Goal: Ask a question

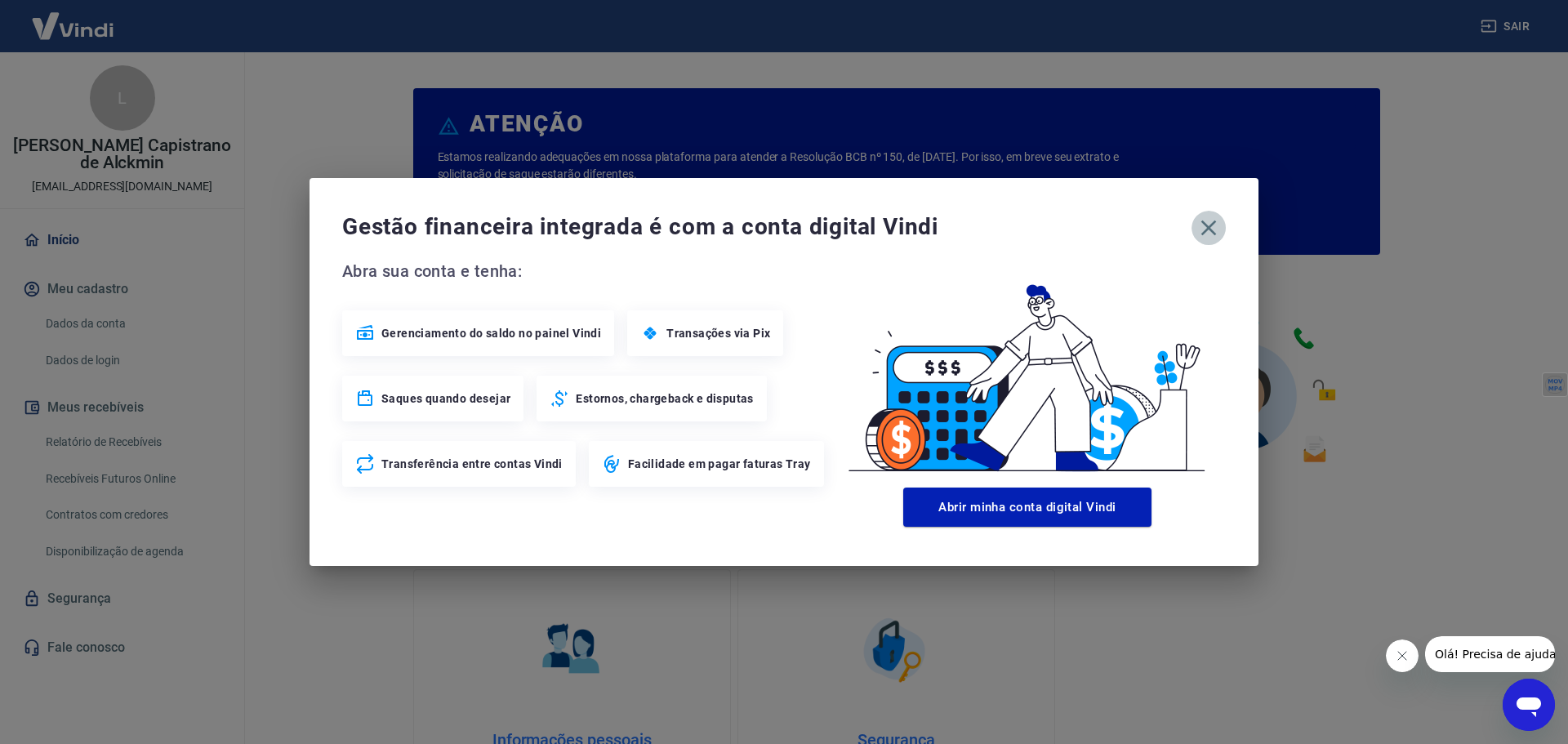
click at [1196, 236] on icon "button" at bounding box center [1208, 227] width 26 height 26
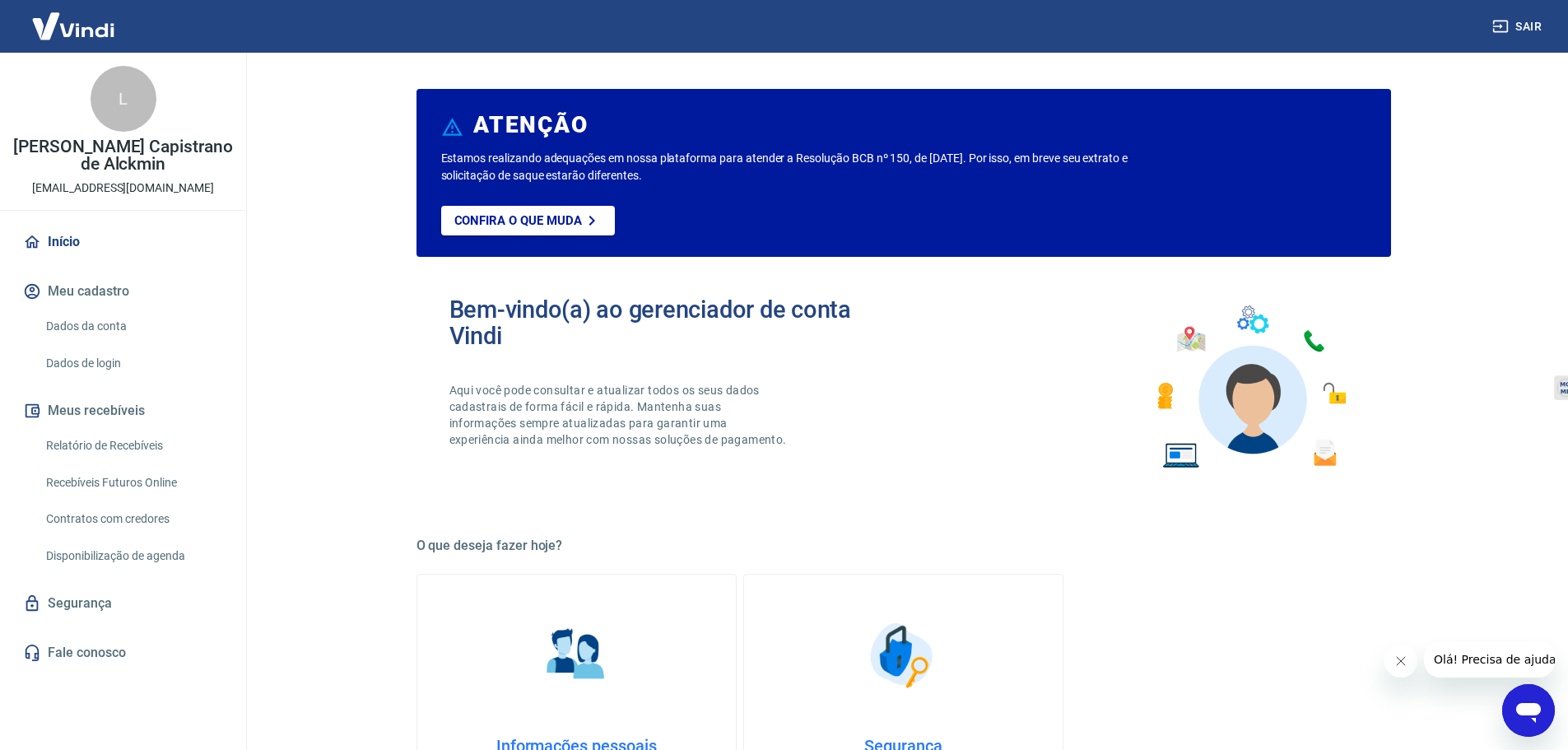
click at [108, 360] on link "Dados de login" at bounding box center [132, 364] width 186 height 34
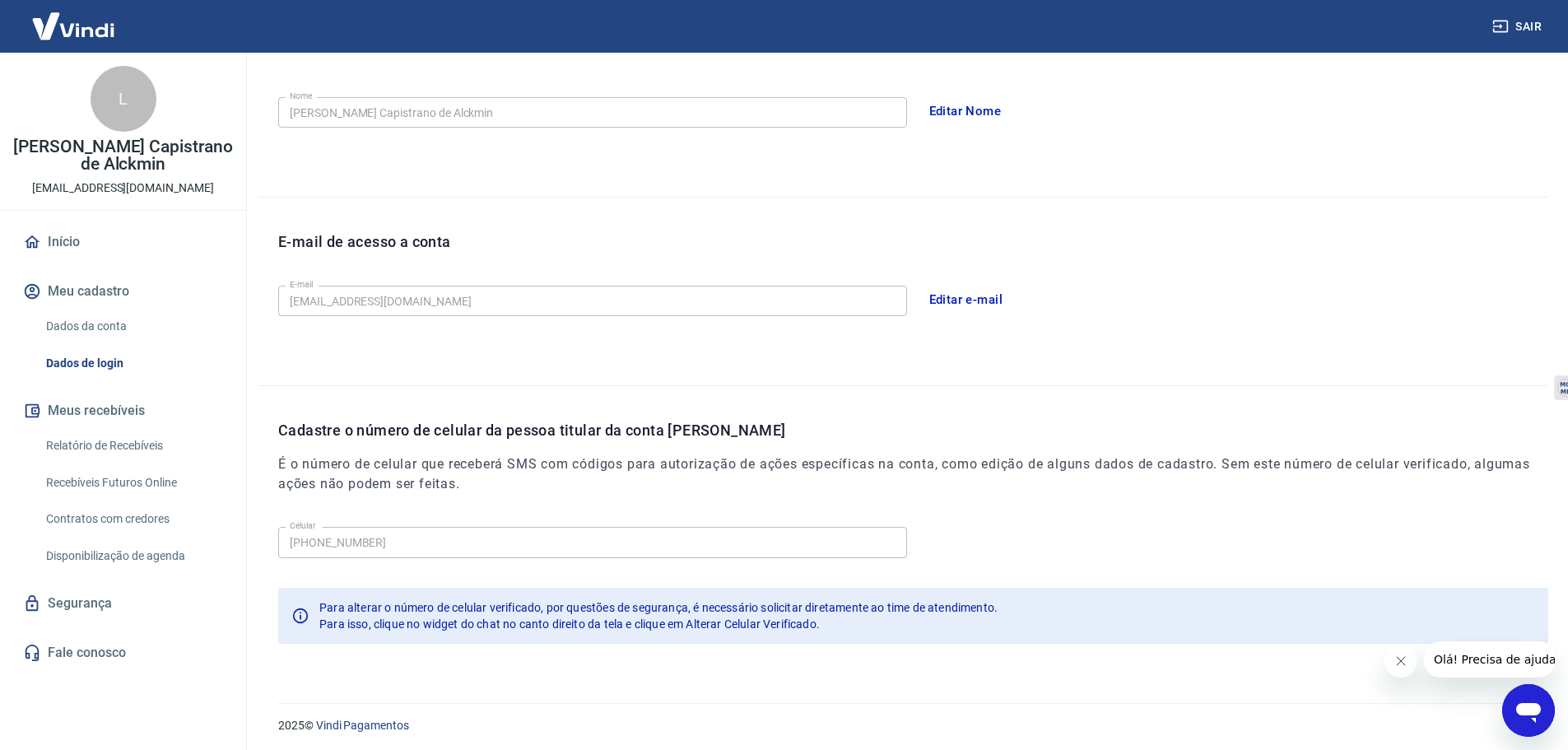
scroll to position [305, 0]
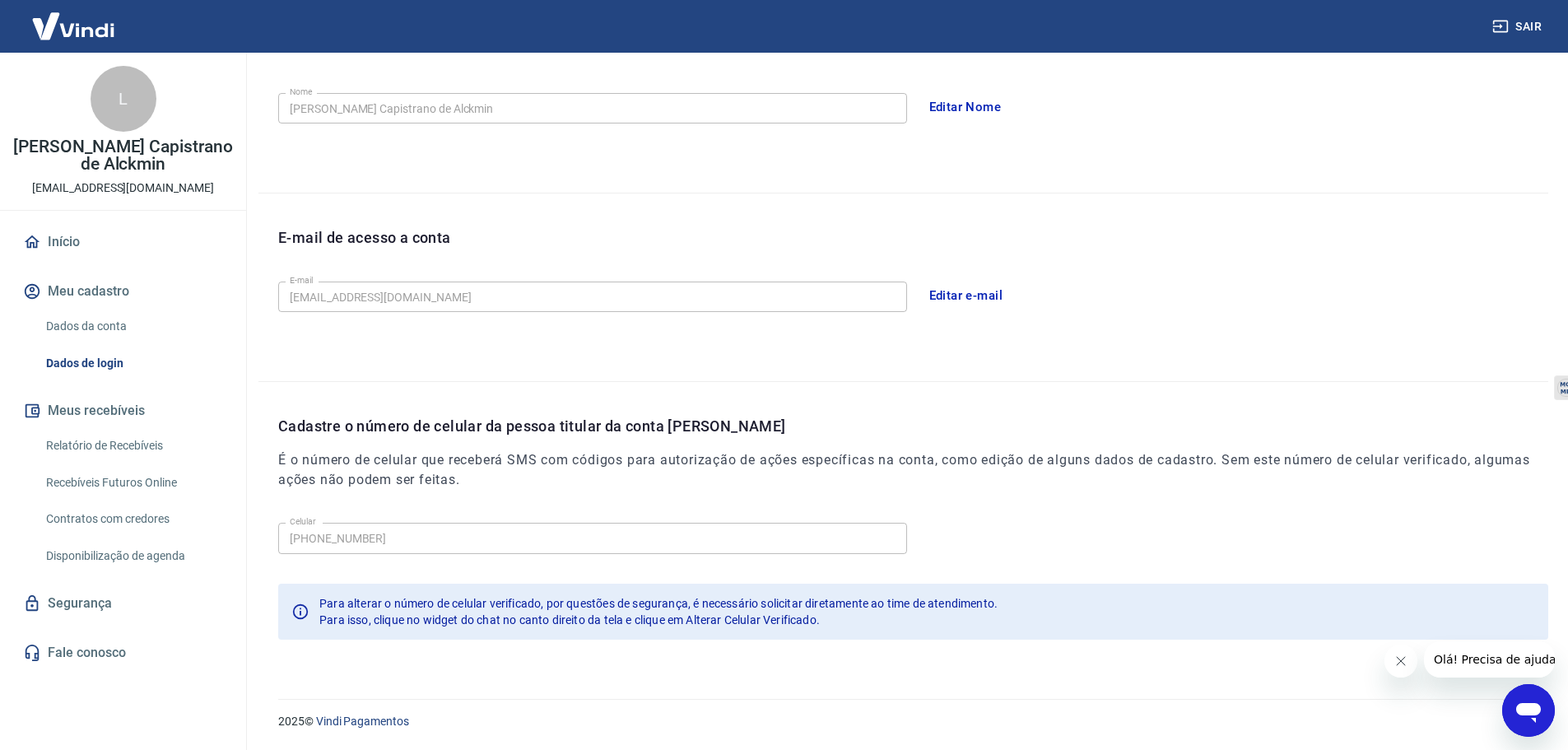
click at [65, 326] on link "Dados da conta" at bounding box center [132, 327] width 186 height 34
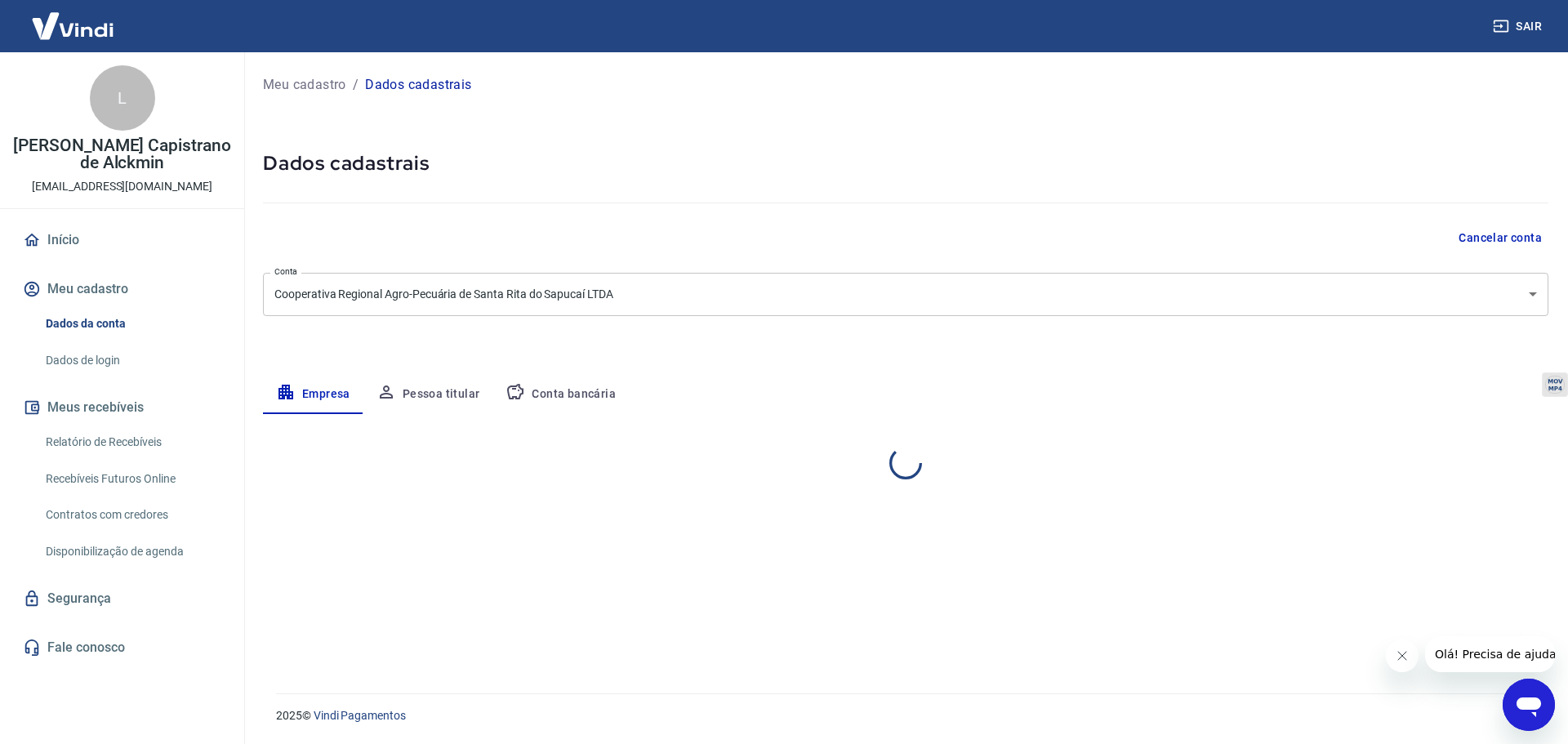
select select "MG"
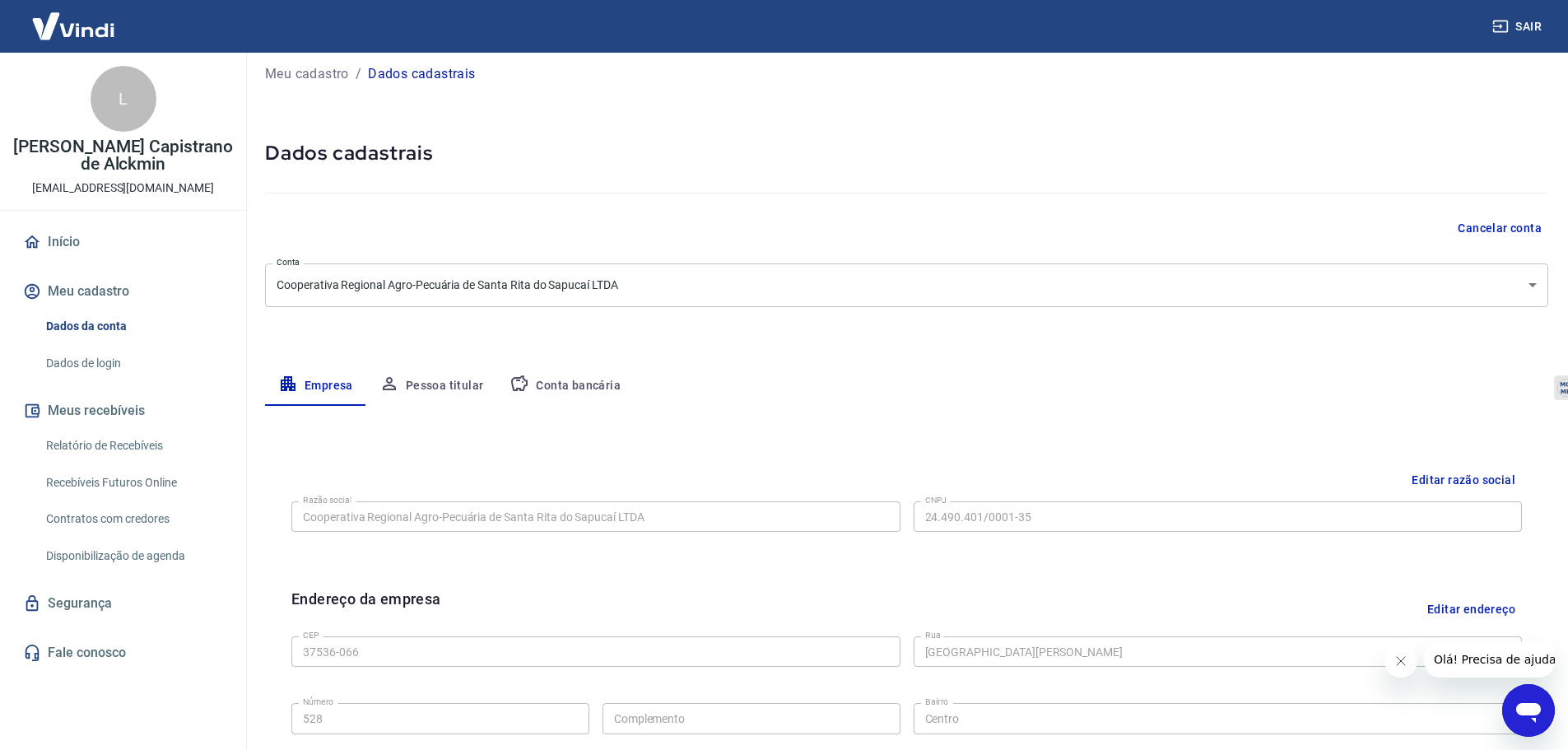
scroll to position [164, 0]
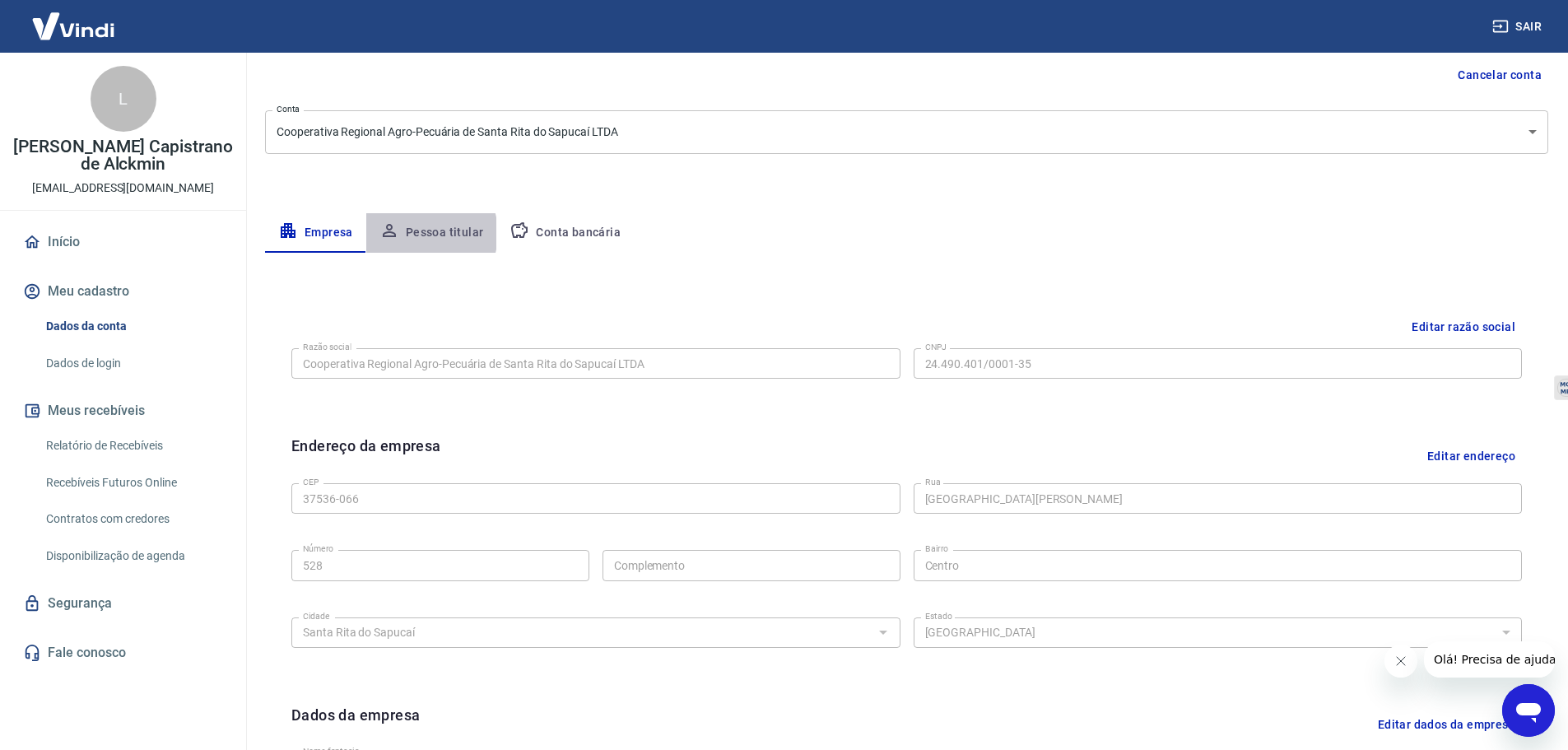
click at [419, 234] on button "Pessoa titular" at bounding box center [432, 232] width 131 height 39
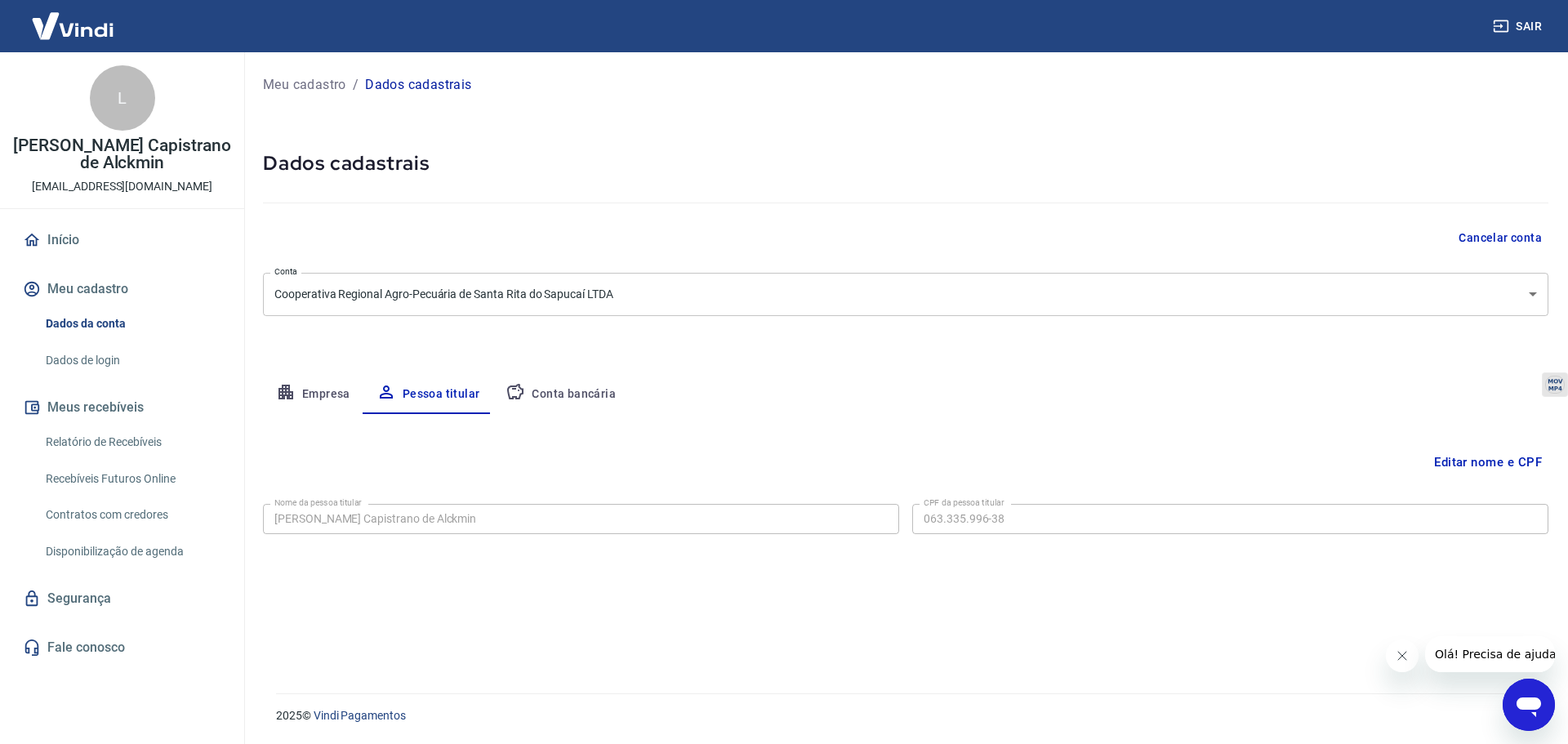
click at [571, 390] on button "Conta bancária" at bounding box center [560, 394] width 136 height 39
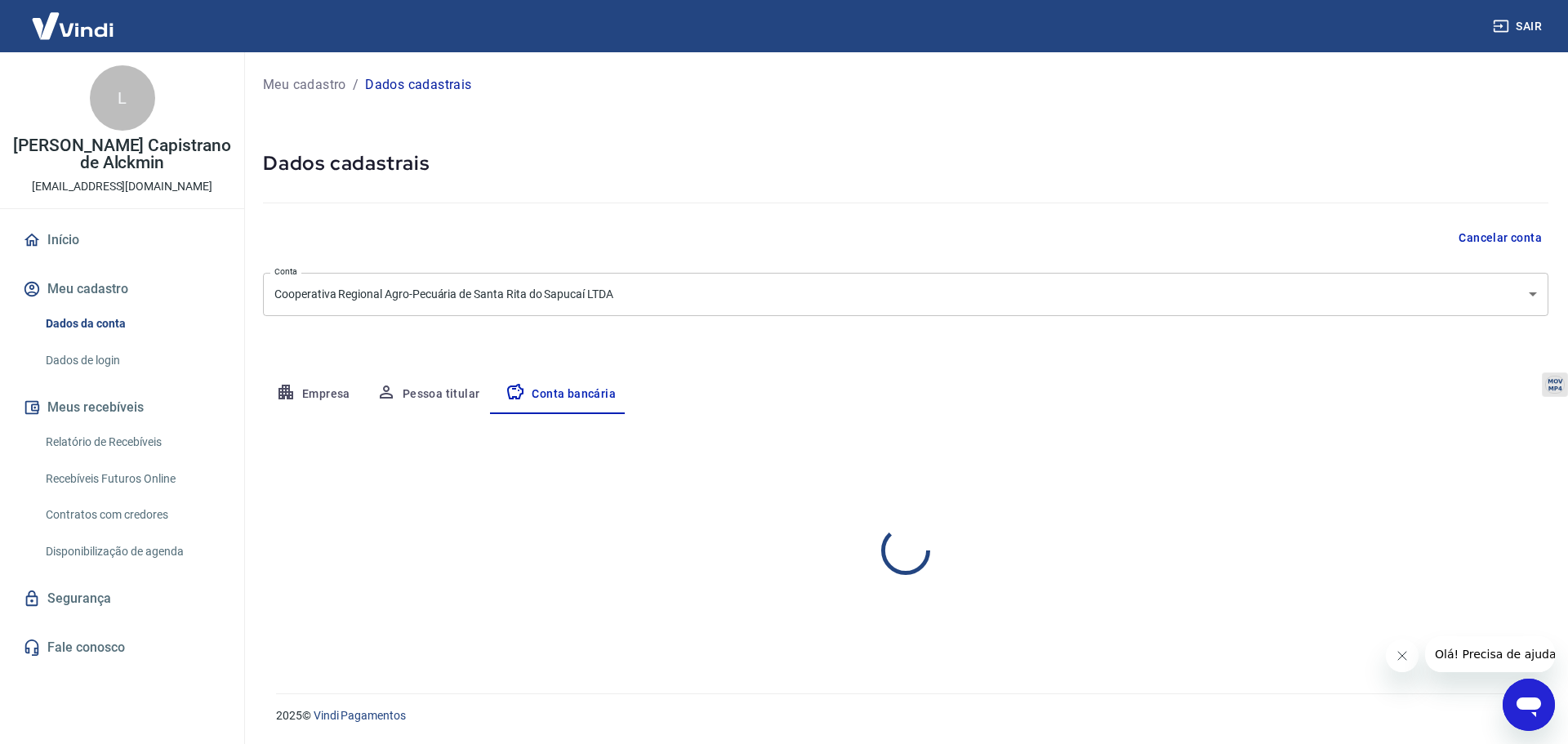
select select "1"
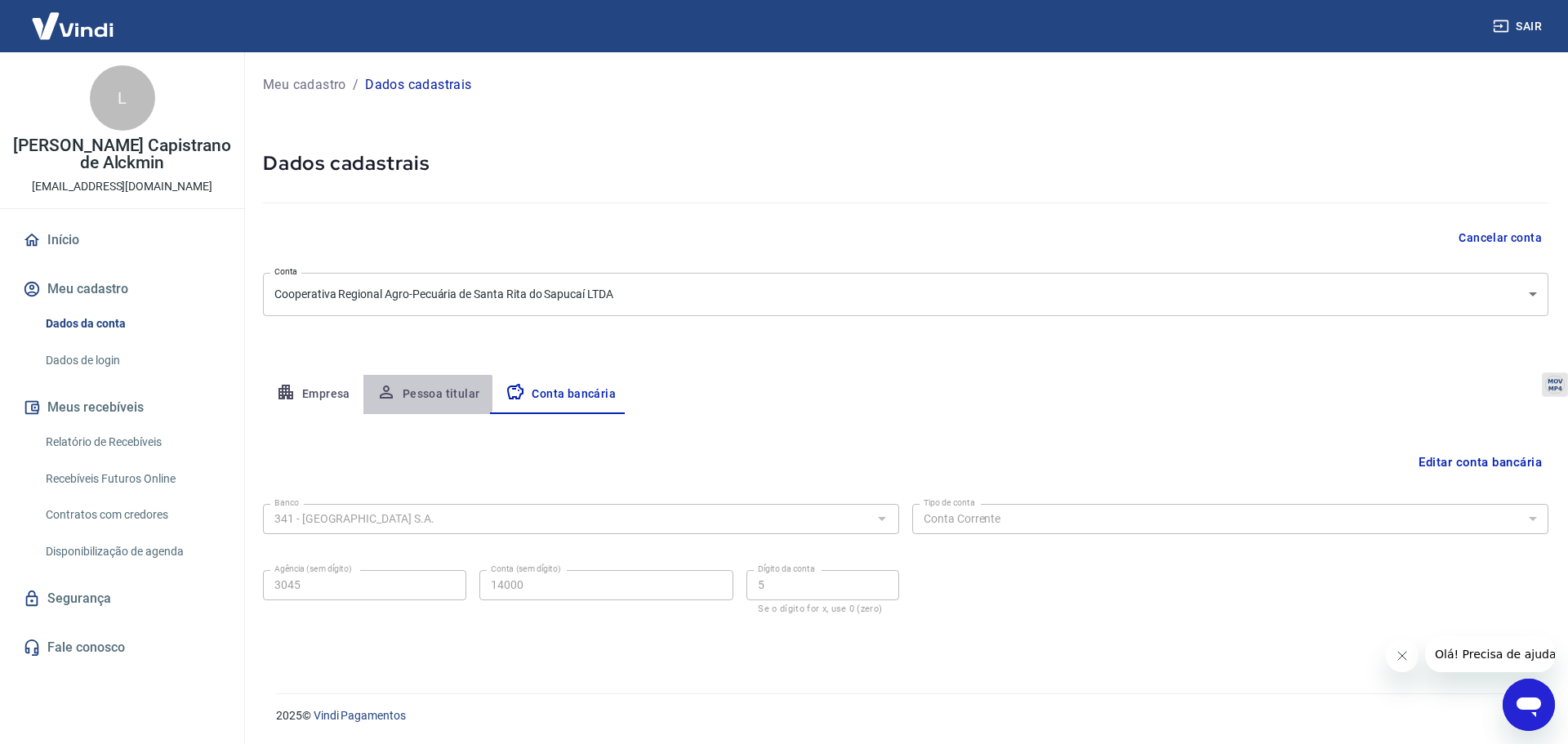
click at [412, 394] on button "Pessoa titular" at bounding box center [428, 394] width 130 height 39
click at [328, 397] on button "Empresa" at bounding box center [313, 394] width 101 height 39
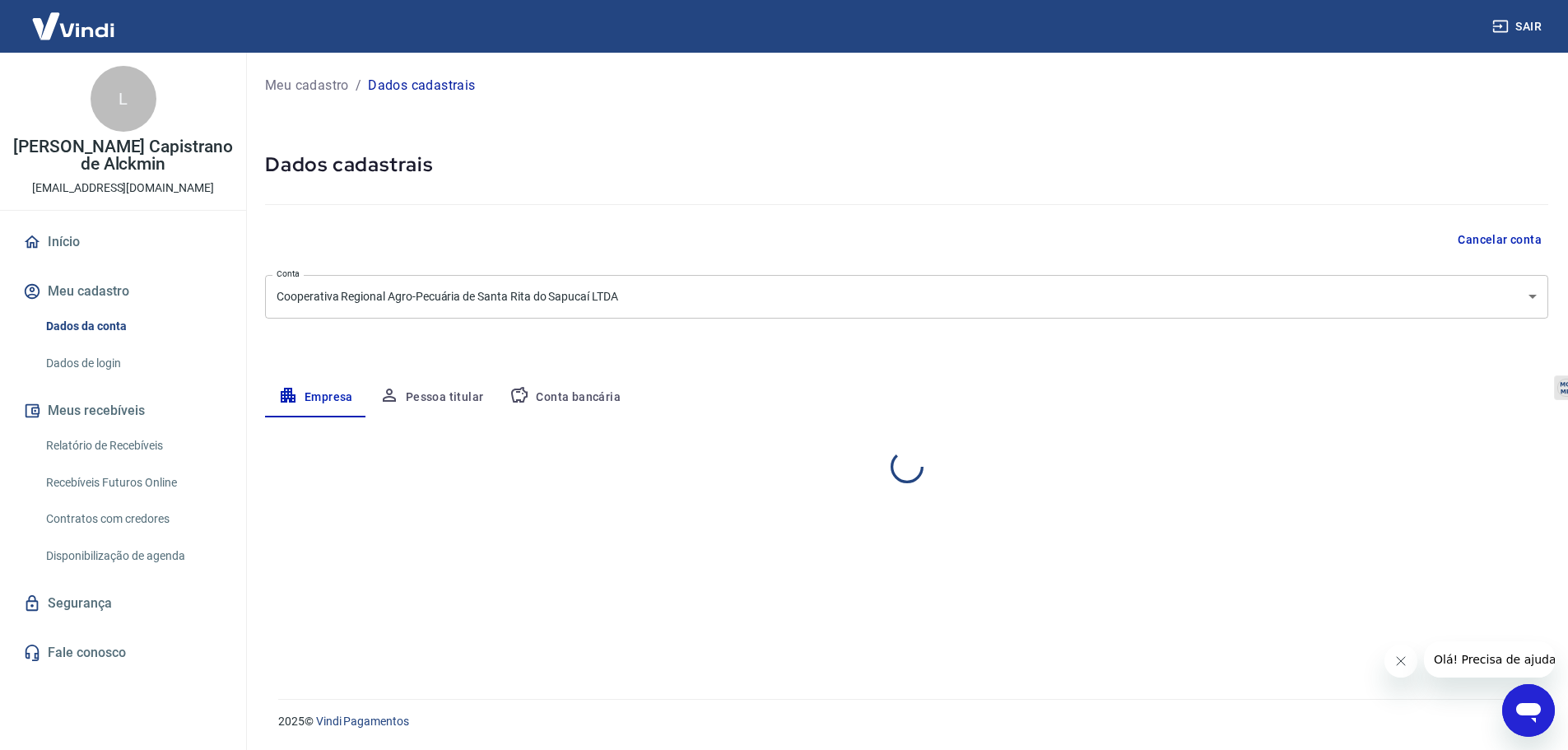
select select "MG"
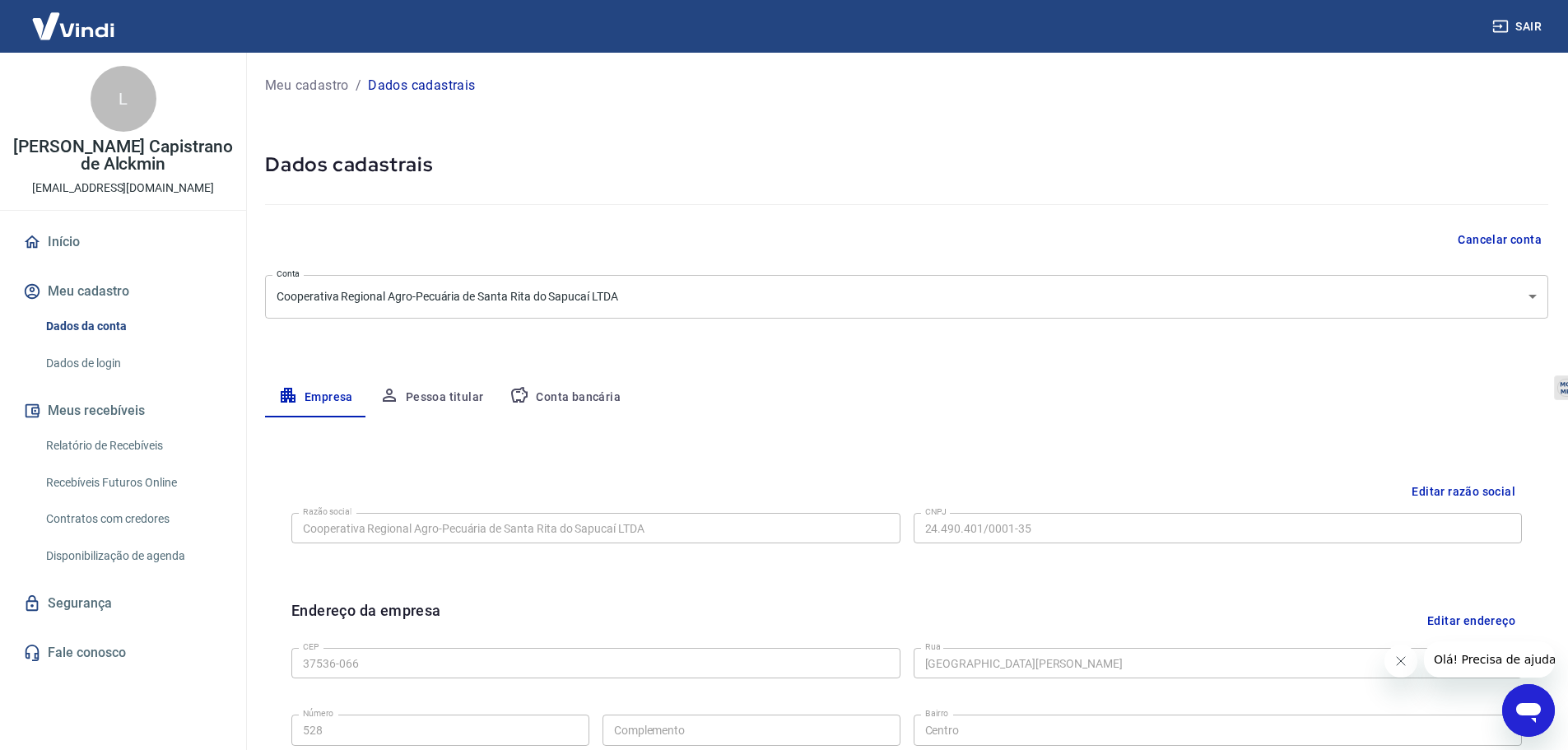
click at [123, 441] on link "Relatório de Recebíveis" at bounding box center [132, 446] width 186 height 34
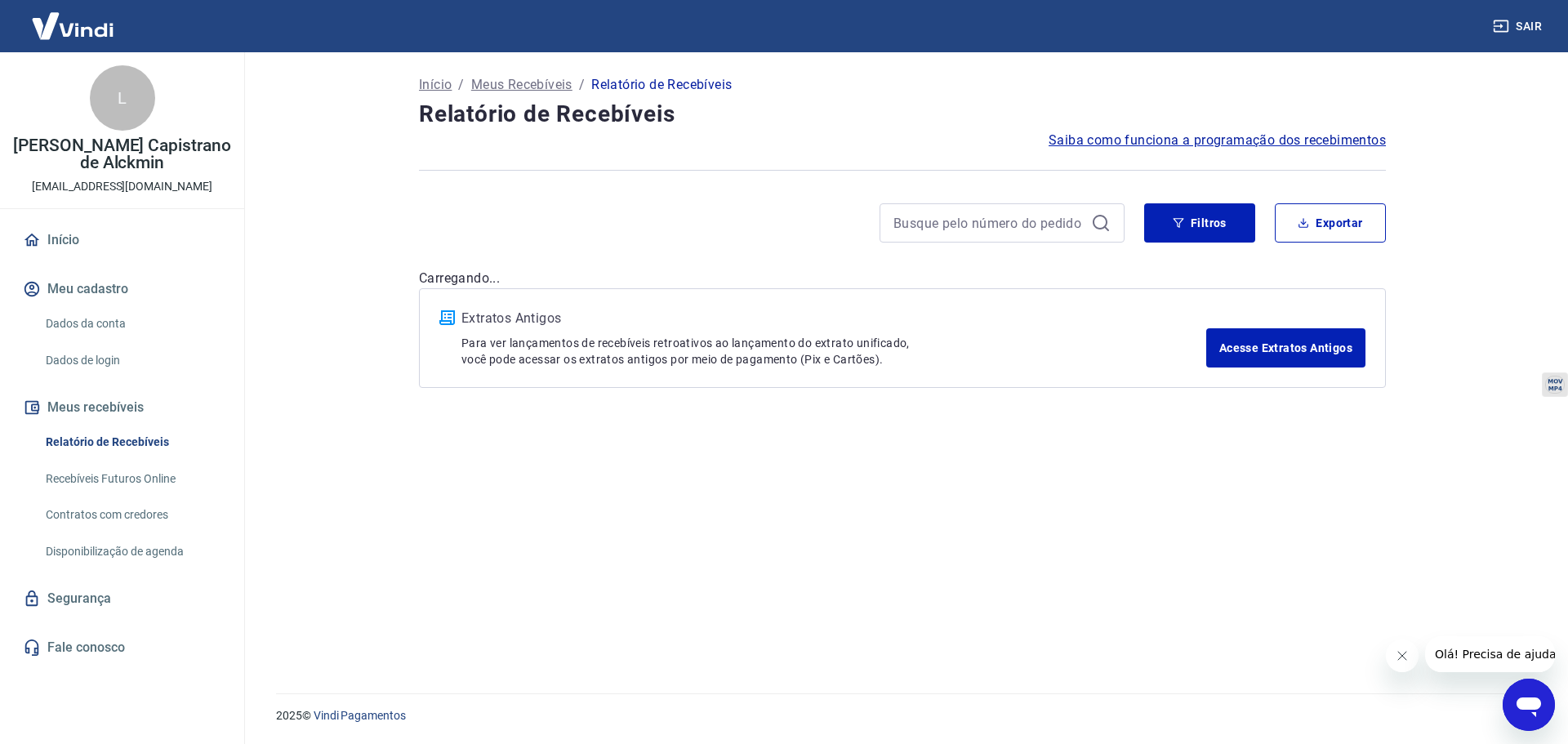
click at [127, 479] on link "Recebíveis Futuros Online" at bounding box center [131, 479] width 185 height 34
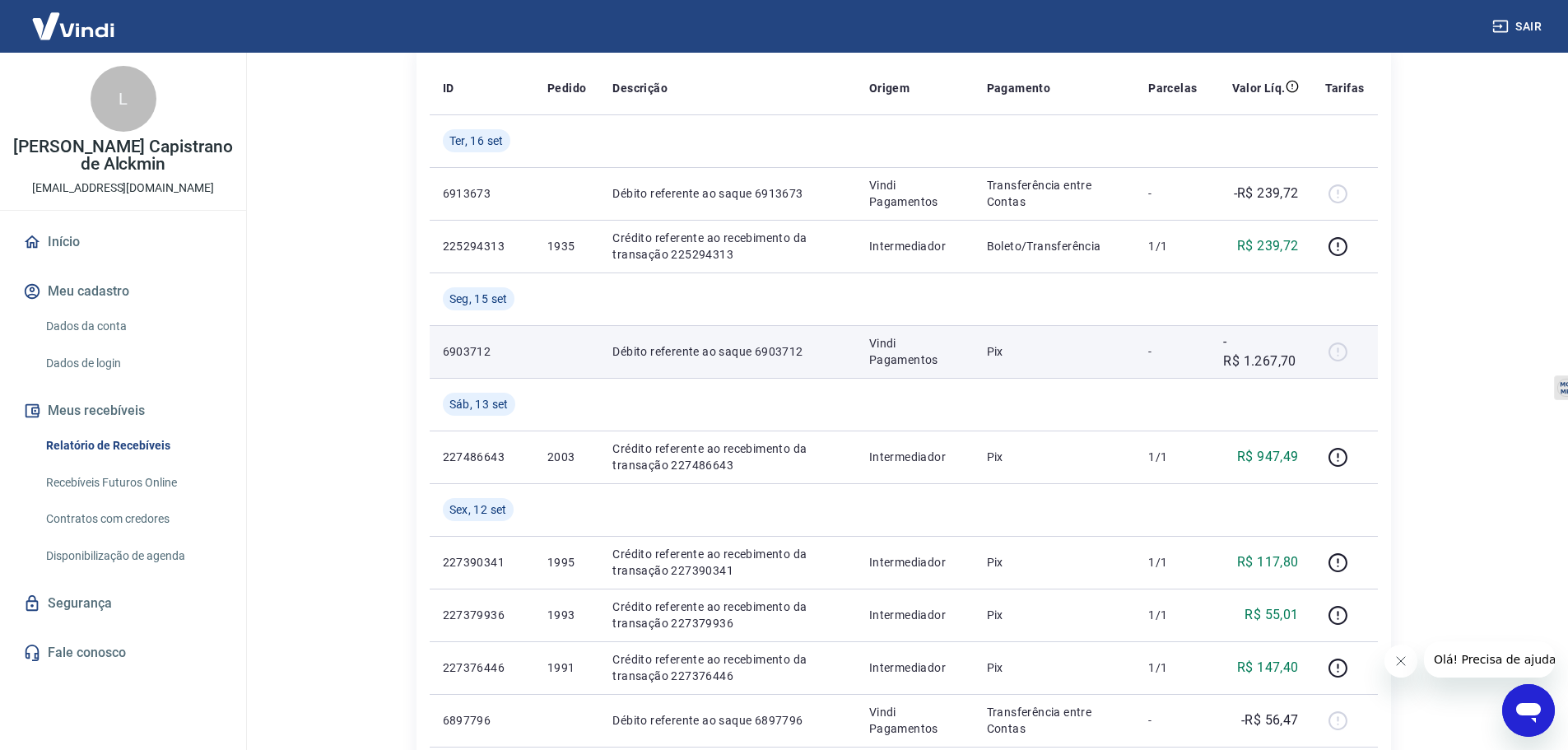
scroll to position [247, 0]
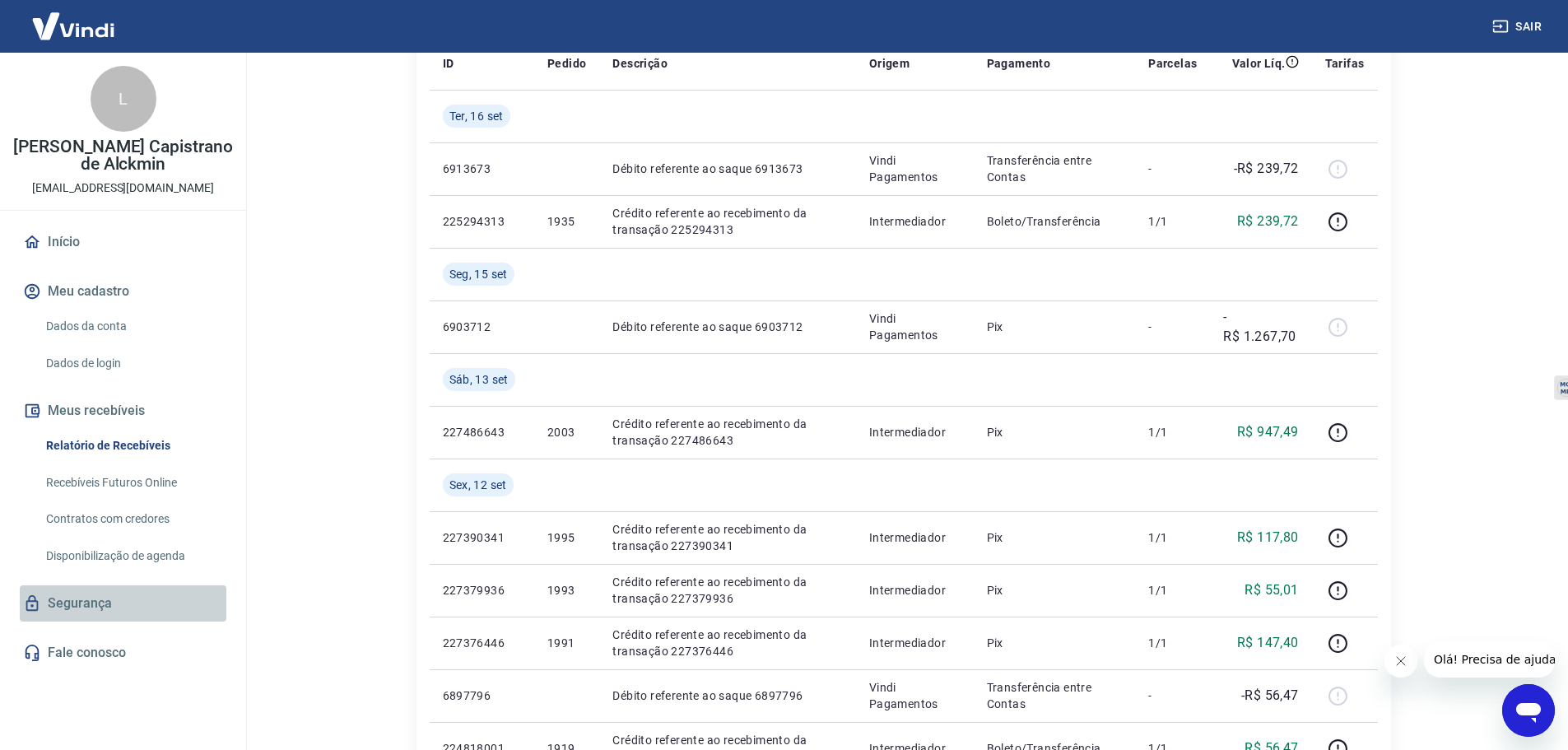
click at [107, 610] on link "Segurança" at bounding box center [123, 603] width 207 height 37
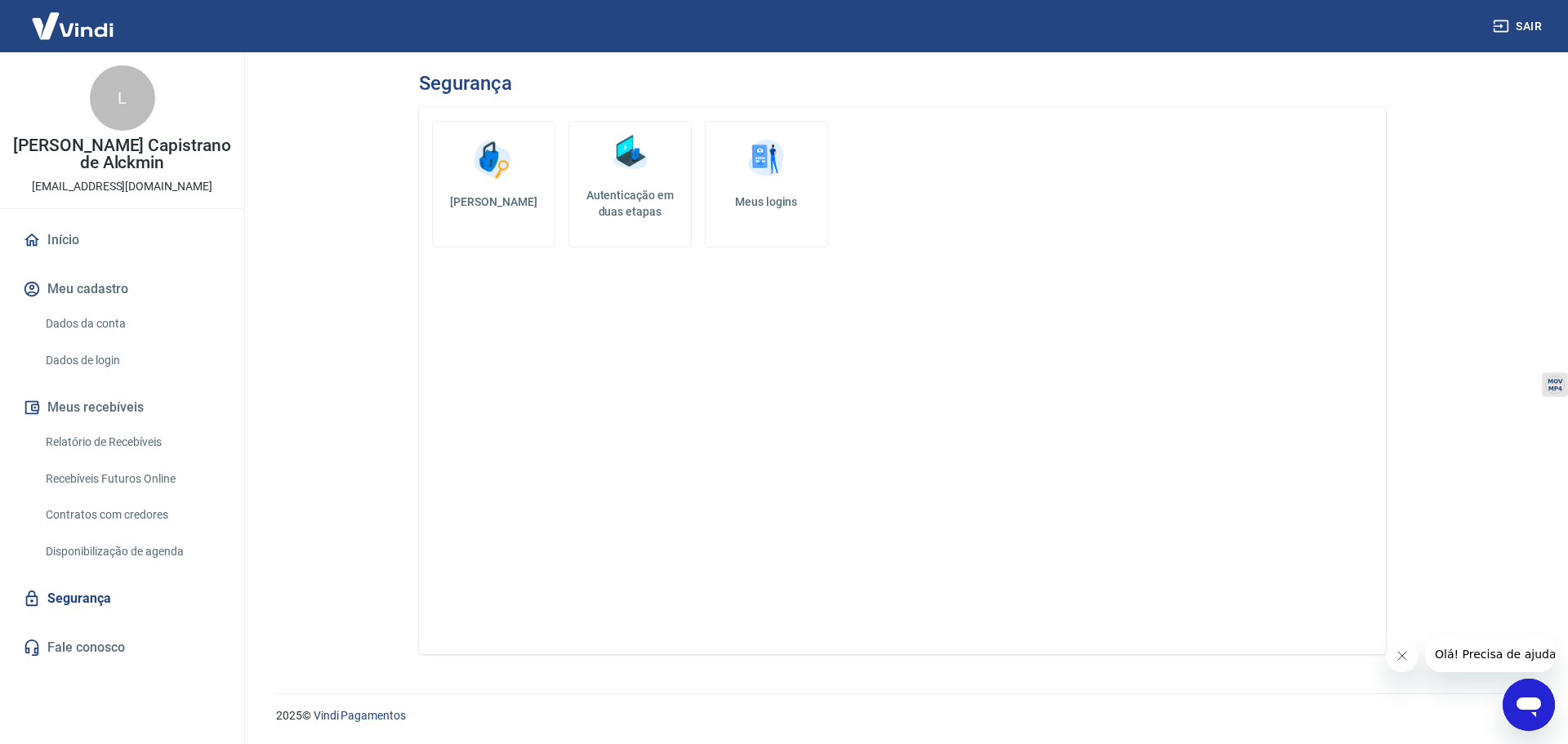
click at [754, 187] on link "Meus logins" at bounding box center [766, 184] width 123 height 127
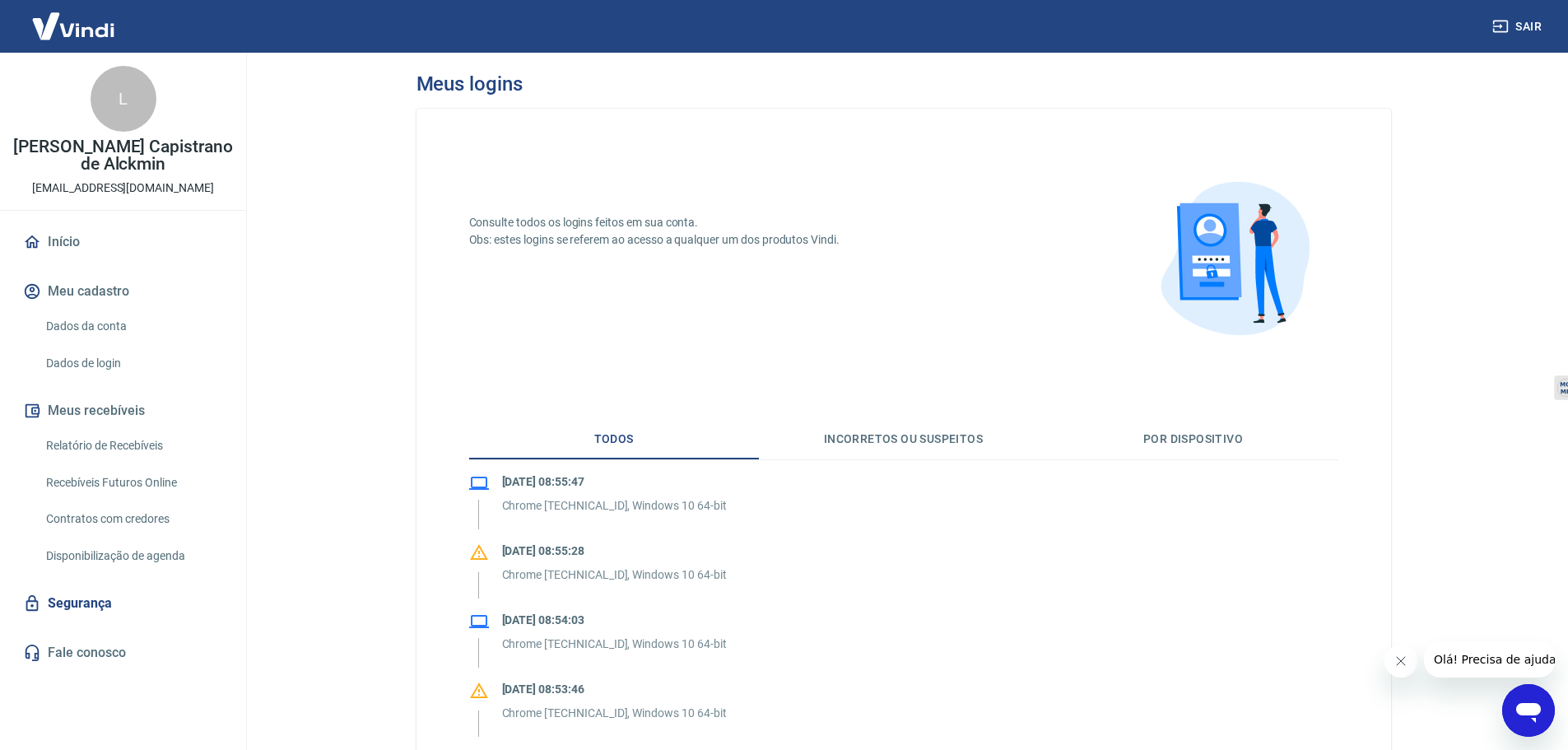
click at [99, 605] on link "Segurança" at bounding box center [123, 603] width 207 height 37
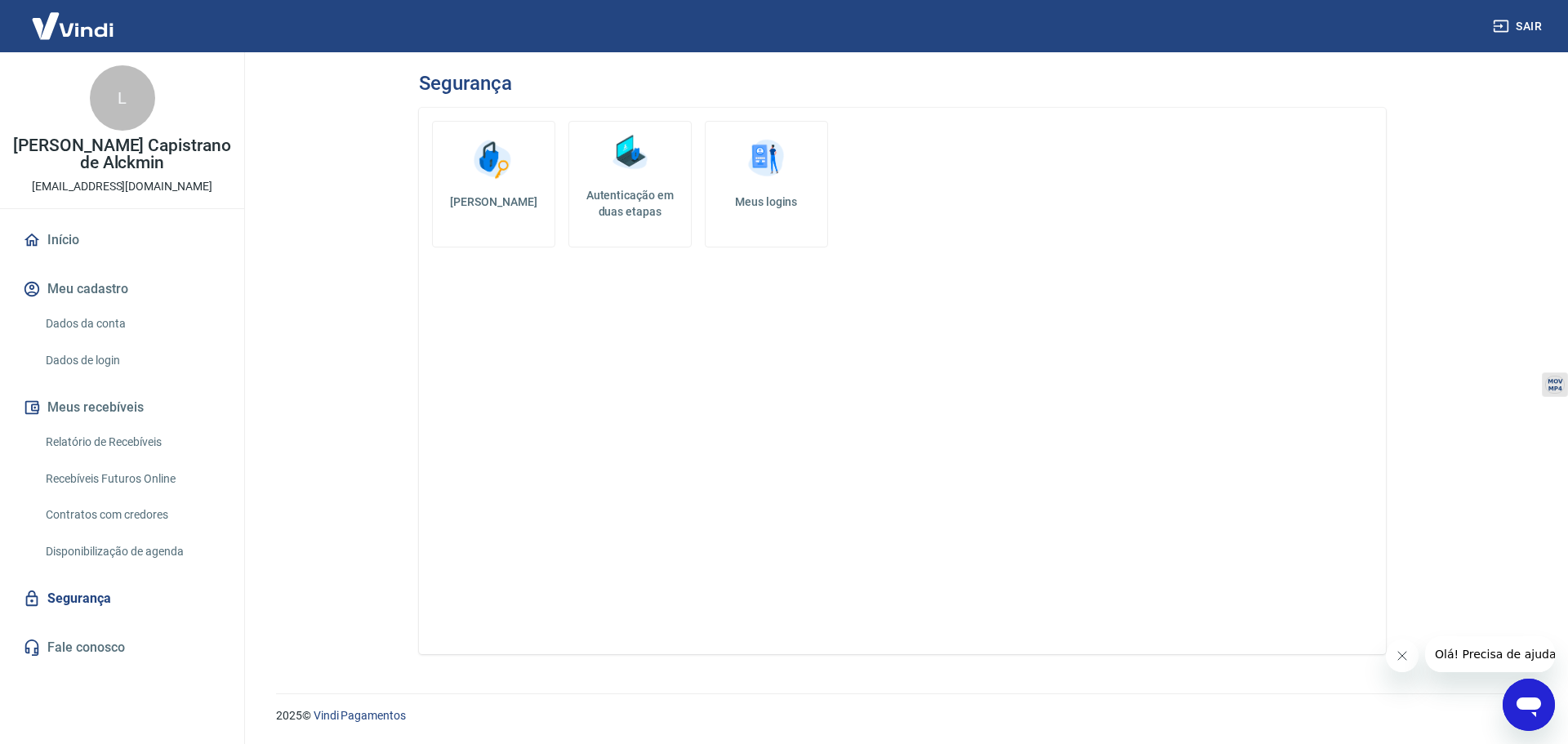
click at [622, 212] on h5 "Autenticação em duas etapas" at bounding box center [630, 203] width 109 height 33
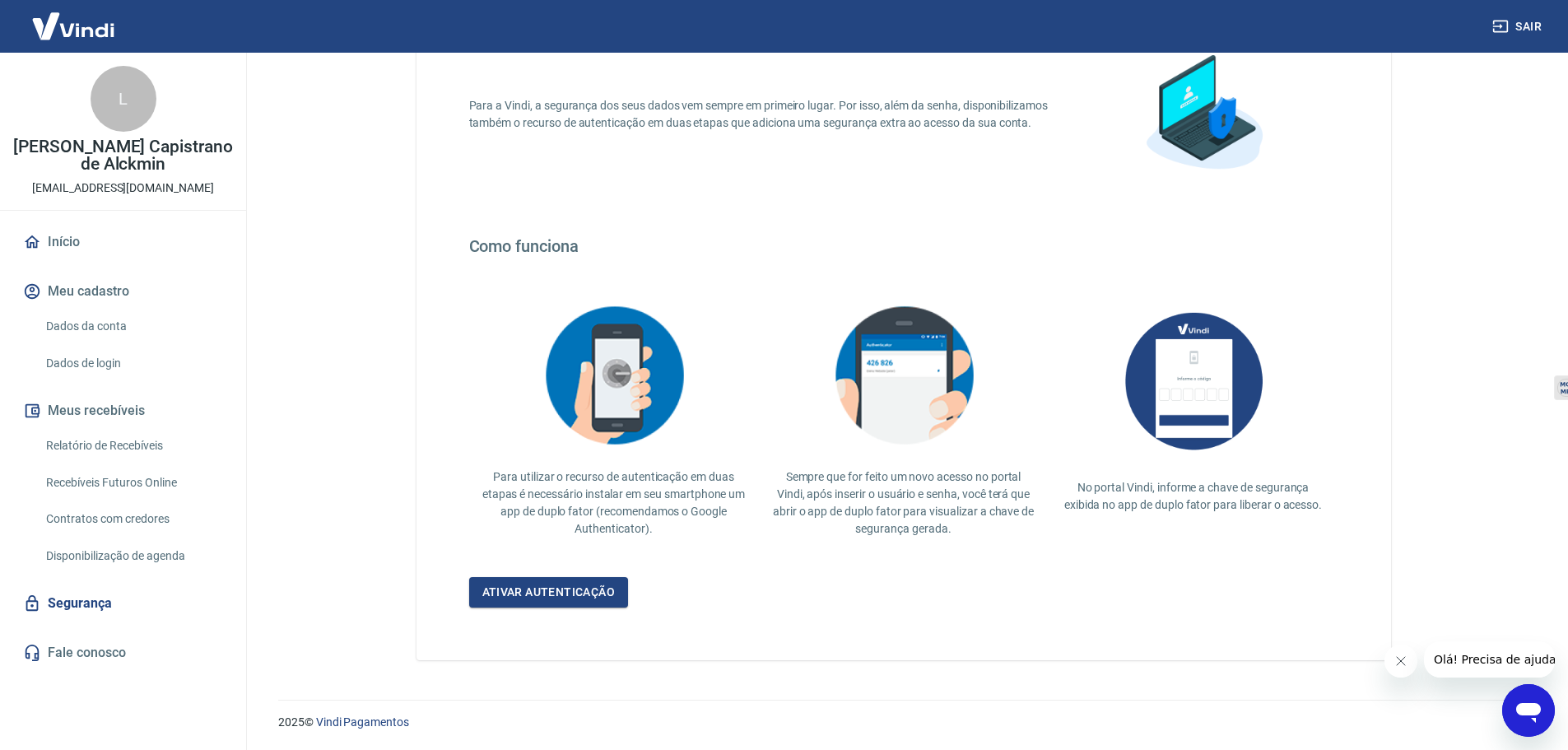
scroll to position [143, 0]
click at [97, 607] on link "Segurança" at bounding box center [123, 603] width 207 height 37
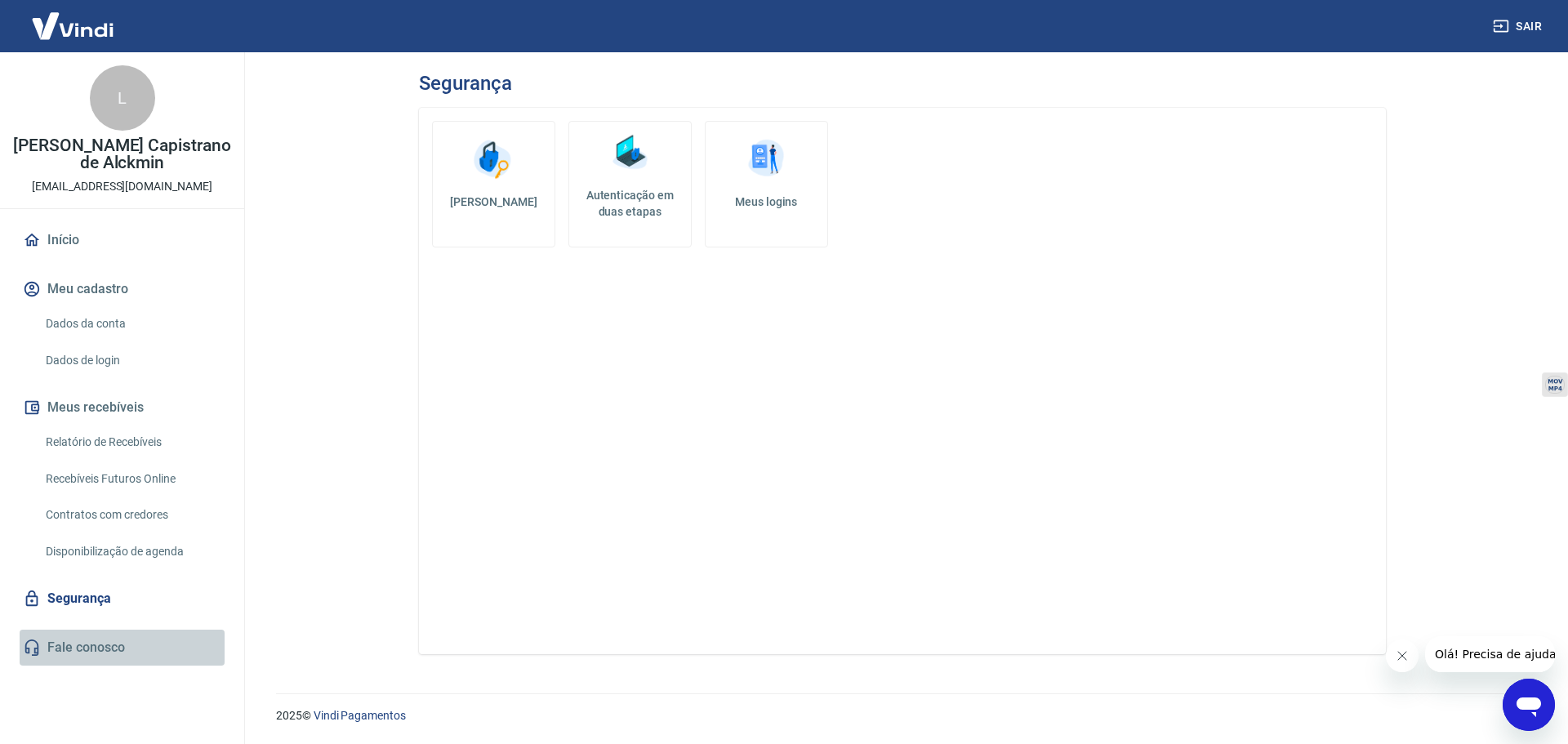
click at [95, 648] on link "Fale conosco" at bounding box center [122, 647] width 205 height 36
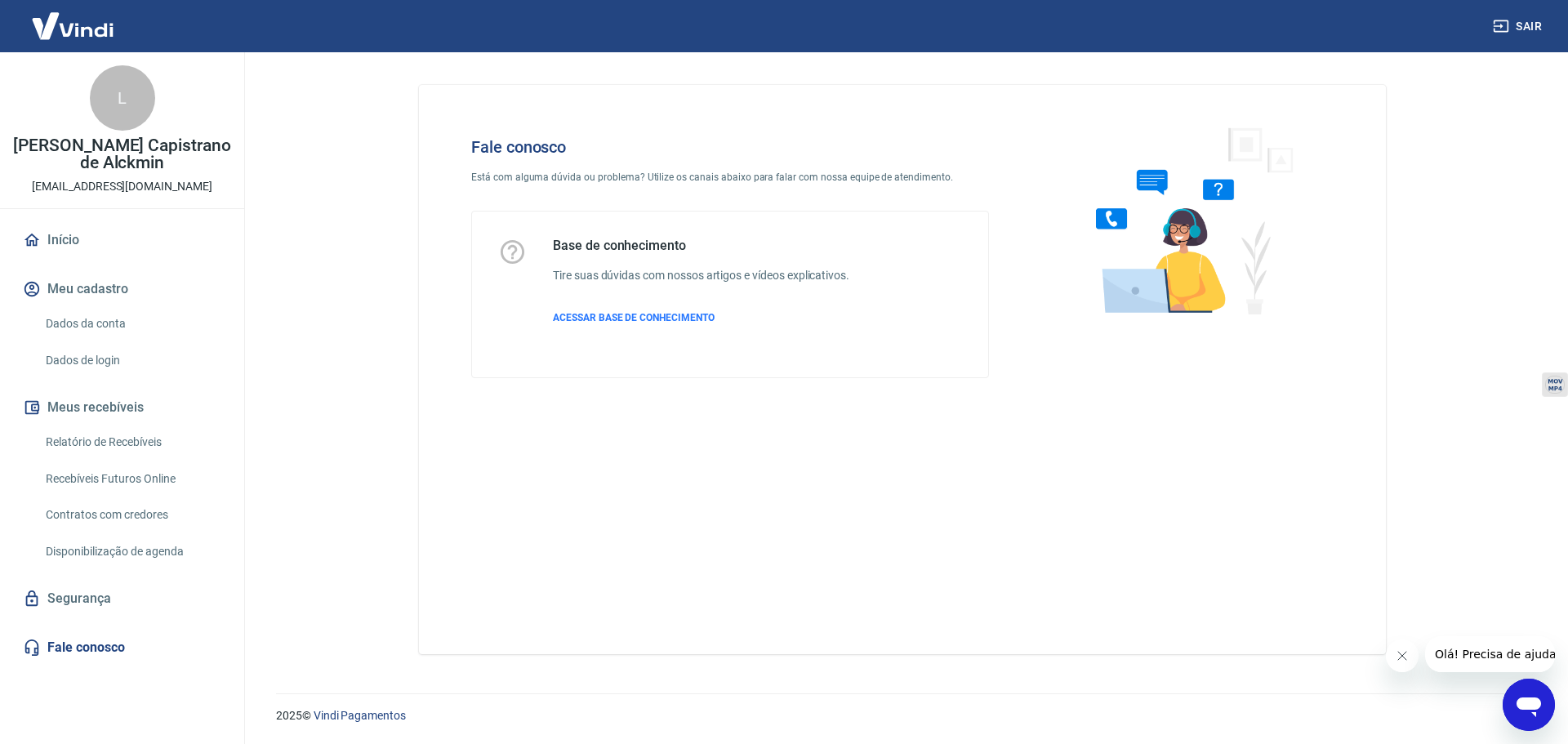
click at [1529, 707] on icon "Abrir janela de mensagens" at bounding box center [1528, 707] width 24 height 19
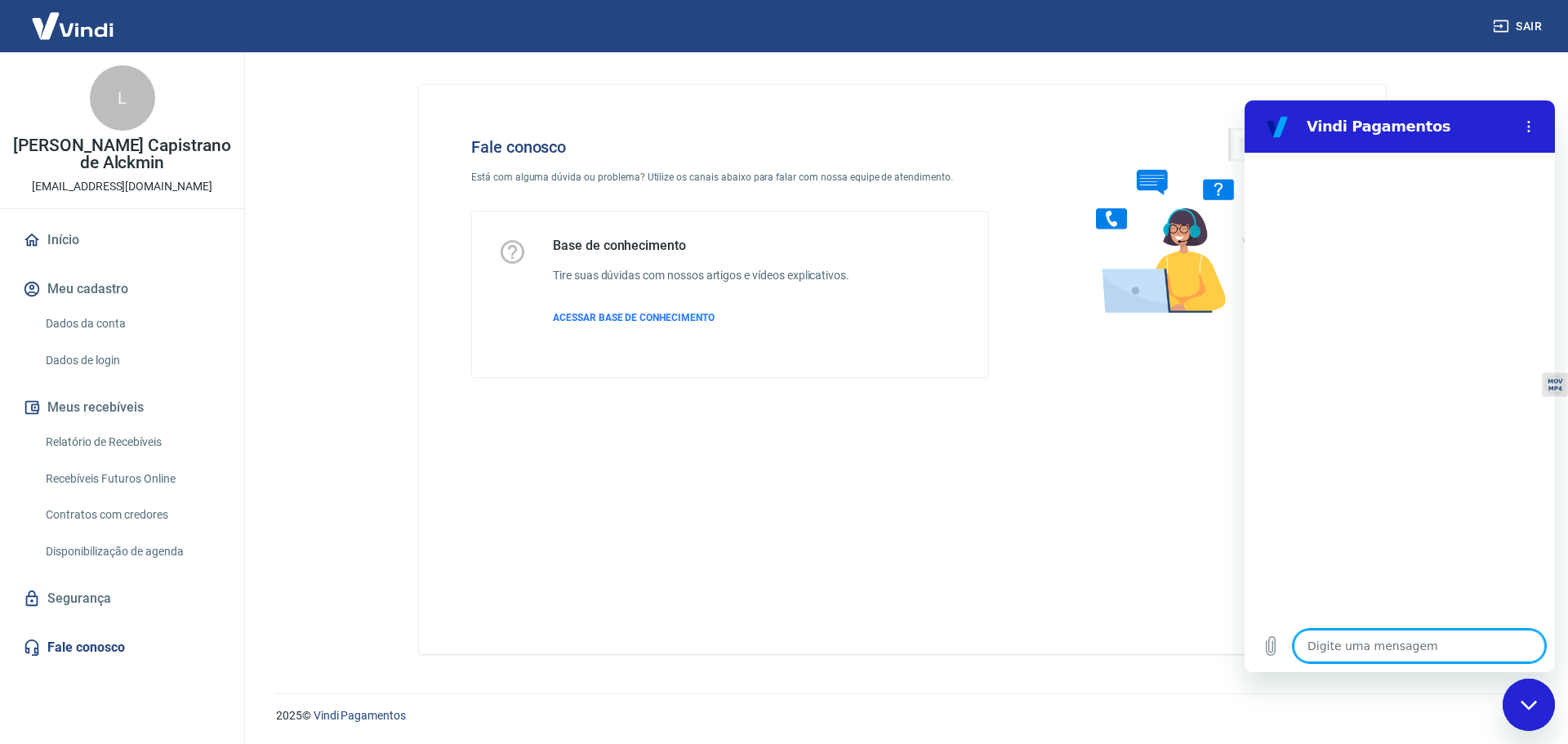
click at [1462, 654] on textarea at bounding box center [1419, 645] width 252 height 33
type textarea "B"
type textarea "x"
type textarea "Bo"
type textarea "x"
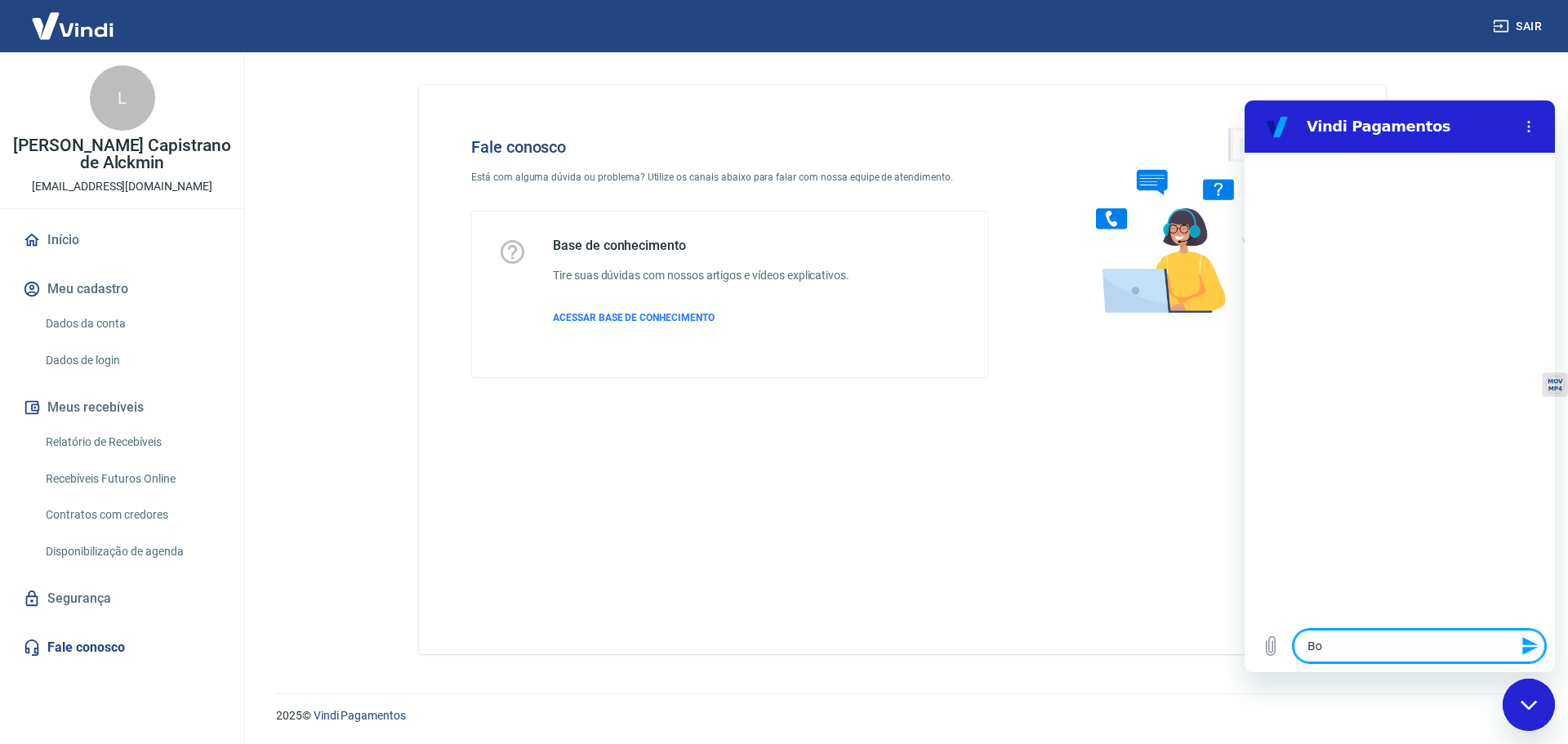
type textarea "Bom"
type textarea "x"
type textarea "Bom,"
type textarea "x"
type textarea "Bom,"
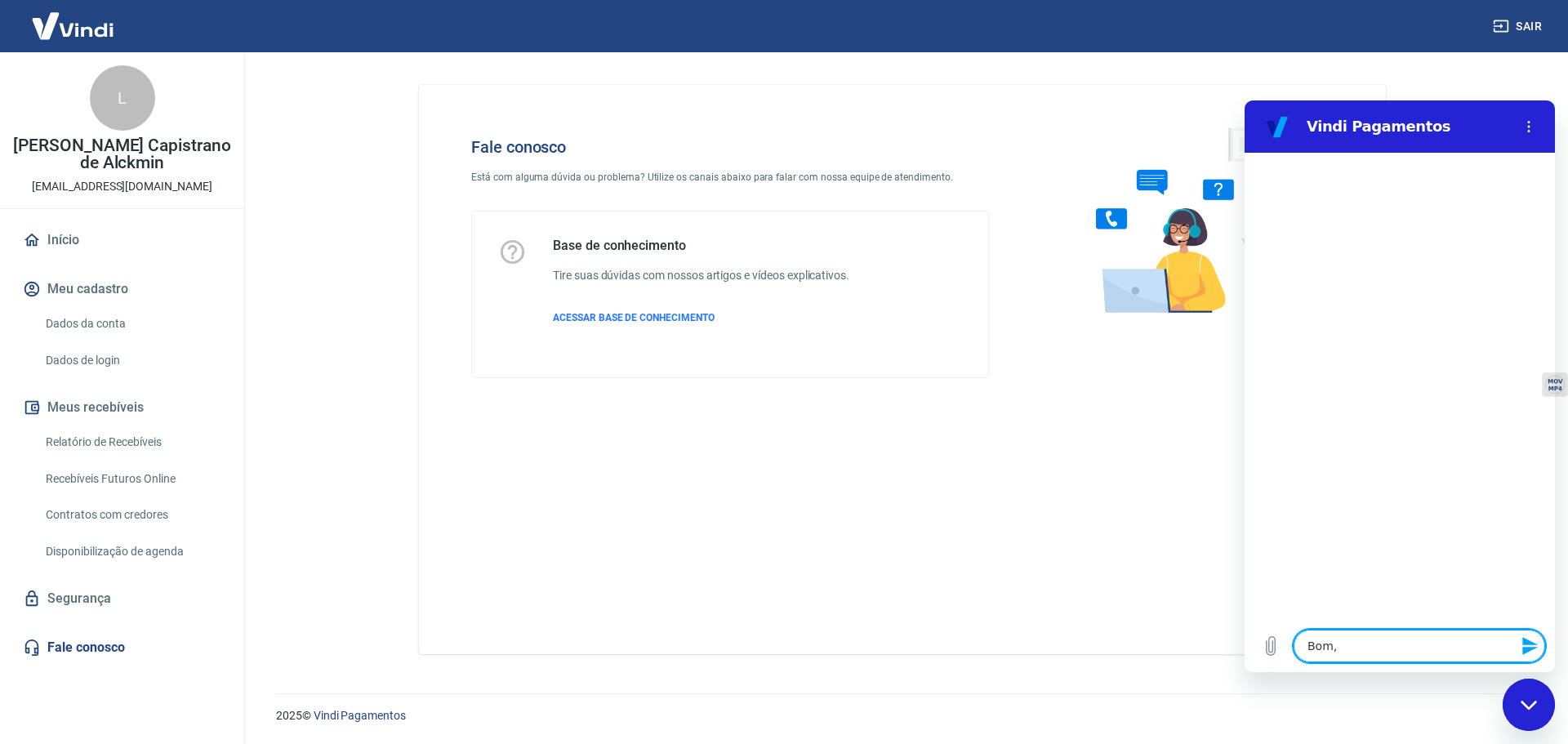
type textarea "x"
type textarea "Bom, d"
type textarea "x"
type textarea "Bom,"
type textarea "x"
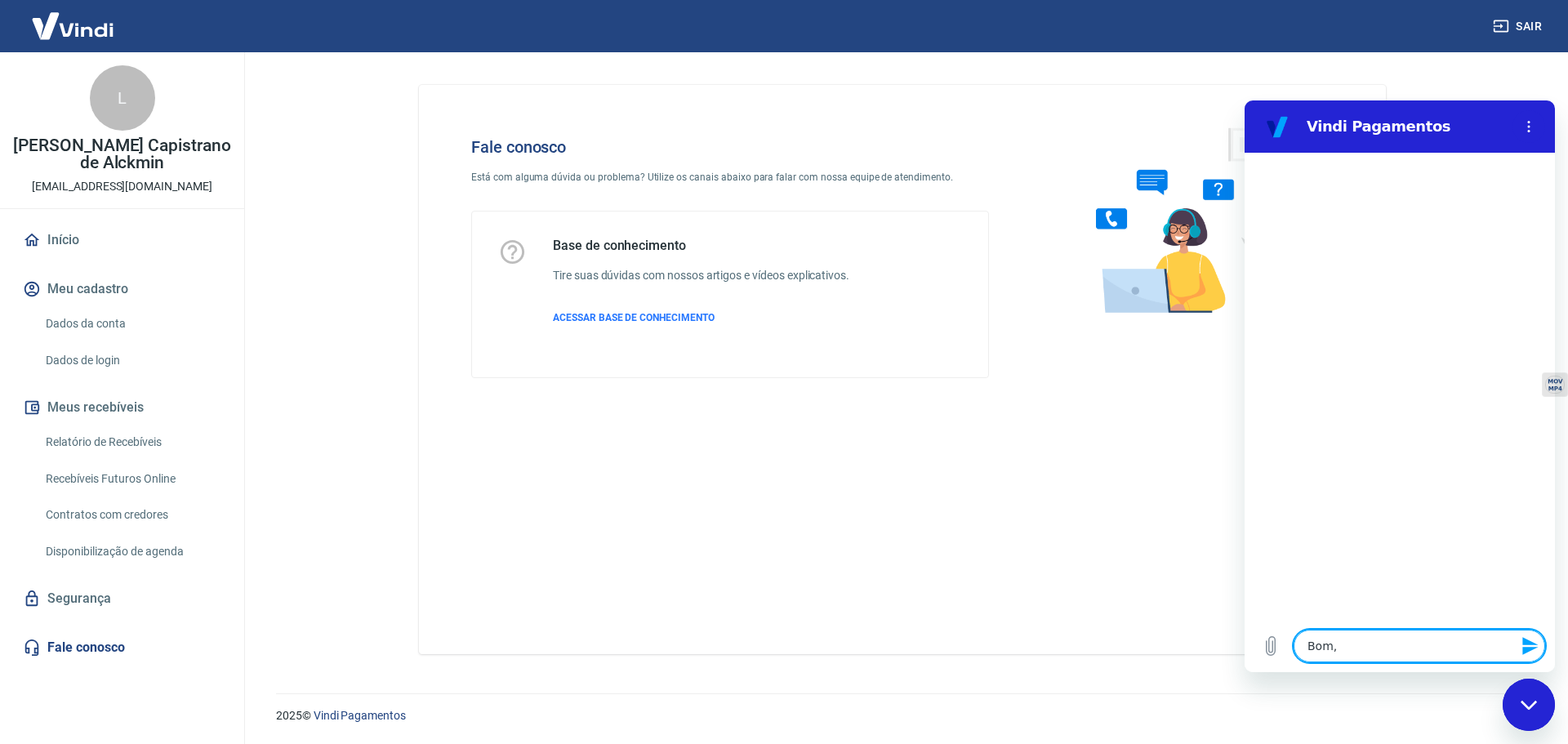
type textarea "Bom,"
type textarea "x"
type textarea "Bom"
type textarea "x"
type textarea "Bom"
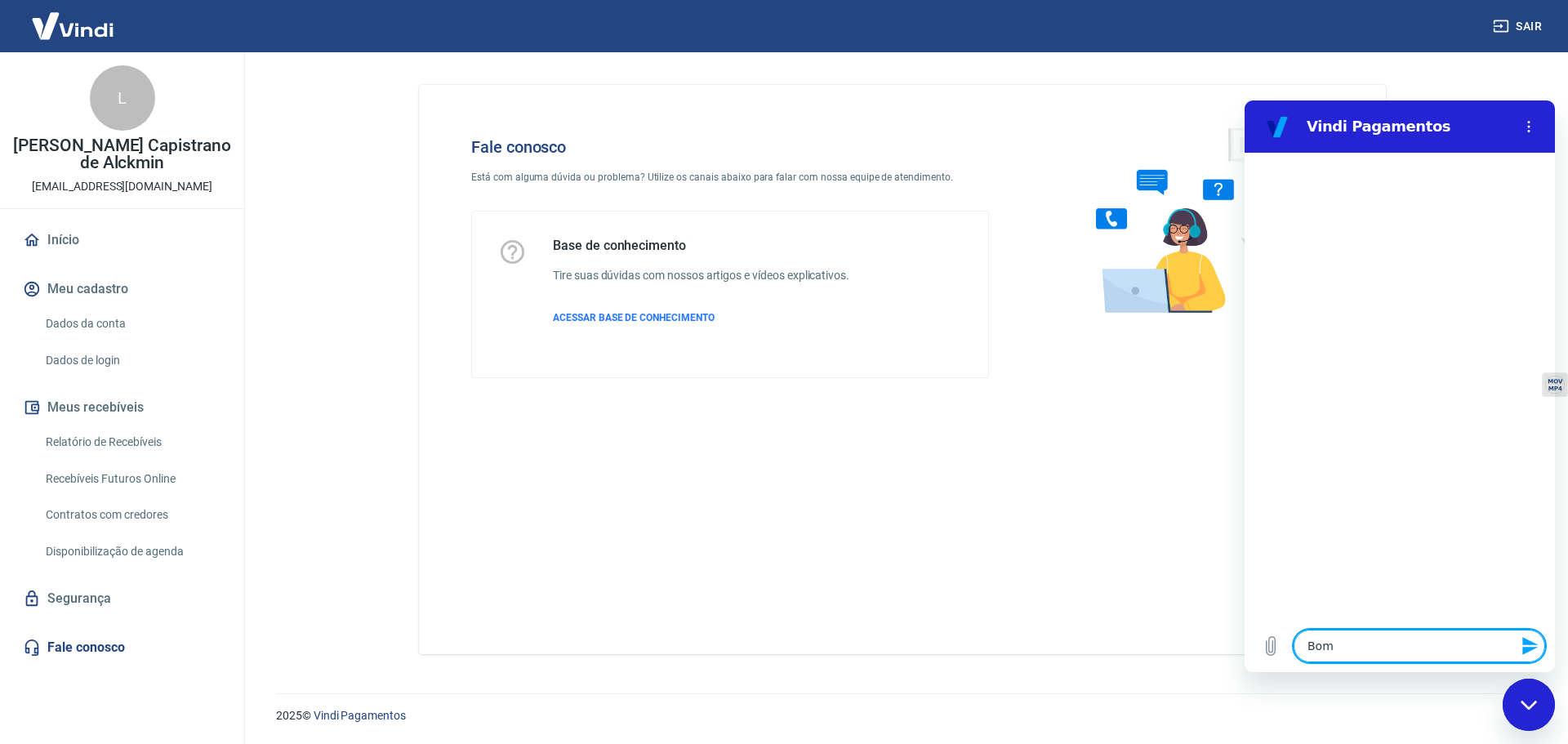
type textarea "x"
type textarea "Bom d"
type textarea "x"
type textarea "Bom di"
type textarea "x"
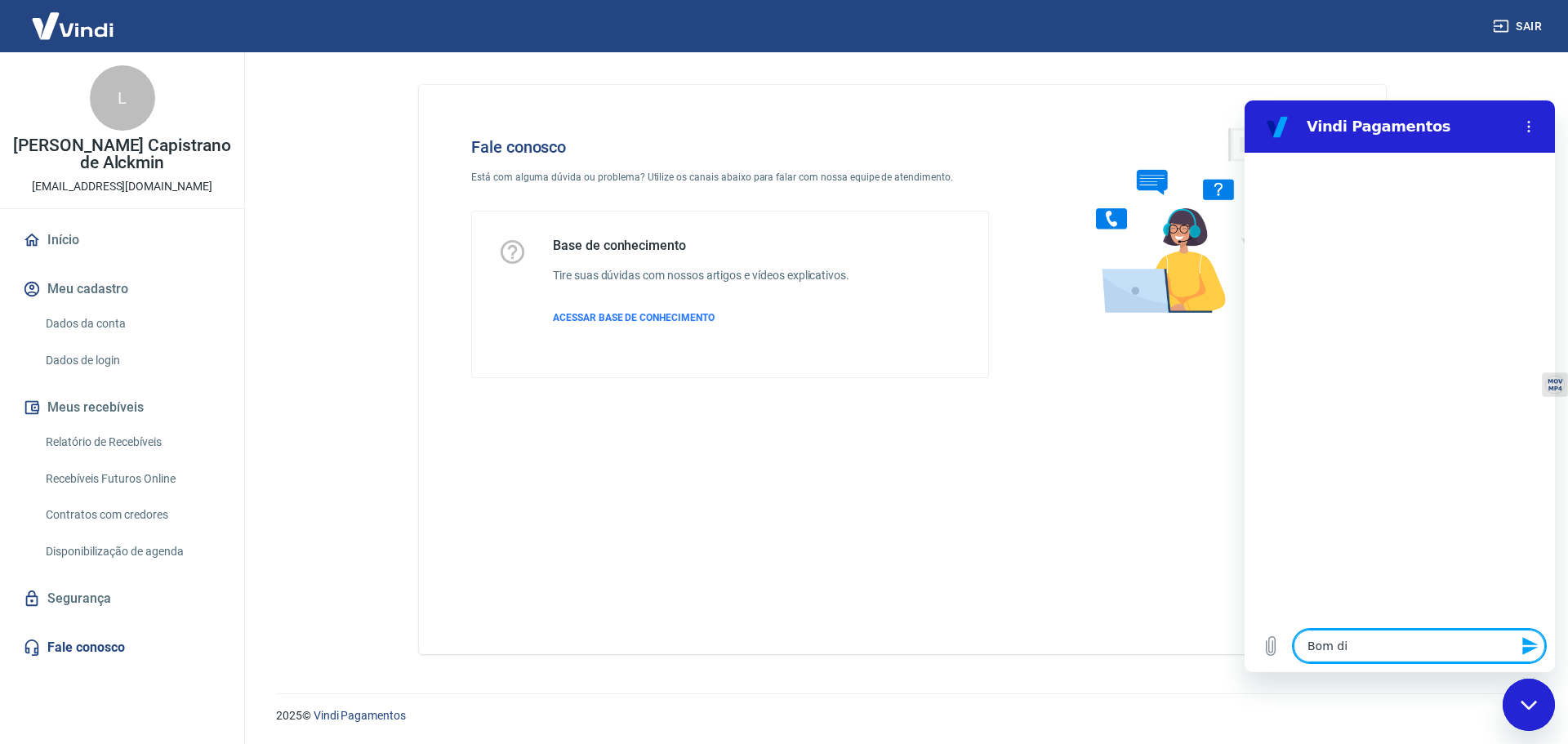
type textarea "Bom dia"
type textarea "x"
type textarea "Bom dia!"
type textarea "x"
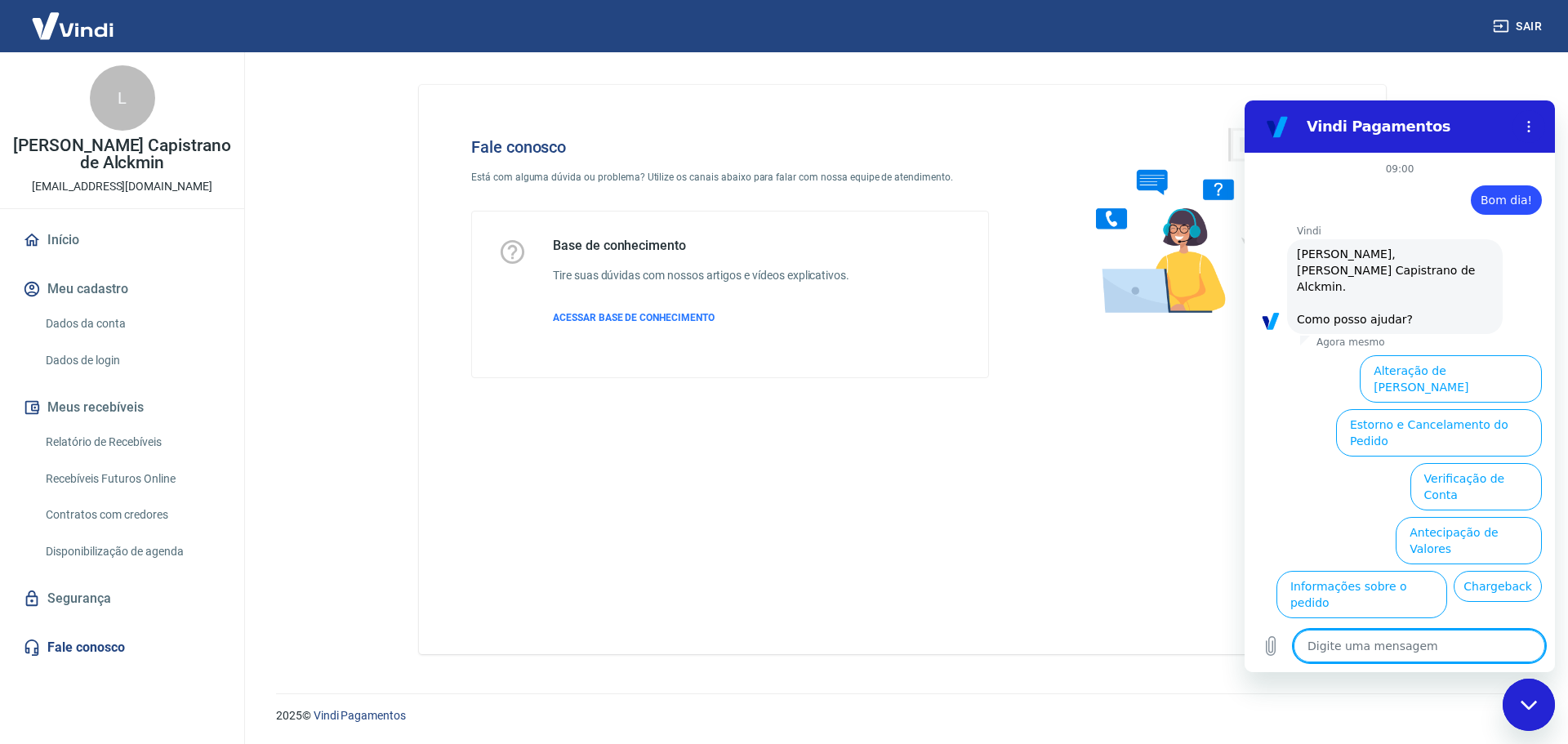
scroll to position [55, 0]
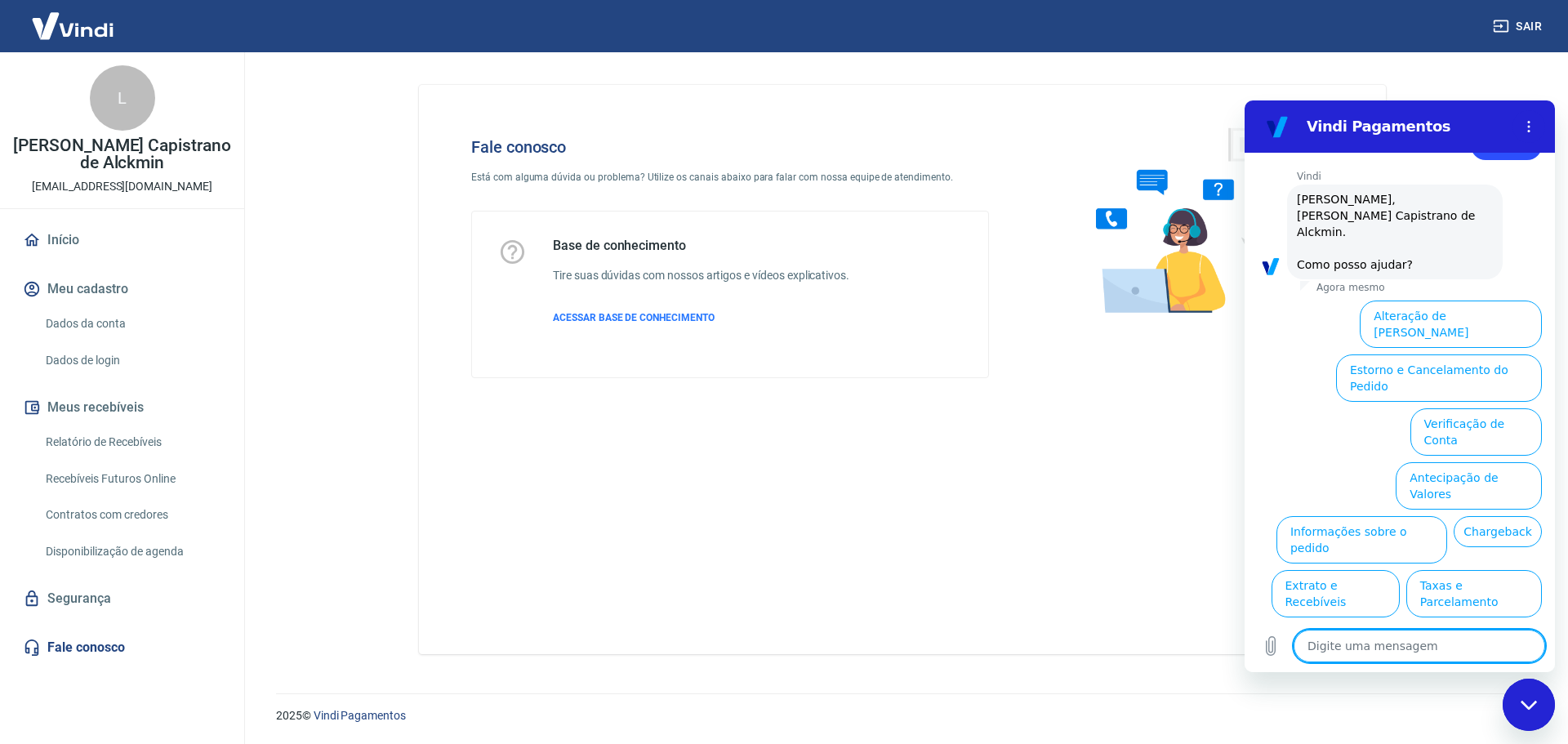
type textarea "G"
type textarea "x"
type textarea "Go"
type textarea "x"
type textarea "Gos"
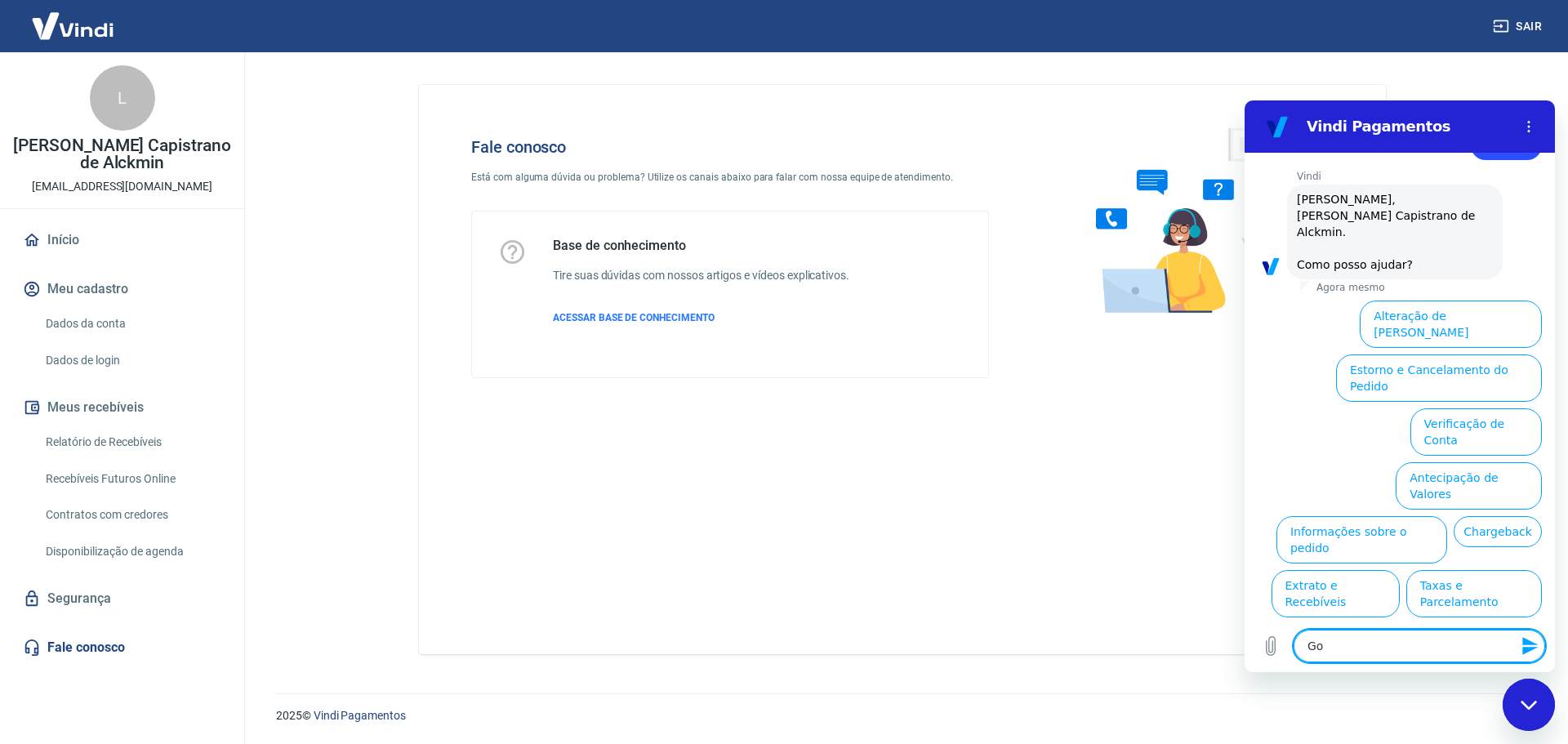
type textarea "x"
type textarea "Gost"
type textarea "x"
type textarea "Gosta"
type textarea "x"
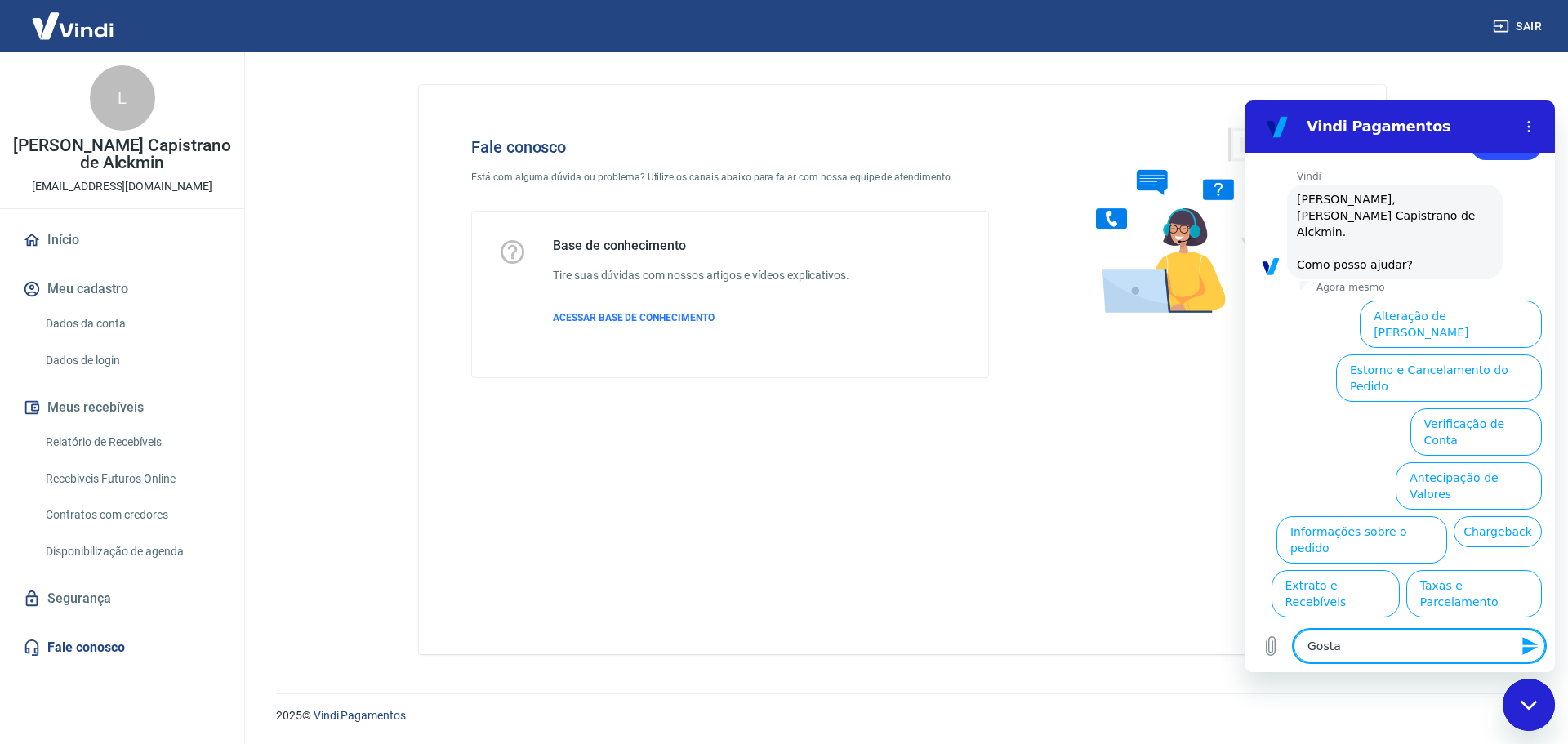
type textarea "Gostar"
type textarea "x"
type textarea "Gostari"
type textarea "x"
type textarea "Gostaria"
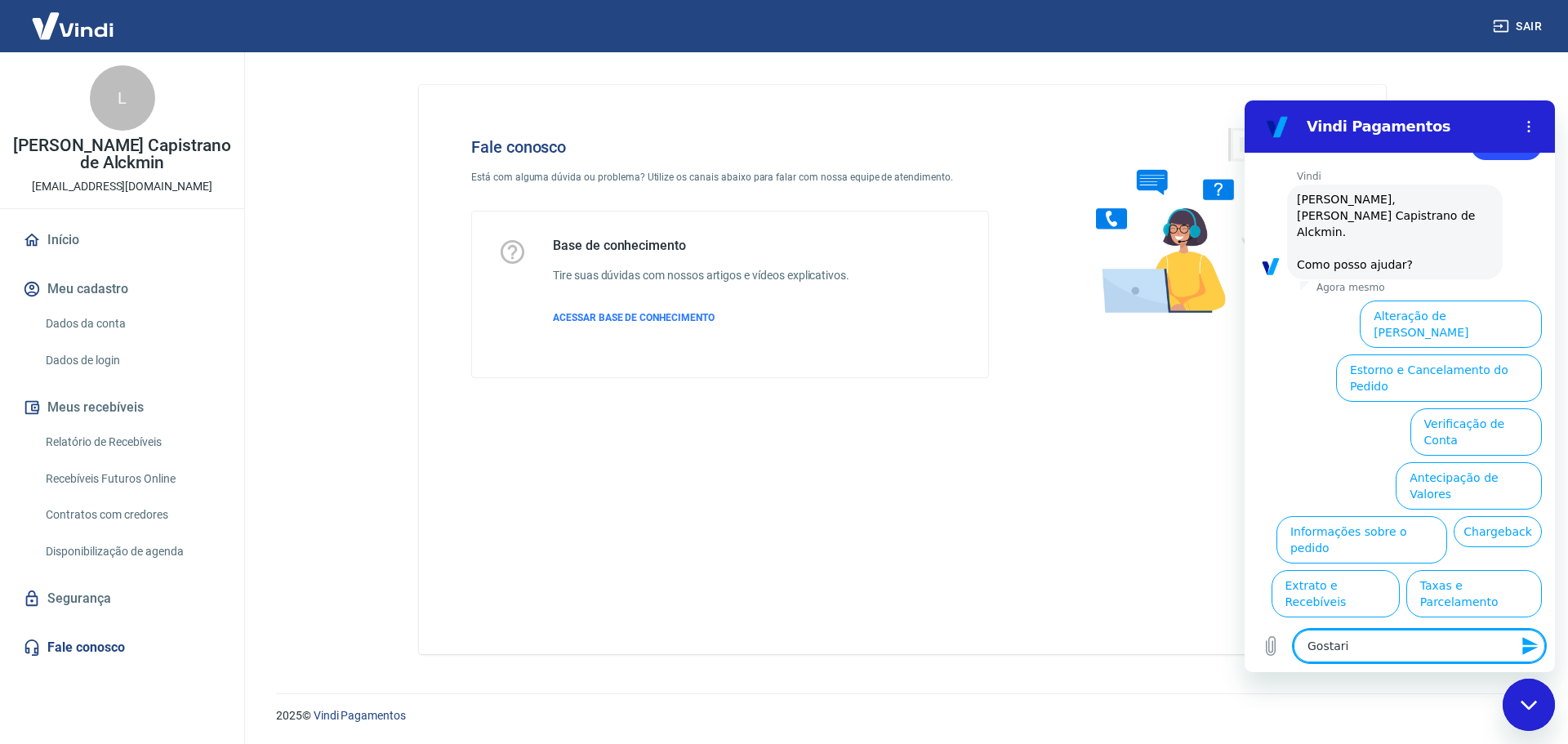
type textarea "x"
type textarea "Gostaria"
type textarea "x"
type textarea "Gostaria d"
type textarea "x"
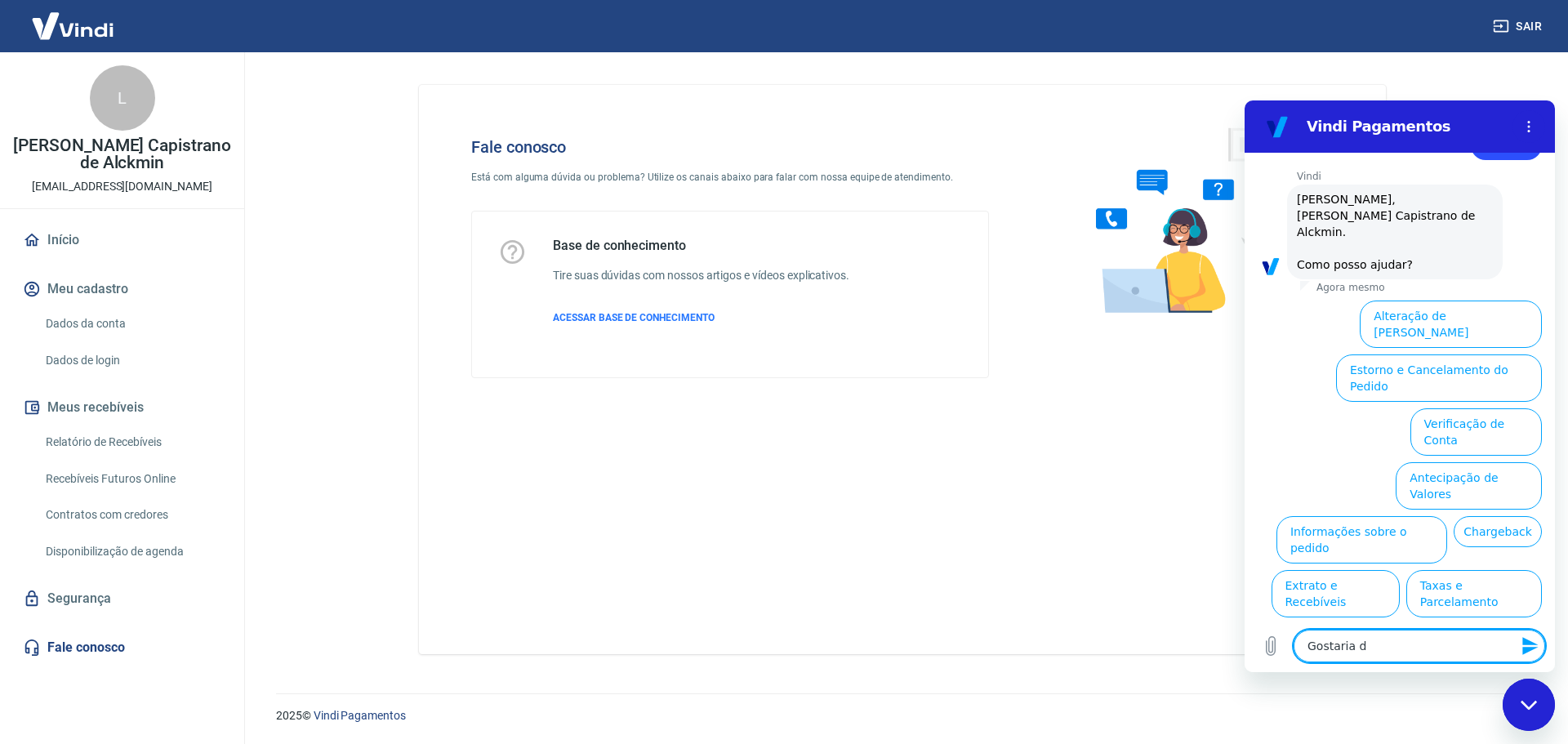
type textarea "Gostaria de"
type textarea "x"
type textarea "Gostaria de"
type textarea "x"
type textarea "Gostaria de c"
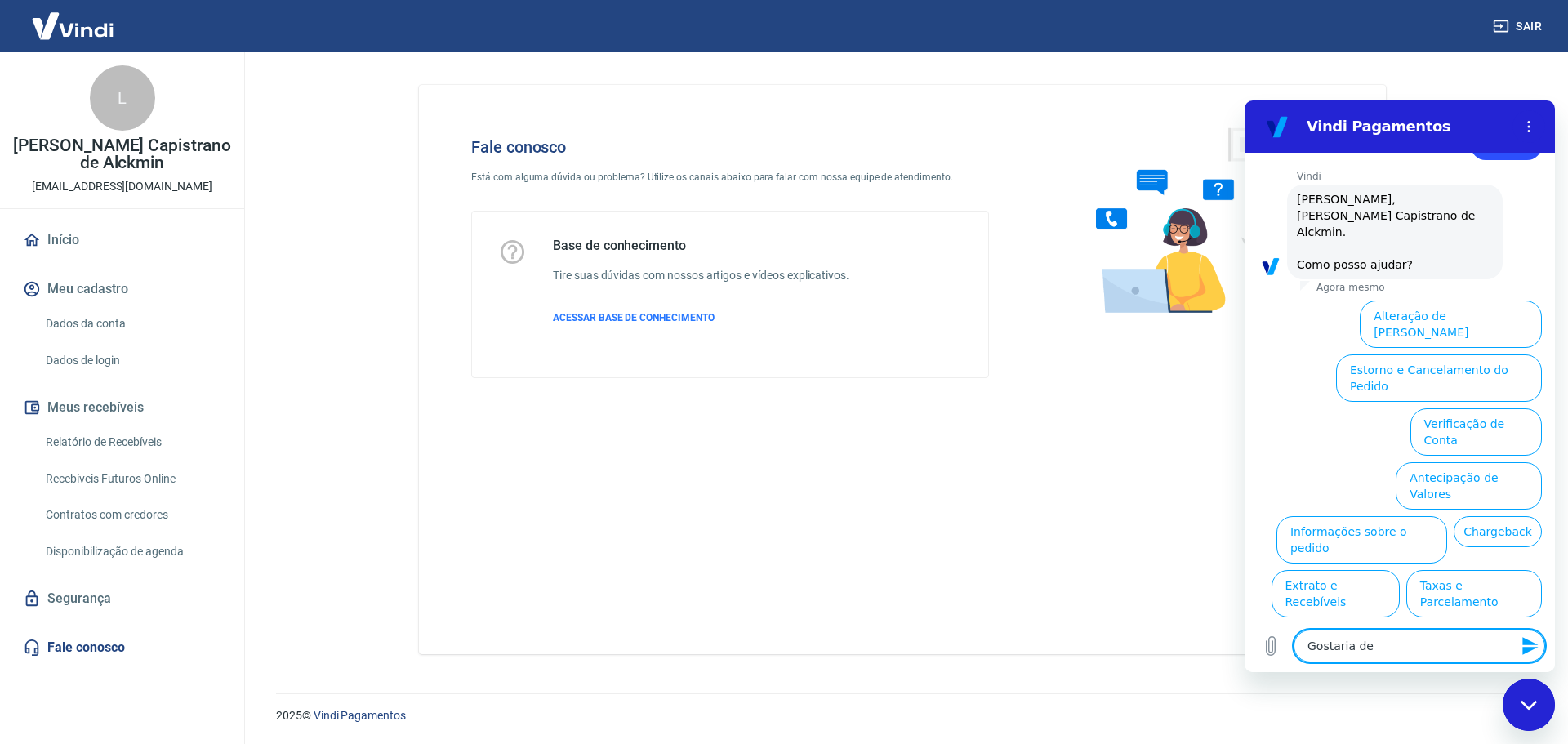
type textarea "x"
type textarea "Gostaria de cr"
type textarea "x"
type textarea "Gostaria de cri"
type textarea "x"
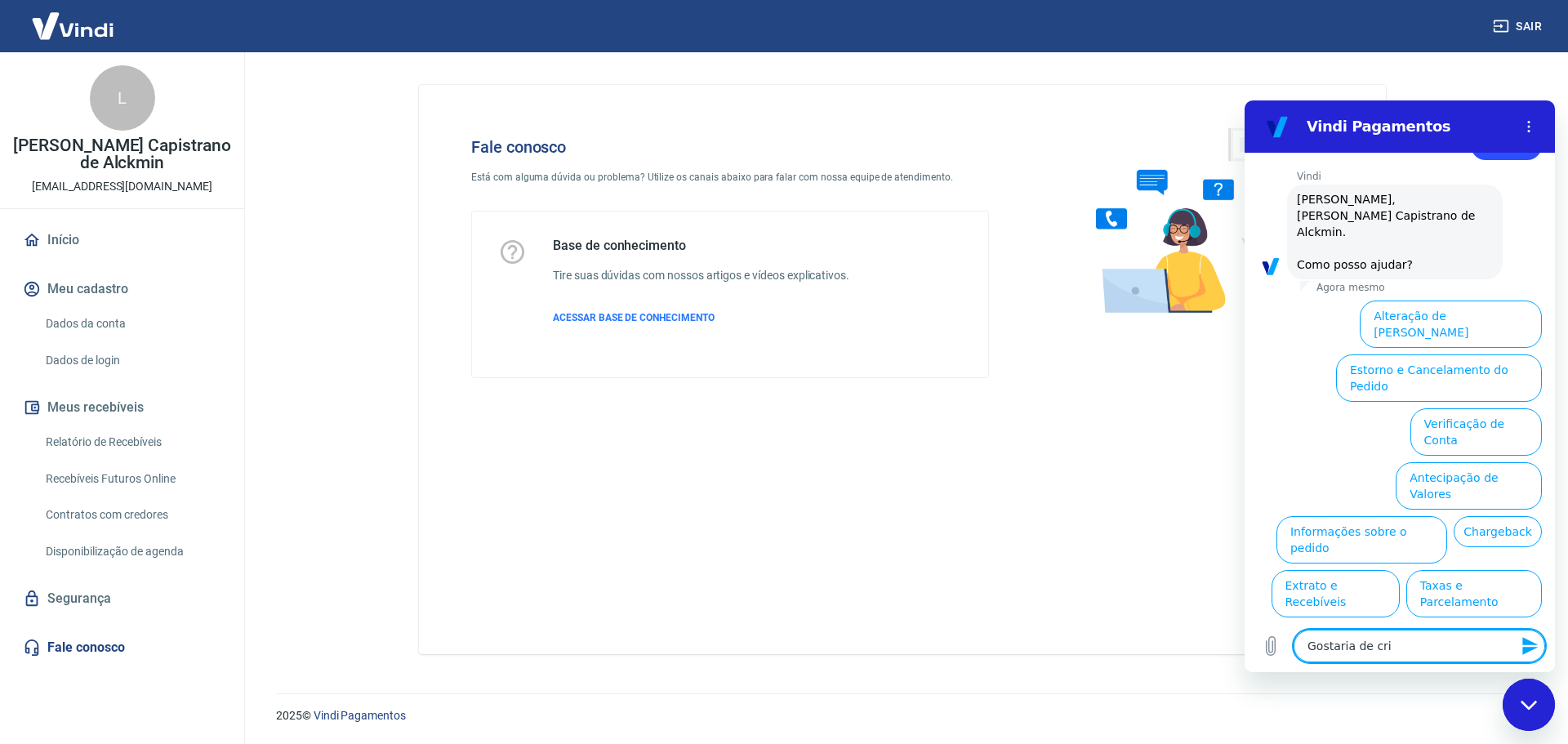
type textarea "Gostaria de cria"
type textarea "x"
type textarea "Gostaria de criar"
type textarea "x"
type textarea "Gostaria de criar"
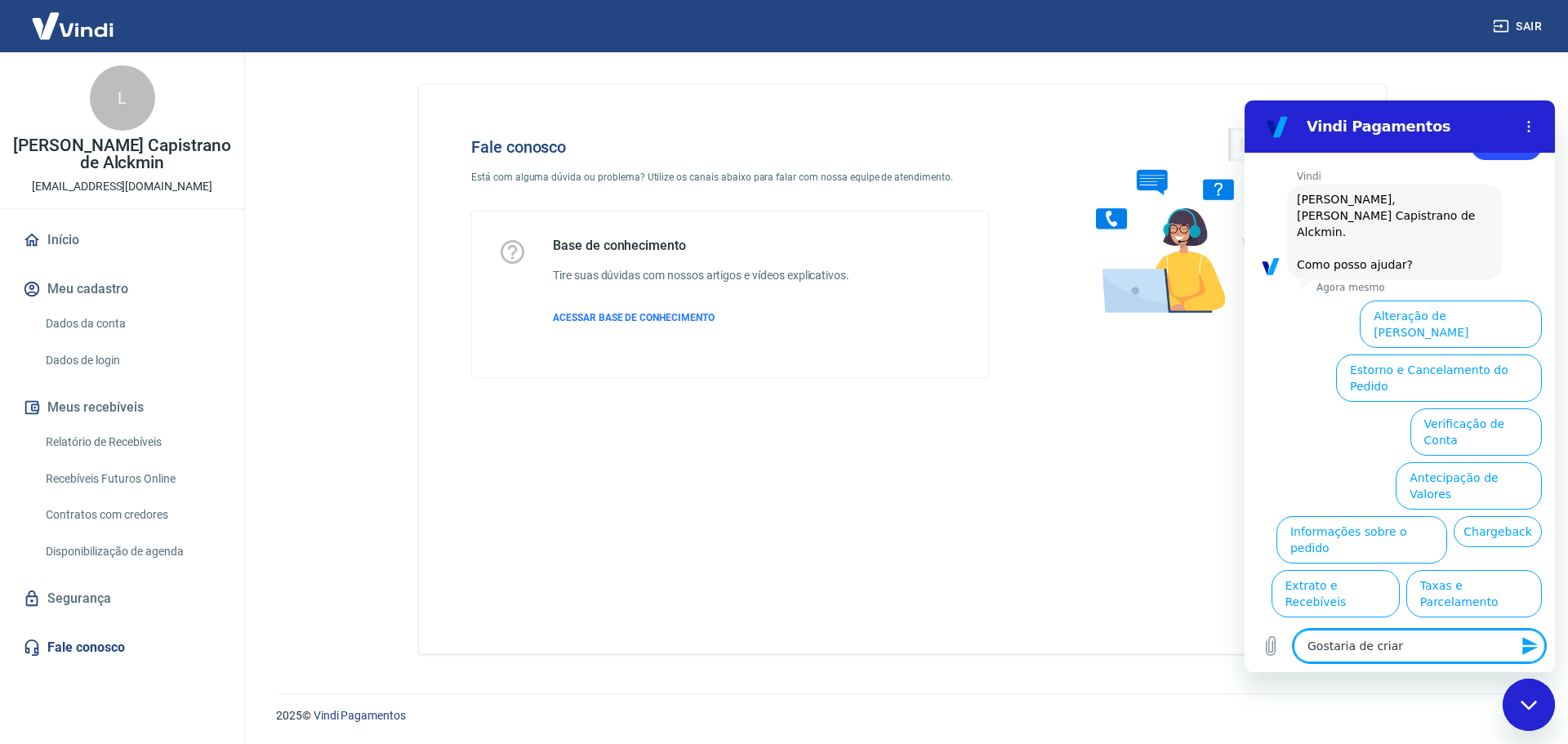
type textarea "x"
type textarea "Gostaria de criar m"
type textarea "x"
type textarea "Gostaria de criar ma"
type textarea "x"
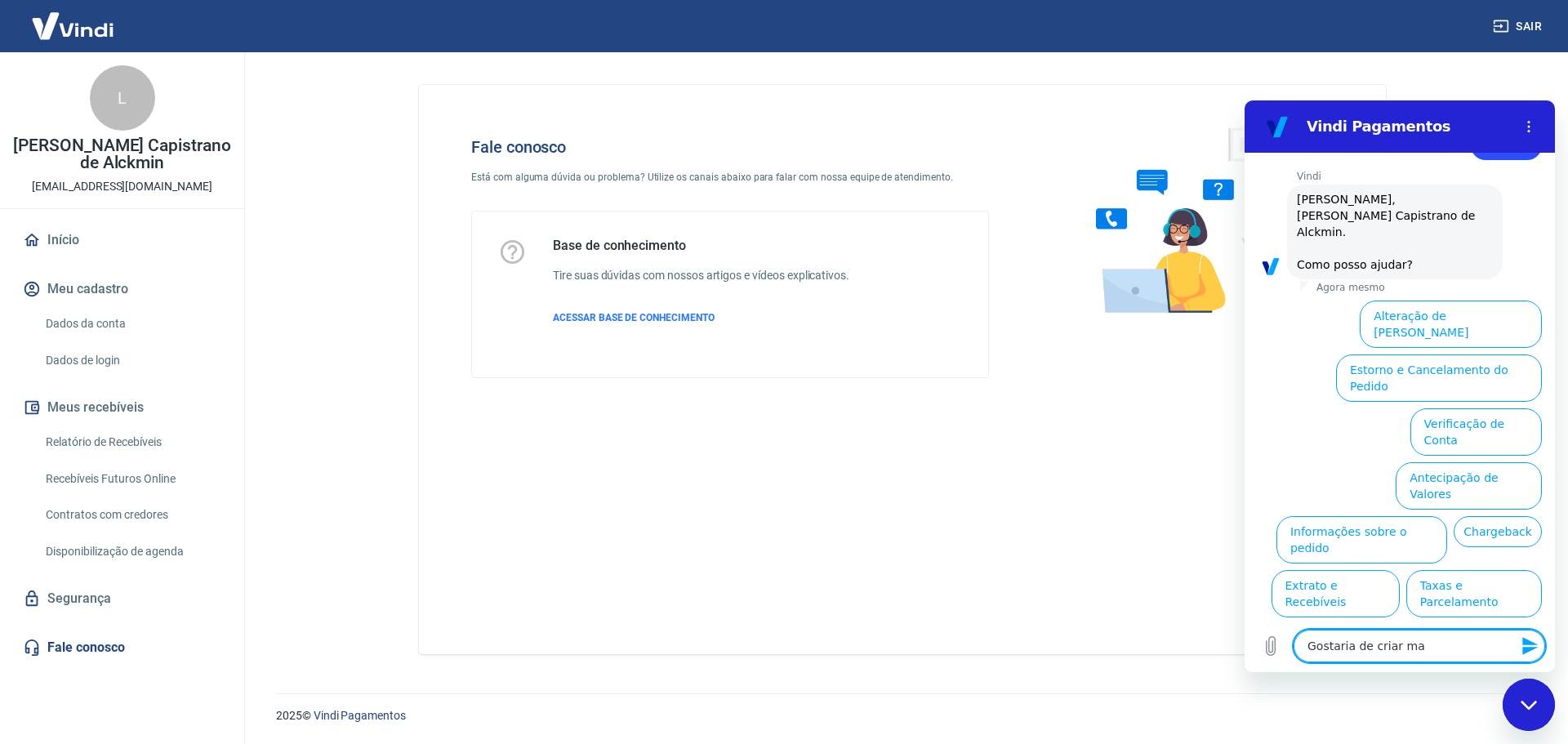
type textarea "Gostaria de criar mai"
type textarea "x"
type textarea "Gostaria de criar mais"
type textarea "x"
type textarea "Gostaria de criar mais"
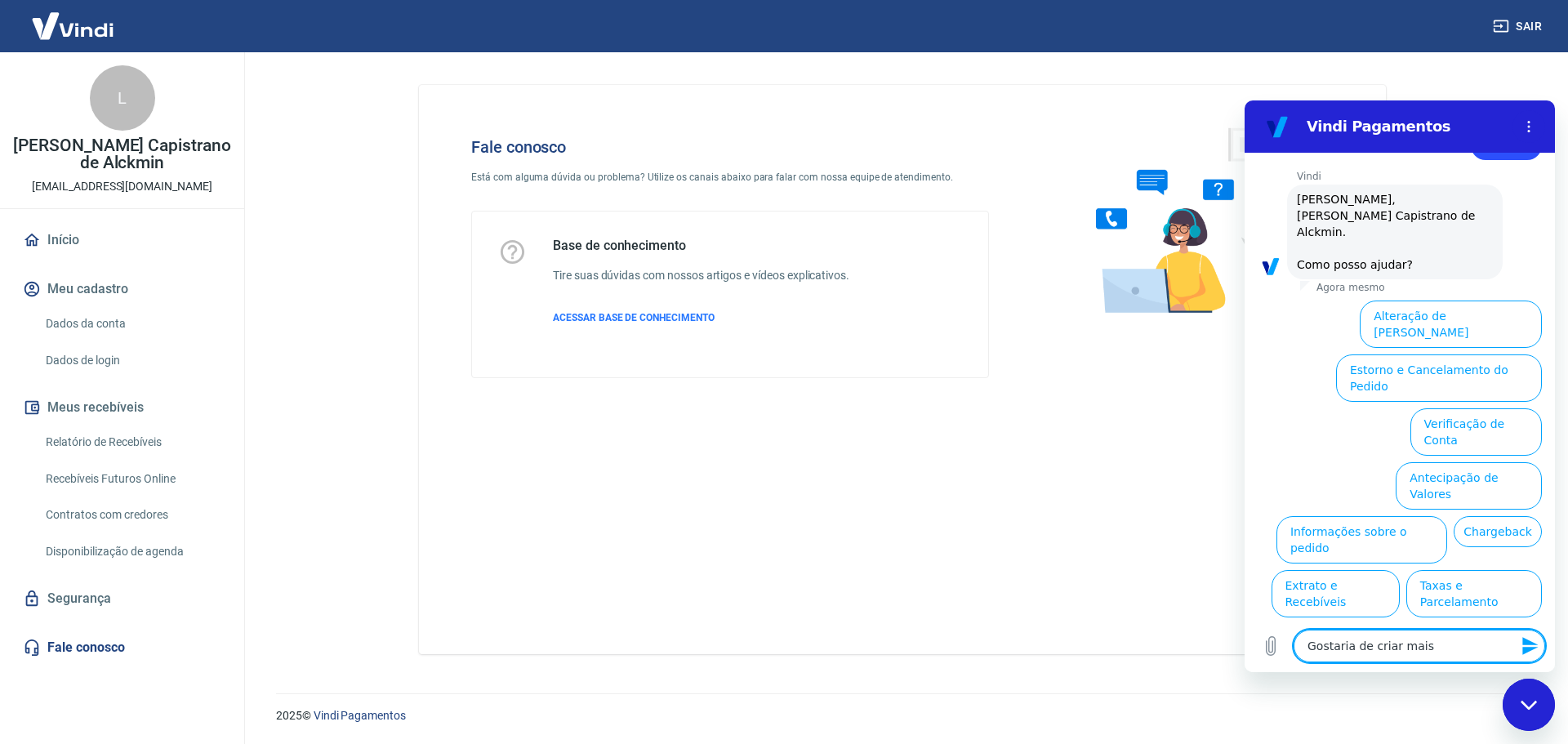
type textarea "x"
type textarea "Gostaria de criar mais u"
type textarea "x"
type textarea "Gostaria de criar mais um"
type textarea "x"
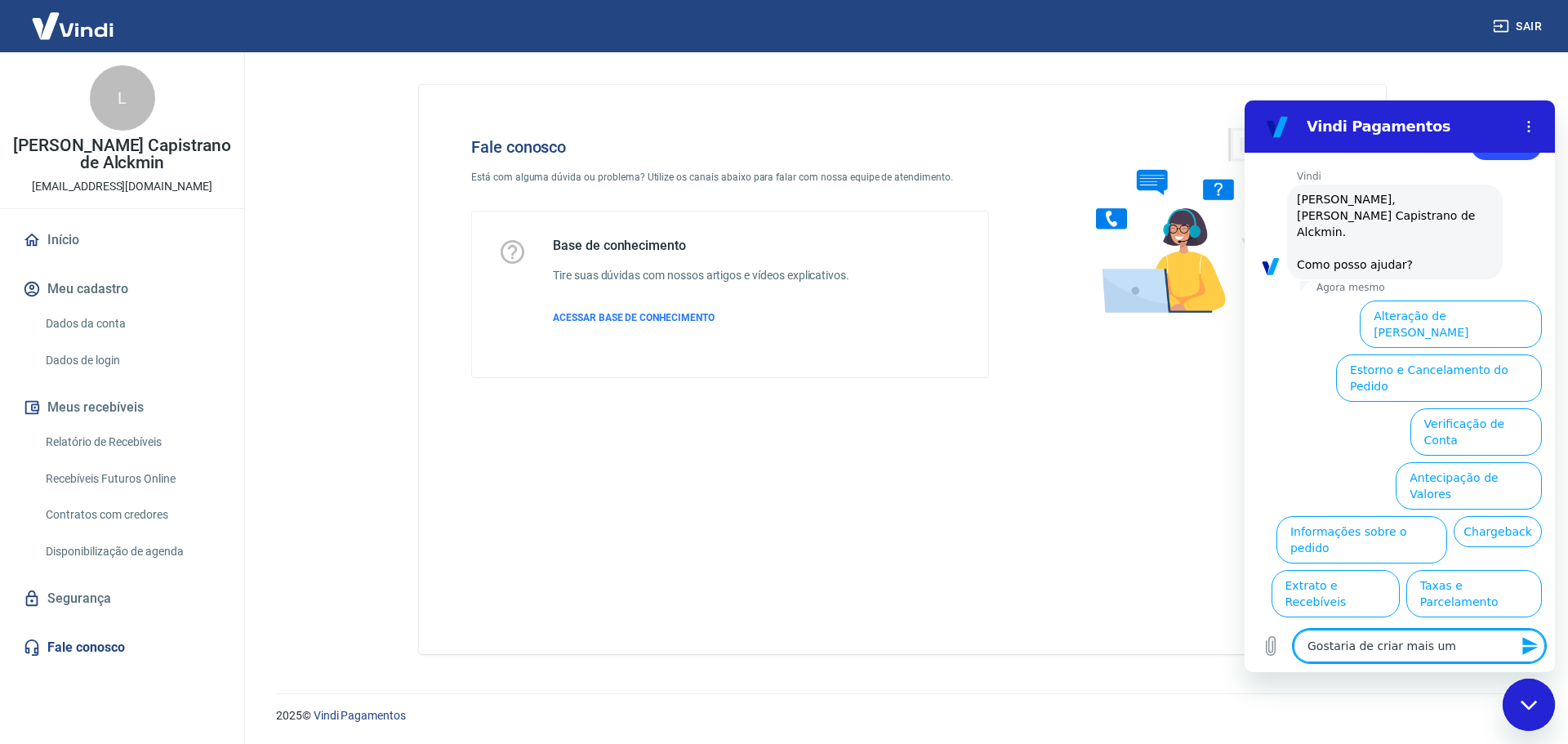
type textarea "Gostaria de criar mais um"
type textarea "x"
type textarea "Gostaria de criar mais um l"
type textarea "x"
type textarea "Gostaria de criar mais um lo"
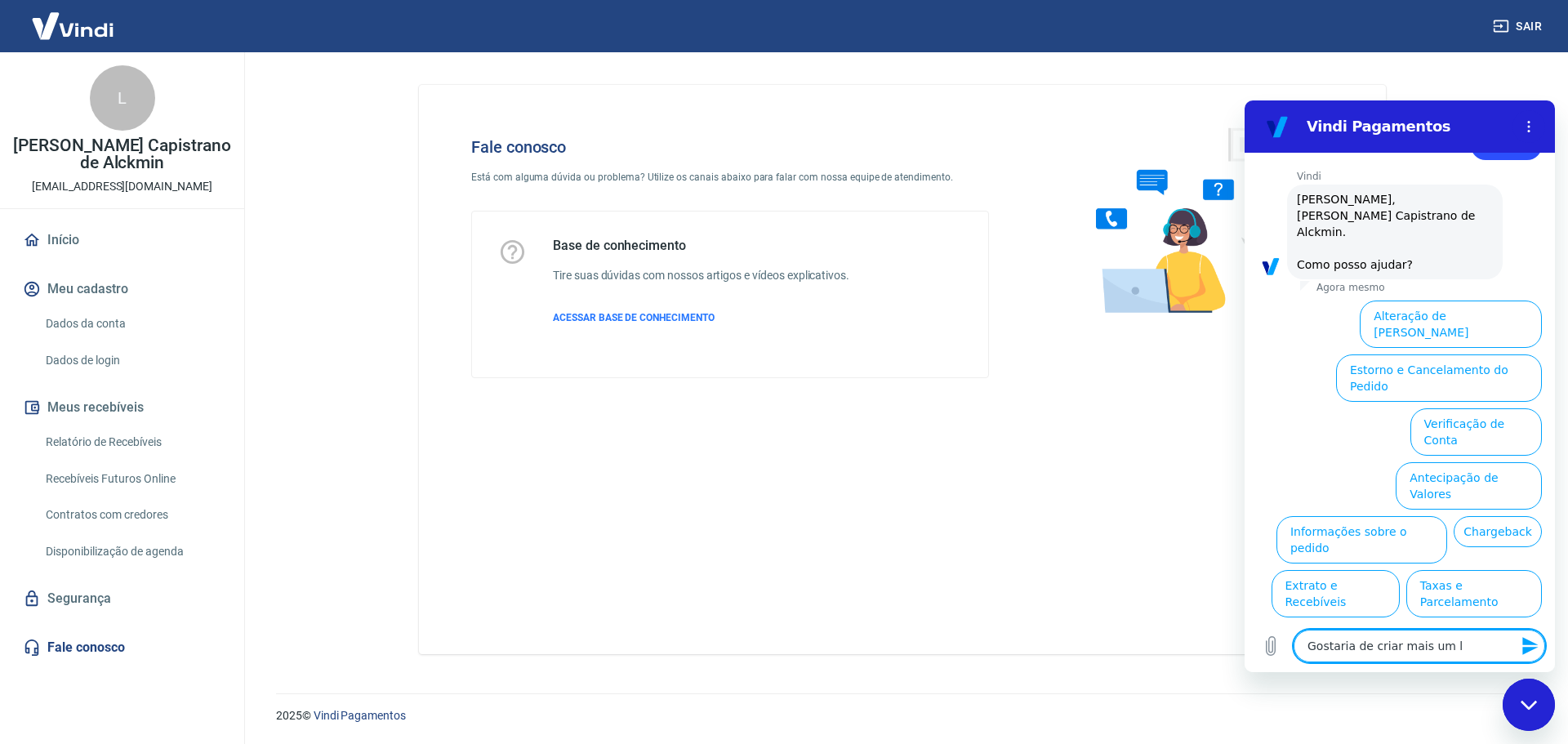
type textarea "x"
type textarea "Gostaria de criar mais um log"
type textarea "x"
type textarea "Gostaria de criar mais um logi"
type textarea "x"
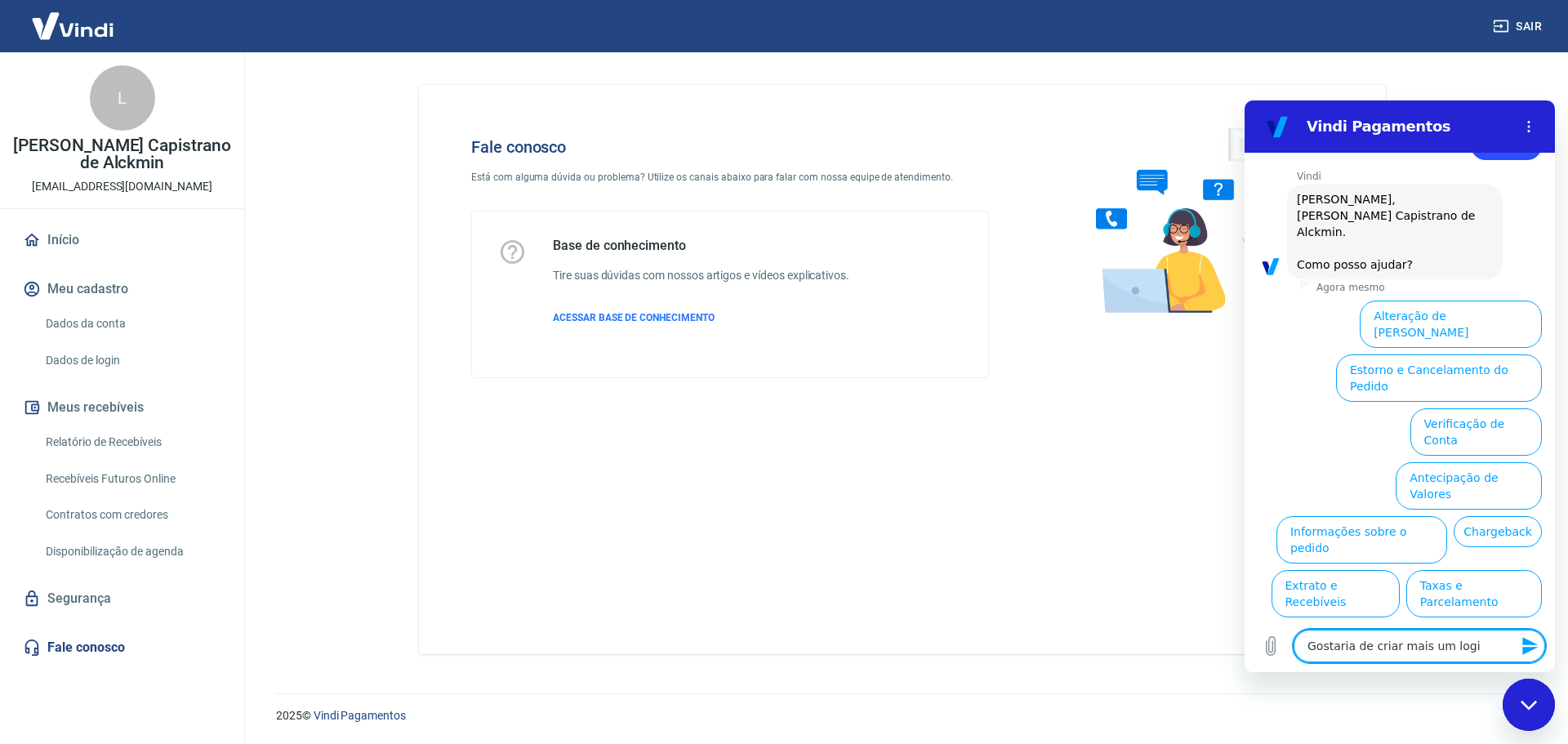
type textarea "Gostaria de criar mais um login"
type textarea "x"
type textarea "Gostaria de criar mais um login/"
type textarea "x"
type textarea "Gostaria de criar mais um login/a"
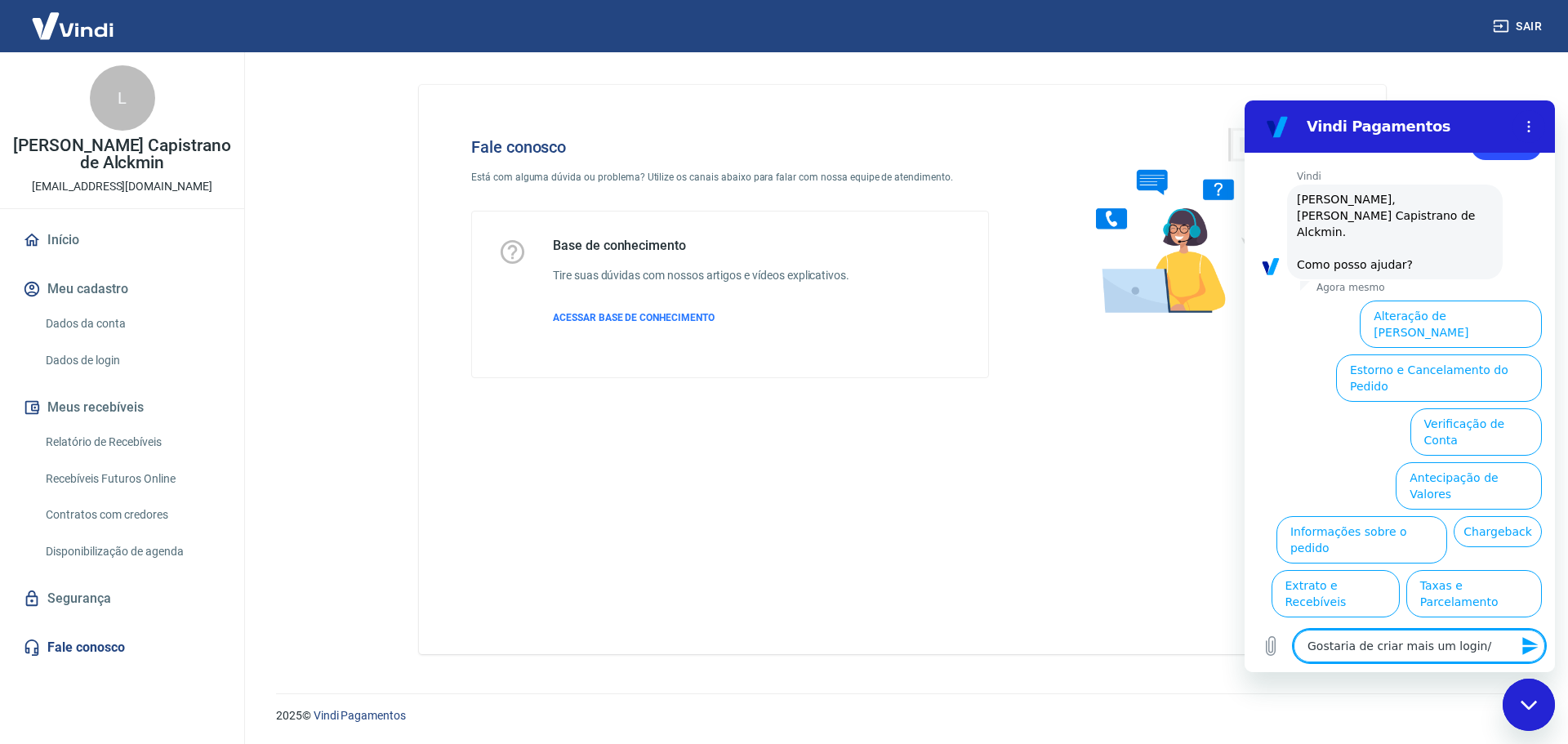
type textarea "x"
type textarea "Gostaria de criar mais um login/ac"
type textarea "x"
type textarea "Gostaria de criar mais um login/ace"
type textarea "x"
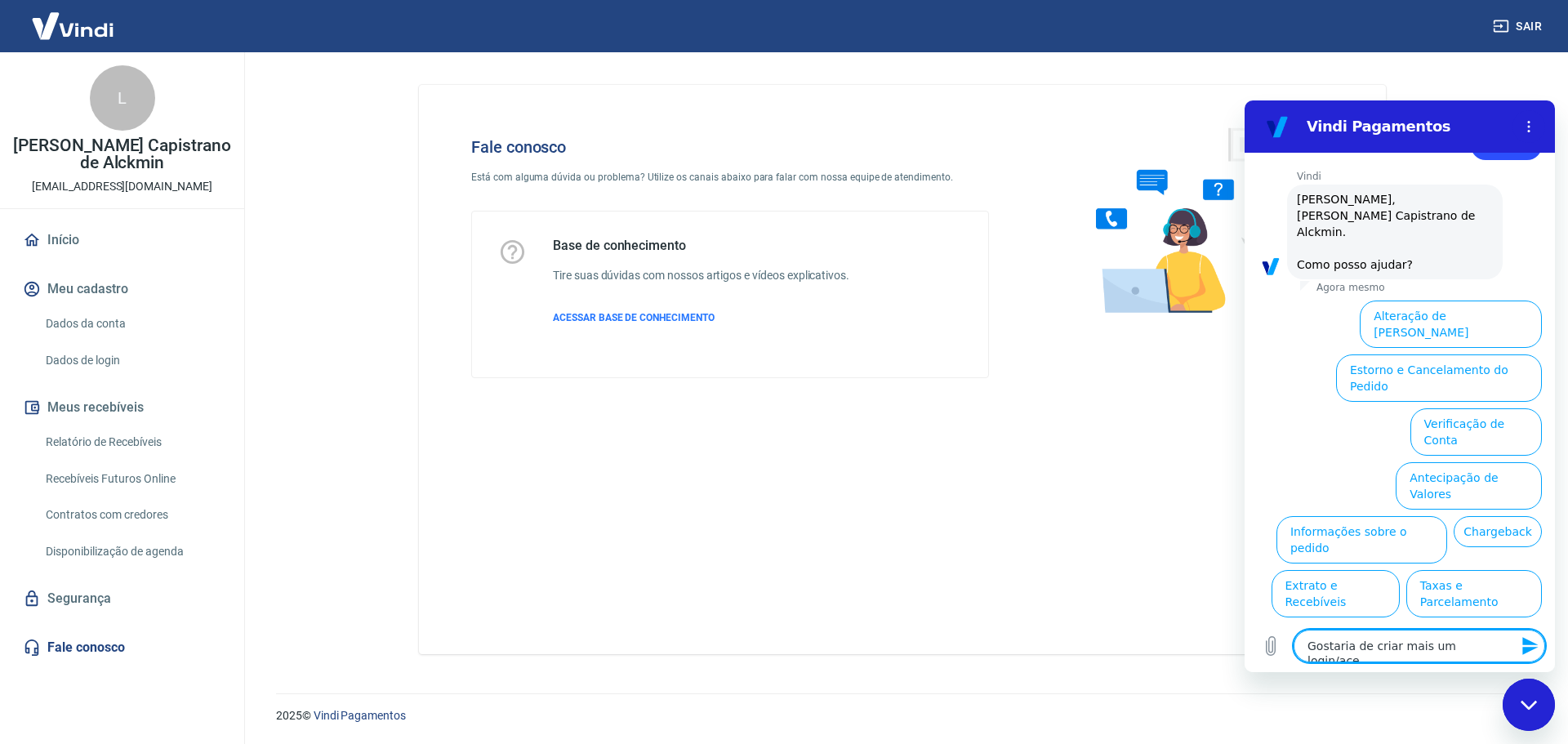
type textarea "Gostaria de criar mais um login/aces"
type textarea "x"
type textarea "Gostaria de criar mais um login/acess"
type textarea "x"
type textarea "Gostaria de criar mais um login/acesso"
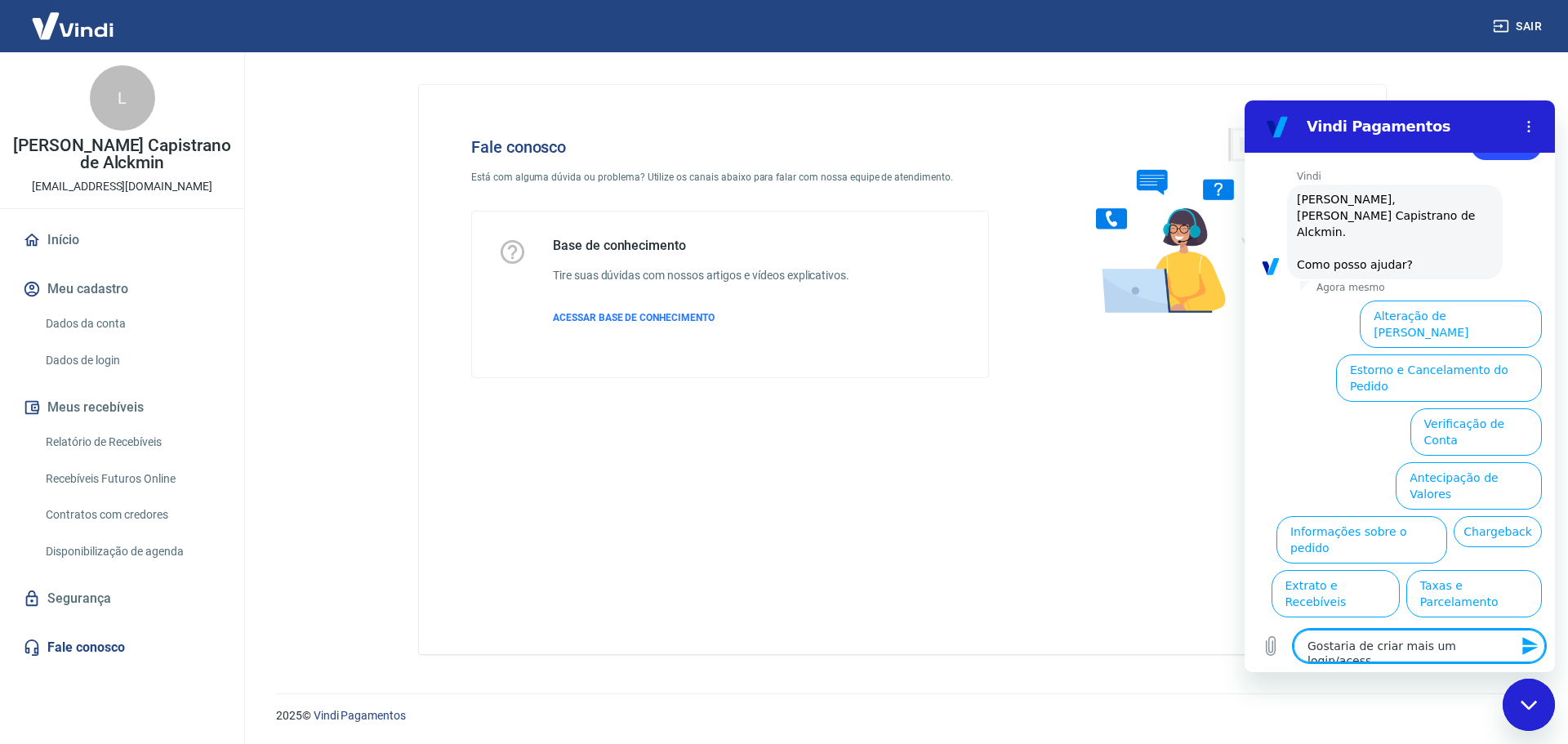
type textarea "x"
type textarea "Gostaria de criar mais um login/acesso"
type textarea "x"
type textarea "Gostaria de criar mais um login/acesso q"
type textarea "x"
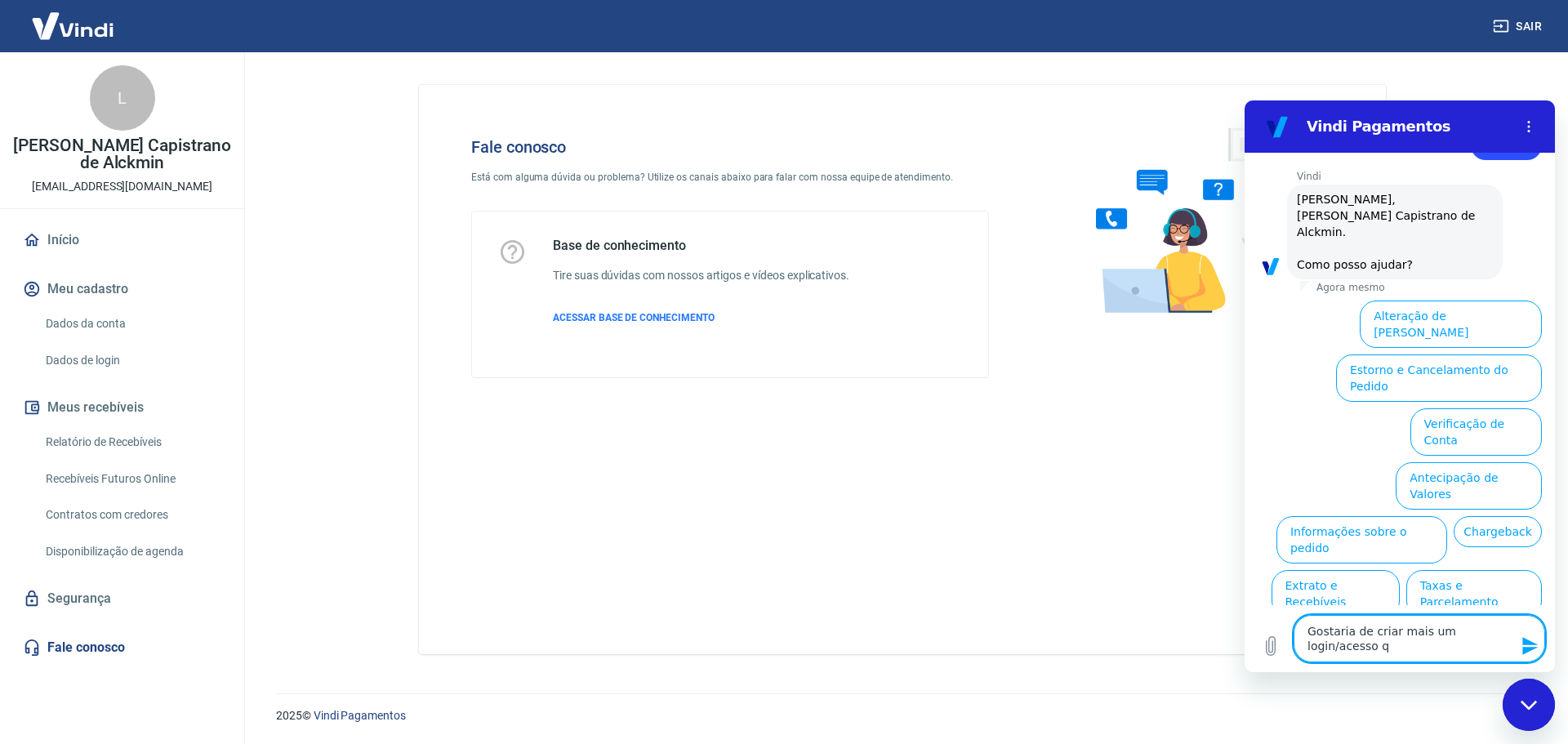
type textarea "Gostaria de criar mais um login/acesso qu"
type textarea "x"
type textarea "Gostaria de criar mais um login/acesso qu"
type textarea "x"
type textarea "Gostaria de criar mais um login/acesso qu"
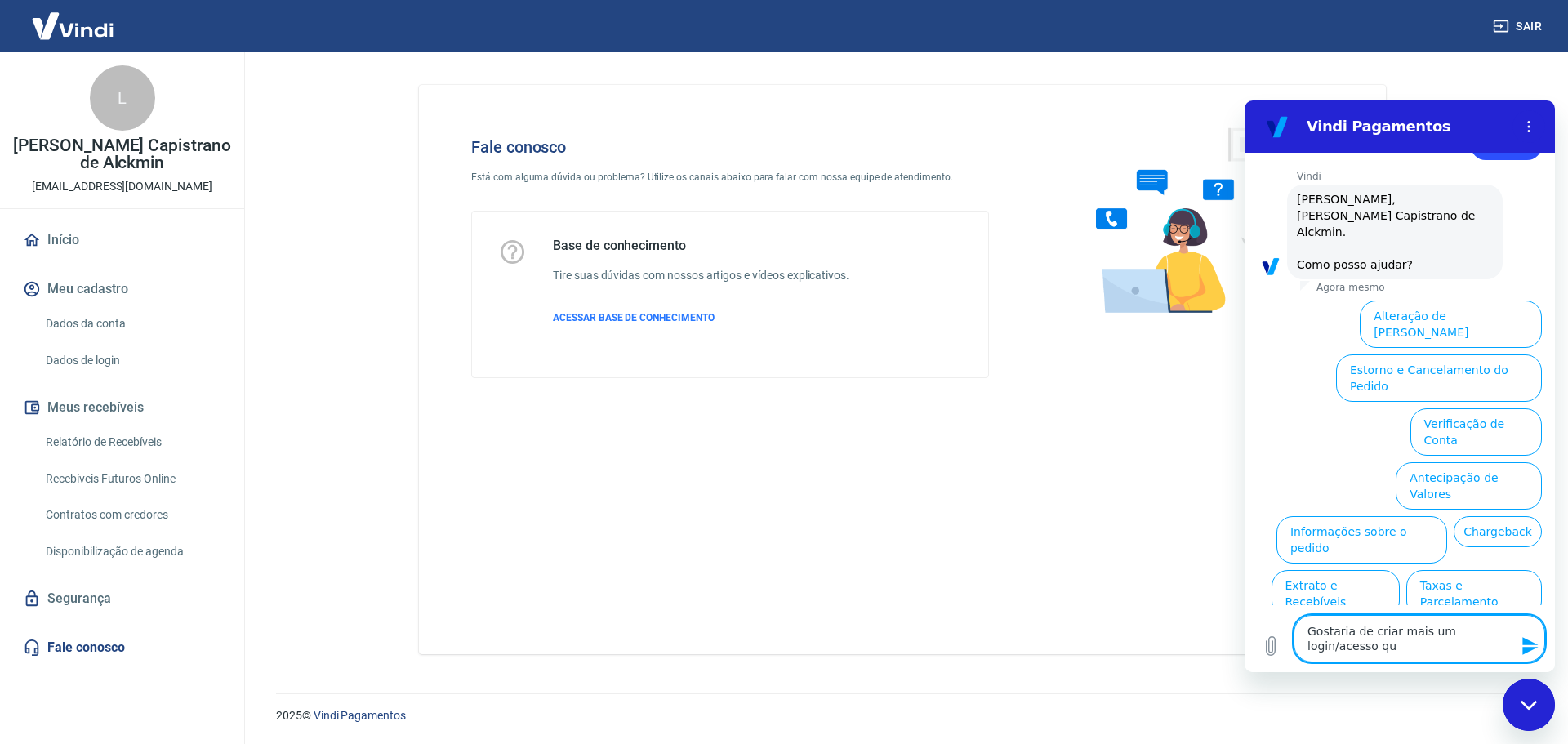
type textarea "x"
type textarea "Gostaria de criar mais um login/acesso que"
type textarea "x"
type textarea "Gostaria de criar mais um login/acesso que"
type textarea "x"
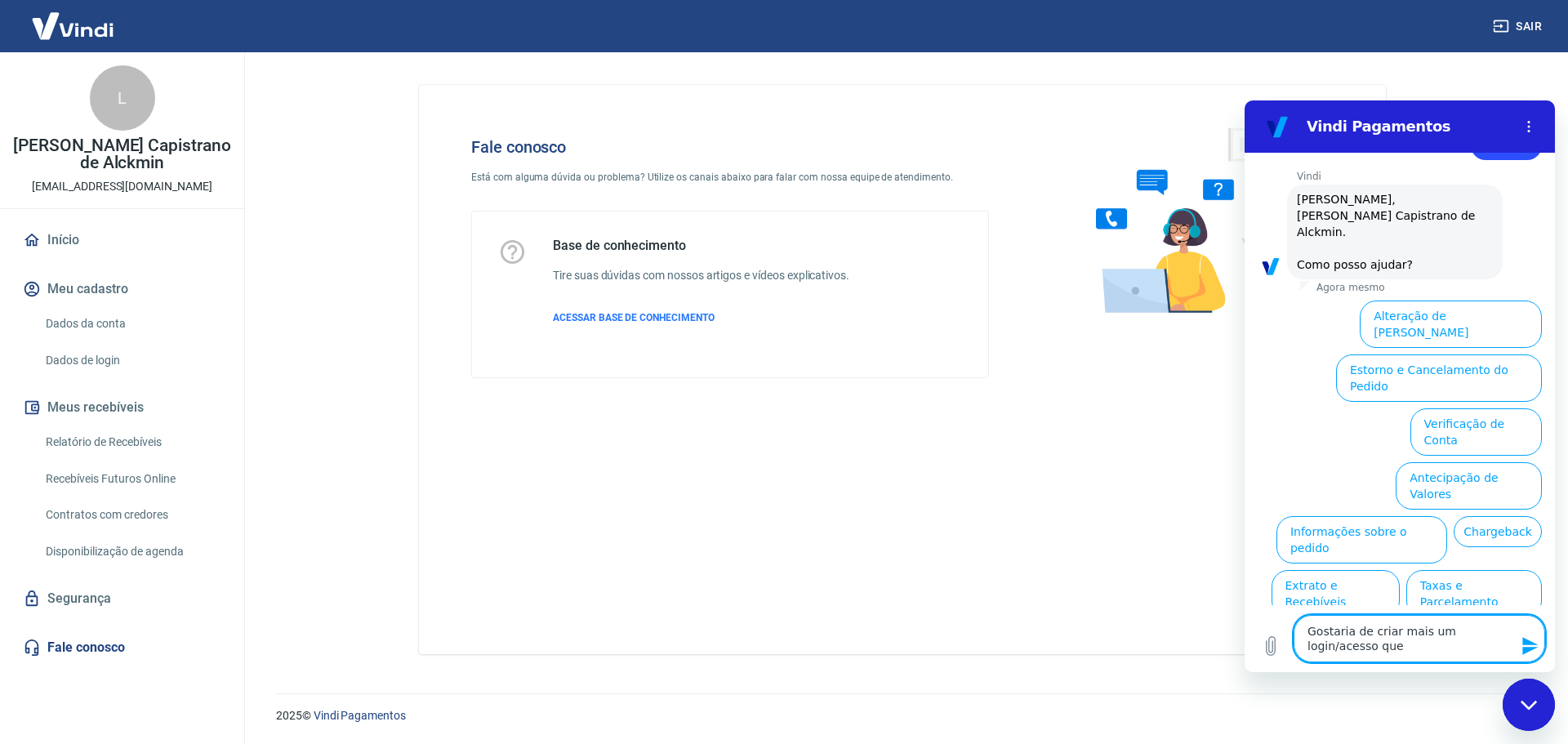
type textarea "Gostaria de criar mais um login/acesso que p"
type textarea "x"
type textarea "Gostaria de criar mais um login/acesso que po"
type textarea "x"
type textarea "Gostaria de criar mais um login/acesso que pos"
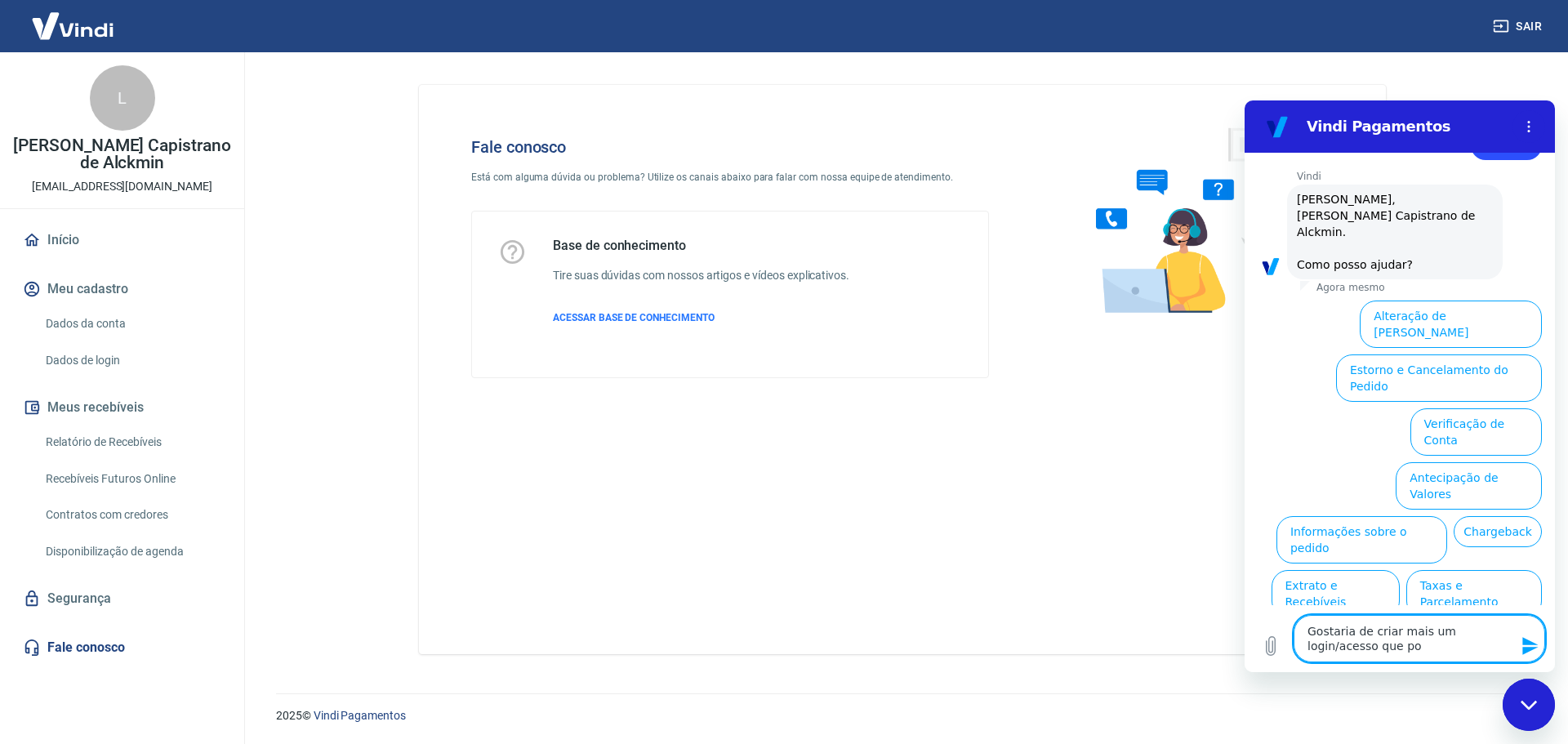
type textarea "x"
type textarea "Gostaria de criar mais um login/acesso que poss"
type textarea "x"
type textarea "Gostaria de criar mais um login/acesso que possa"
type textarea "x"
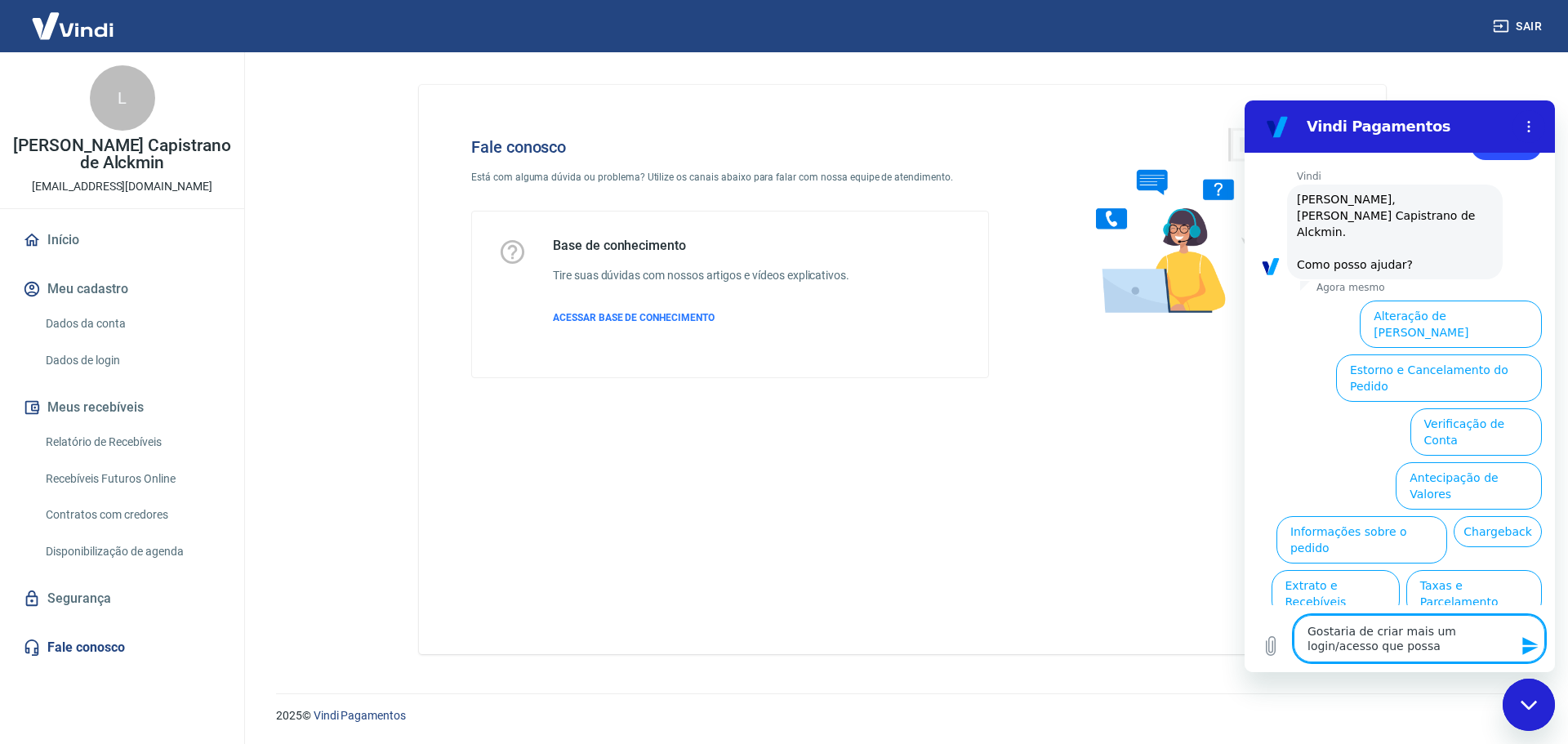
type textarea "Gostaria de criar mais um login/acesso que possa"
type textarea "x"
type textarea "Gostaria de criar mais um login/acesso que possa c"
type textarea "x"
type textarea "Gostaria de criar mais um login/acesso que possa co"
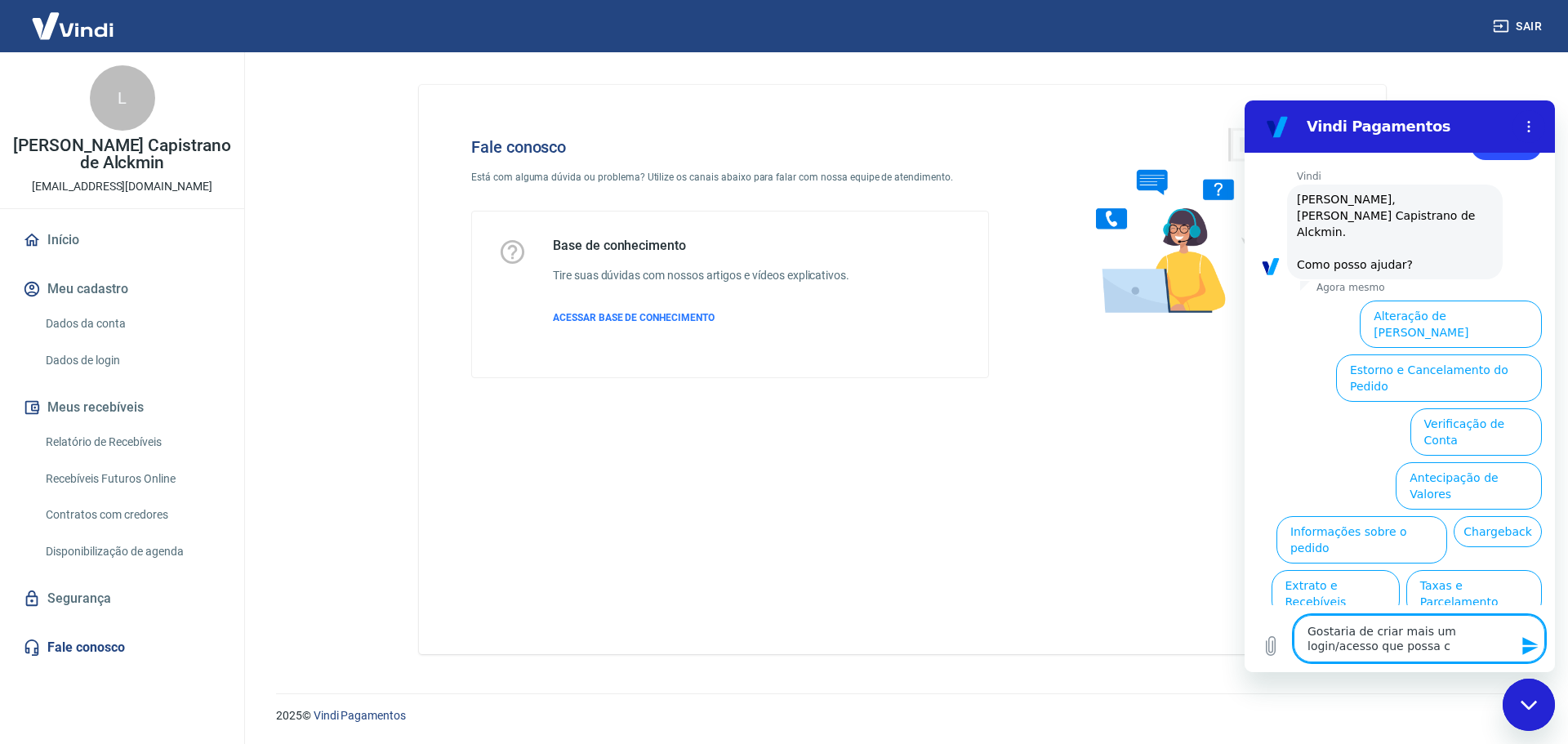
type textarea "x"
type textarea "Gostaria de criar mais um login/acesso que possa con"
type textarea "x"
type textarea "Gostaria de criar mais um login/acesso que possa cons"
type textarea "x"
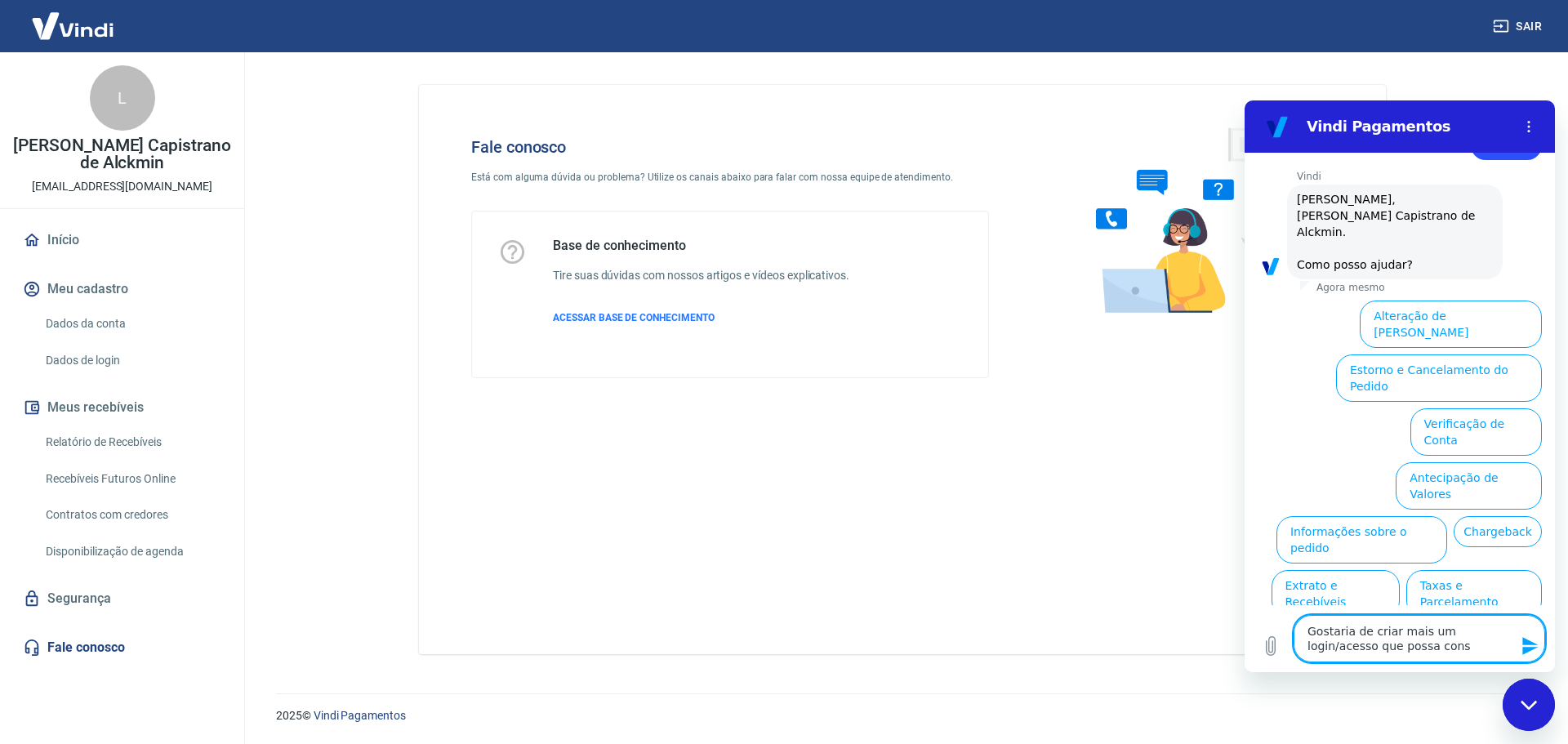
type textarea "Gostaria de criar mais um login/acesso que possa consu"
type textarea "x"
type textarea "Gostaria de criar mais um login/acesso que possa consul"
type textarea "x"
type textarea "Gostaria de criar mais um login/acesso que possa consult"
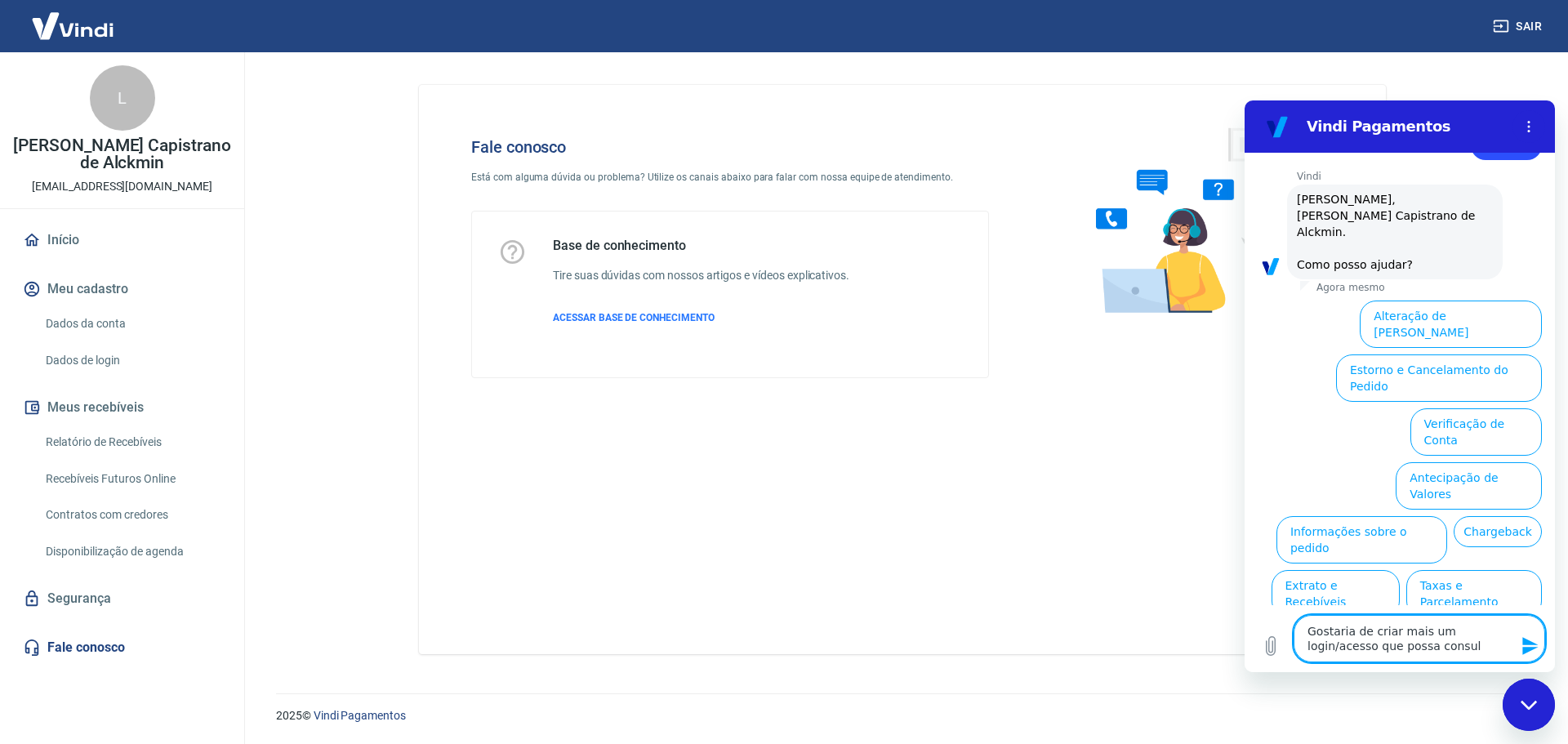
type textarea "x"
type textarea "Gostaria de criar mais um login/acesso que possa consulta"
type textarea "x"
type textarea "Gostaria de criar mais um login/acesso que possa consultar"
type textarea "x"
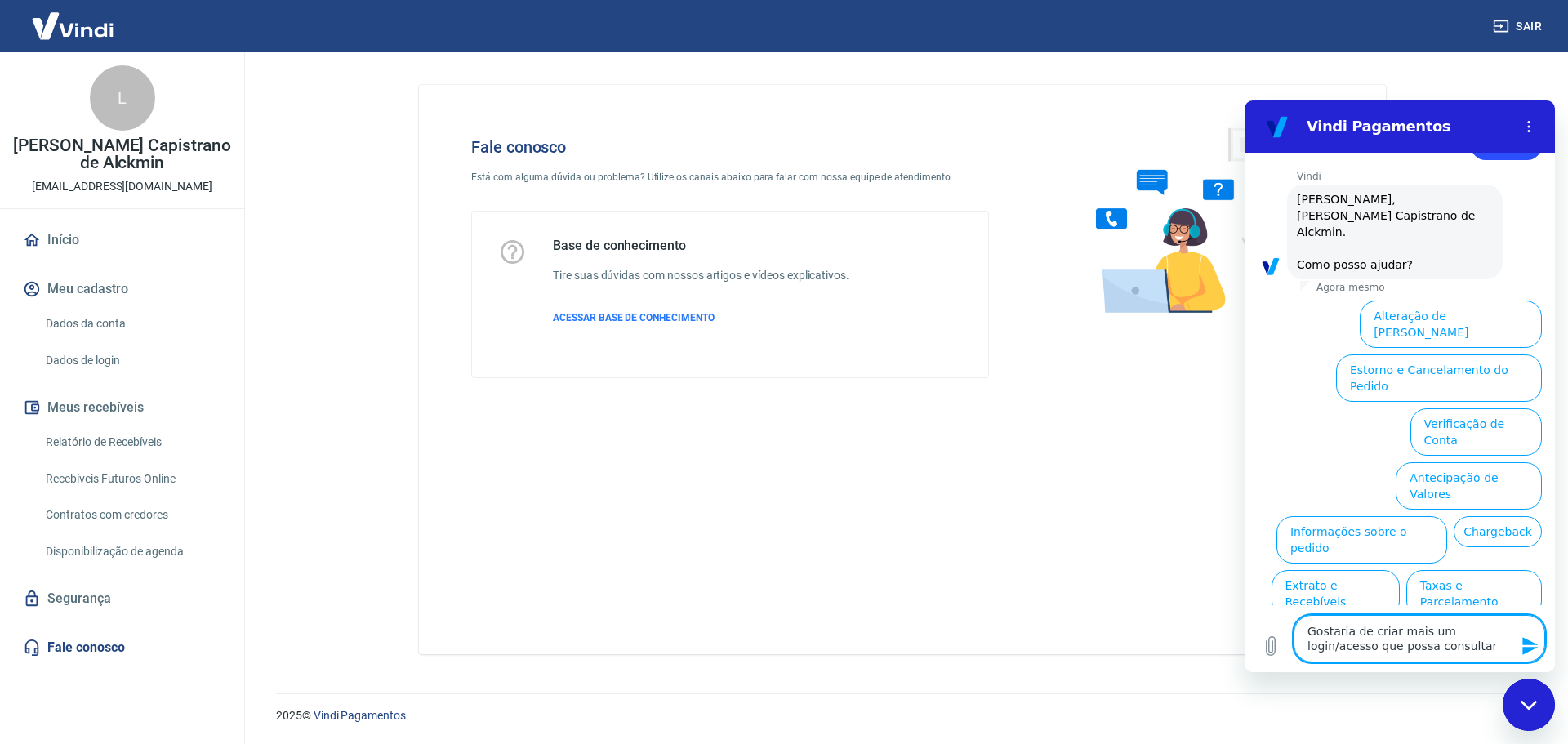
type textarea "Gostaria de criar mais um login/acesso que possa consultara"
type textarea "x"
type textarea "Gostaria de criar mais um login/acesso que possa consultara"
type textarea "x"
type textarea "Gostaria de criar mais um login/acesso que possa consultara"
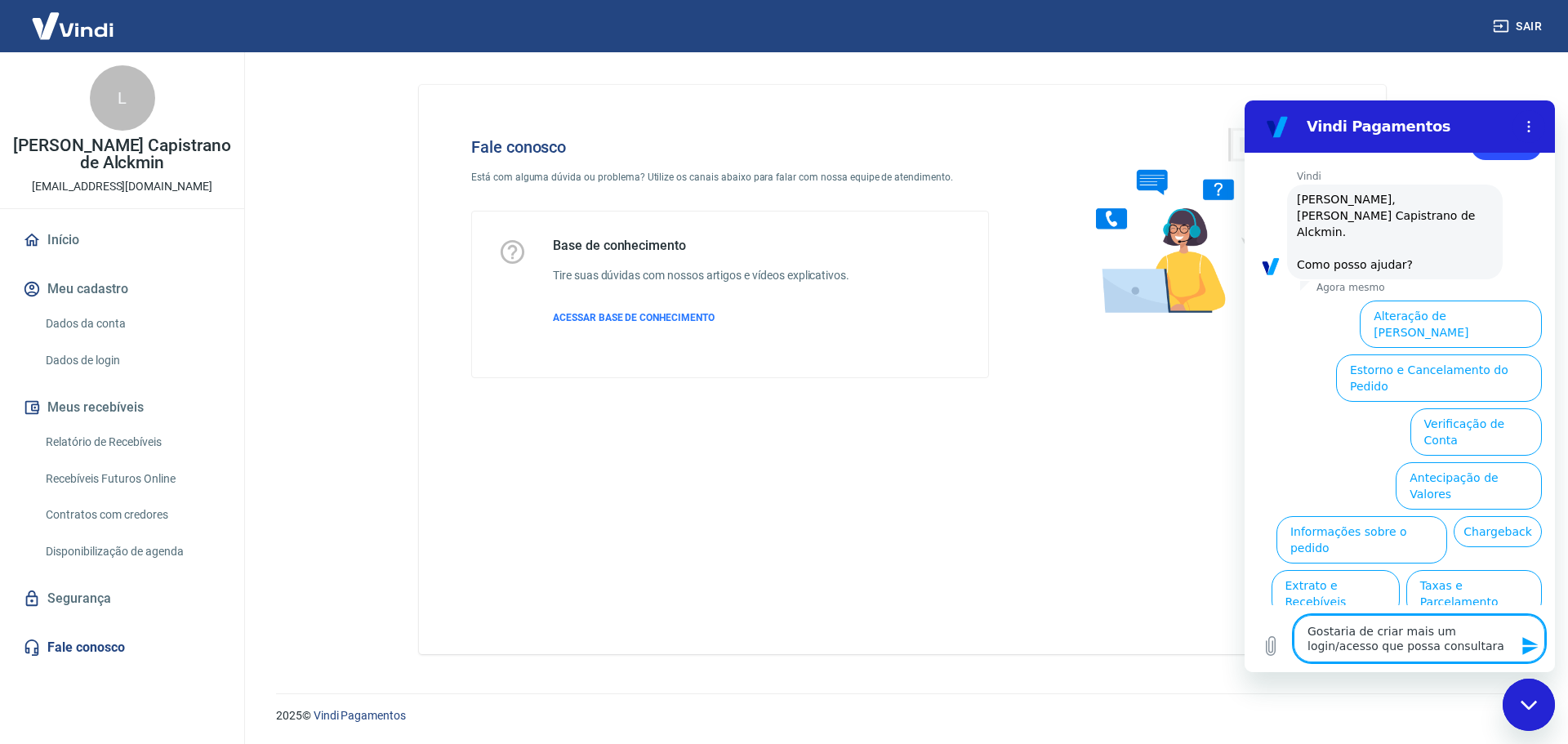
type textarea "x"
type textarea "Gostaria de criar mais um login/acesso que possa consultar"
type textarea "x"
type textarea "Gostaria de criar mais um login/acesso que possa consultar"
type textarea "x"
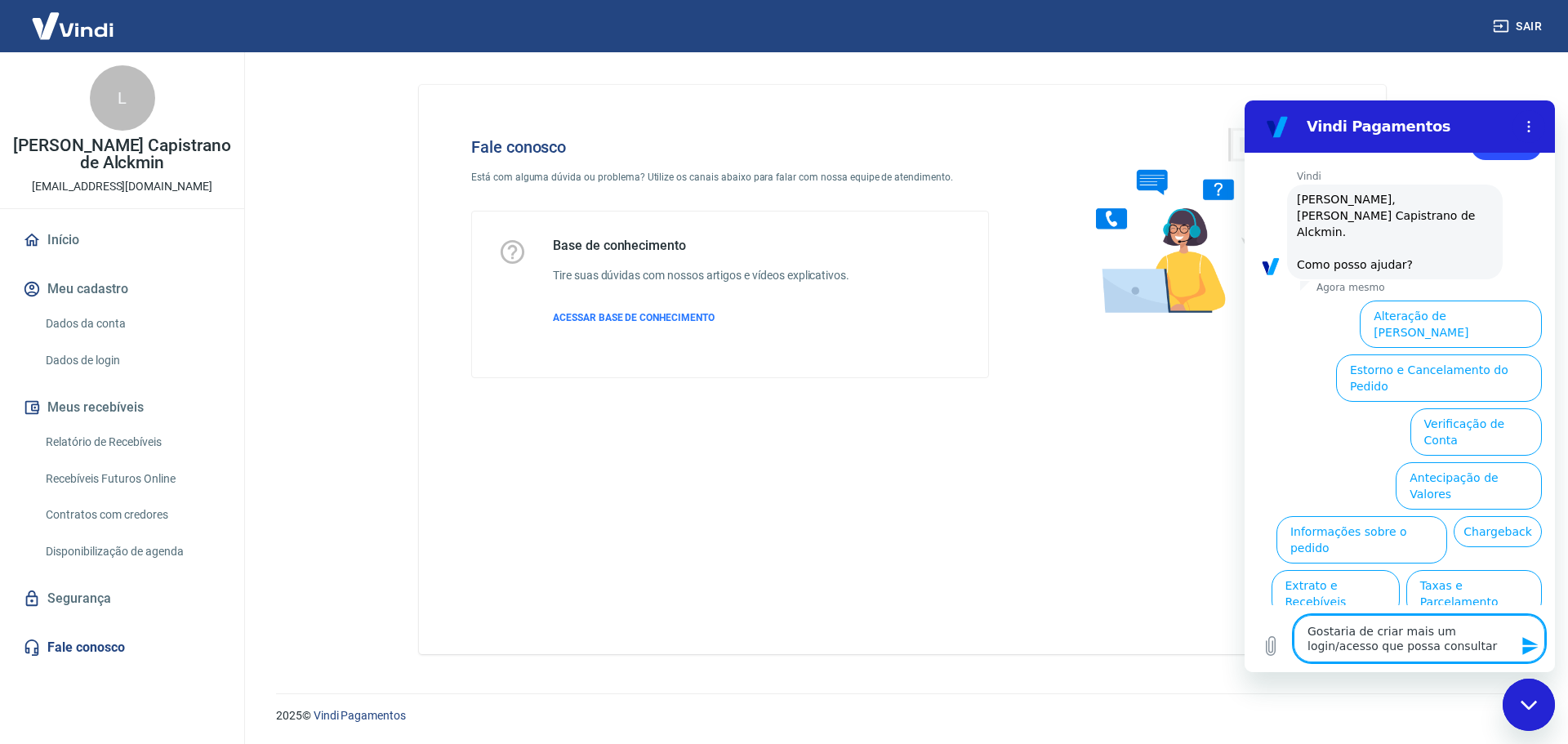
type textarea "Gostaria de criar mais um login/acesso que possa consultar a"
type textarea "x"
type textarea "Gostaria de criar mais um login/acesso que possa consultar a"
type textarea "x"
type textarea "Gostaria de criar mais um login/acesso que possa consultar a c"
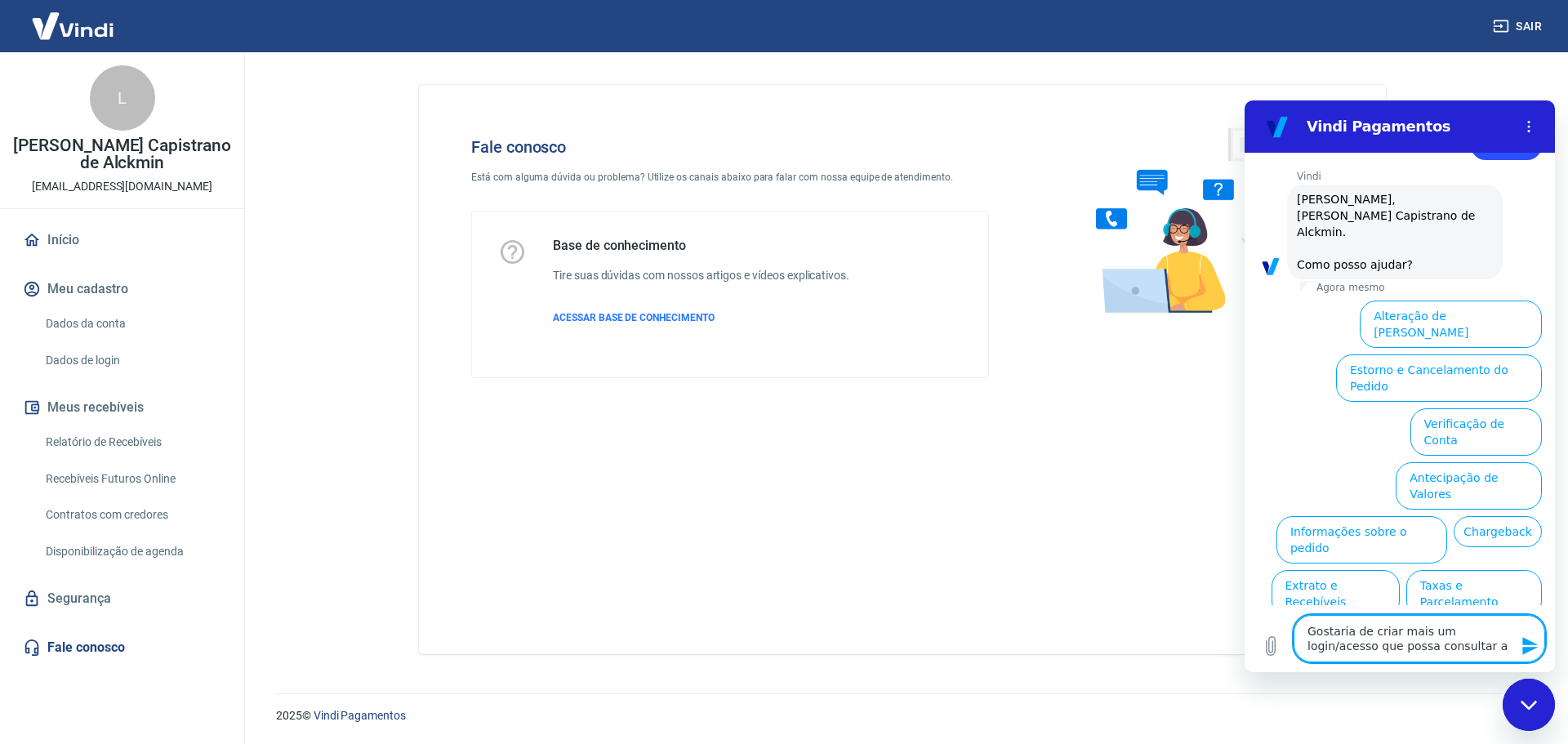
type textarea "x"
type textarea "Gostaria de criar mais um login/acesso que possa consultar a co"
type textarea "x"
type textarea "Gostaria de criar mais um login/acesso que possa consultar a con"
type textarea "x"
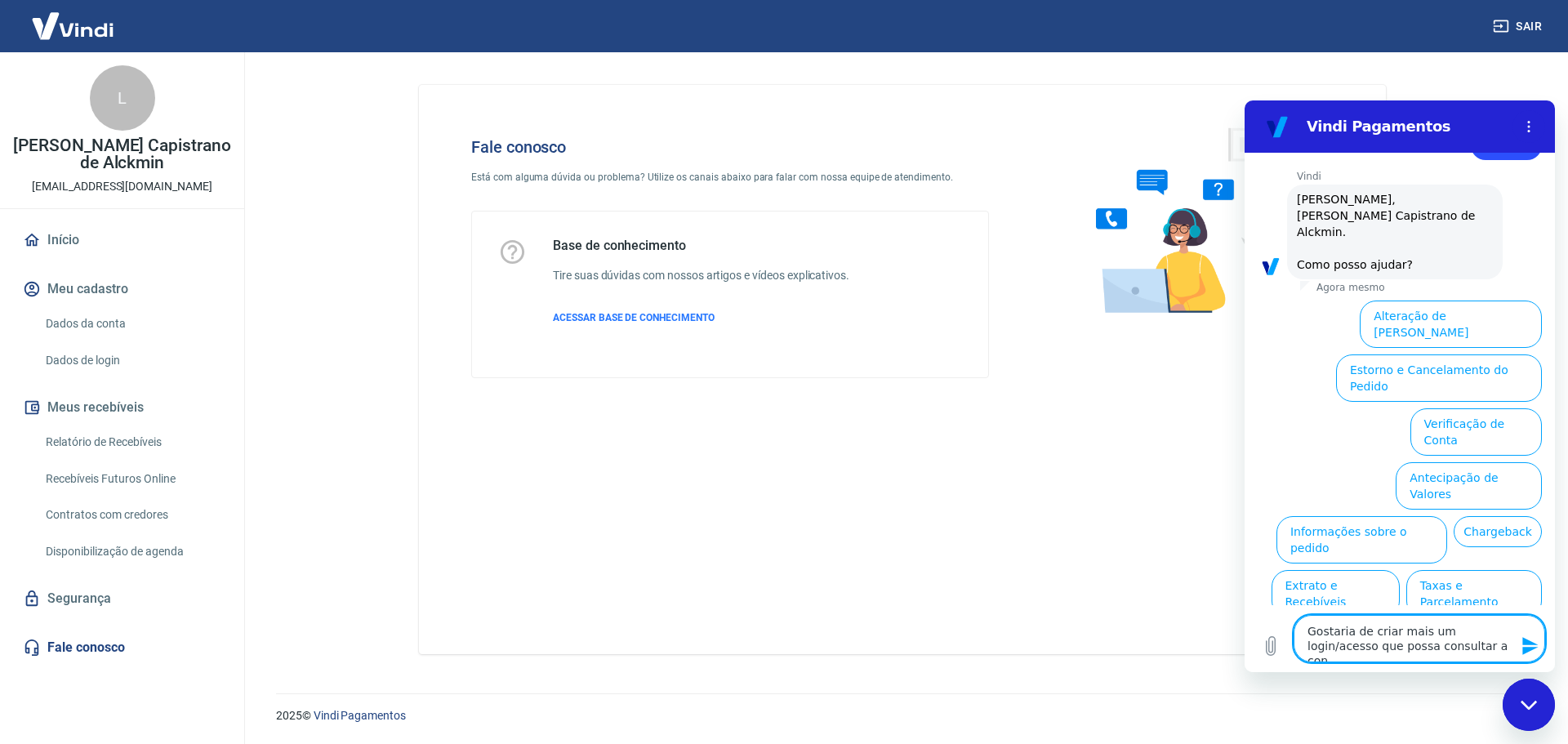
type textarea "Gostaria de criar mais um login/acesso que possa consultar a cont"
type textarea "x"
type textarea "Gostaria de criar mais um login/acesso que possa consultar a conta"
type textarea "x"
type textarea "Gostaria de criar mais um login/acesso que possa consultar a conta"
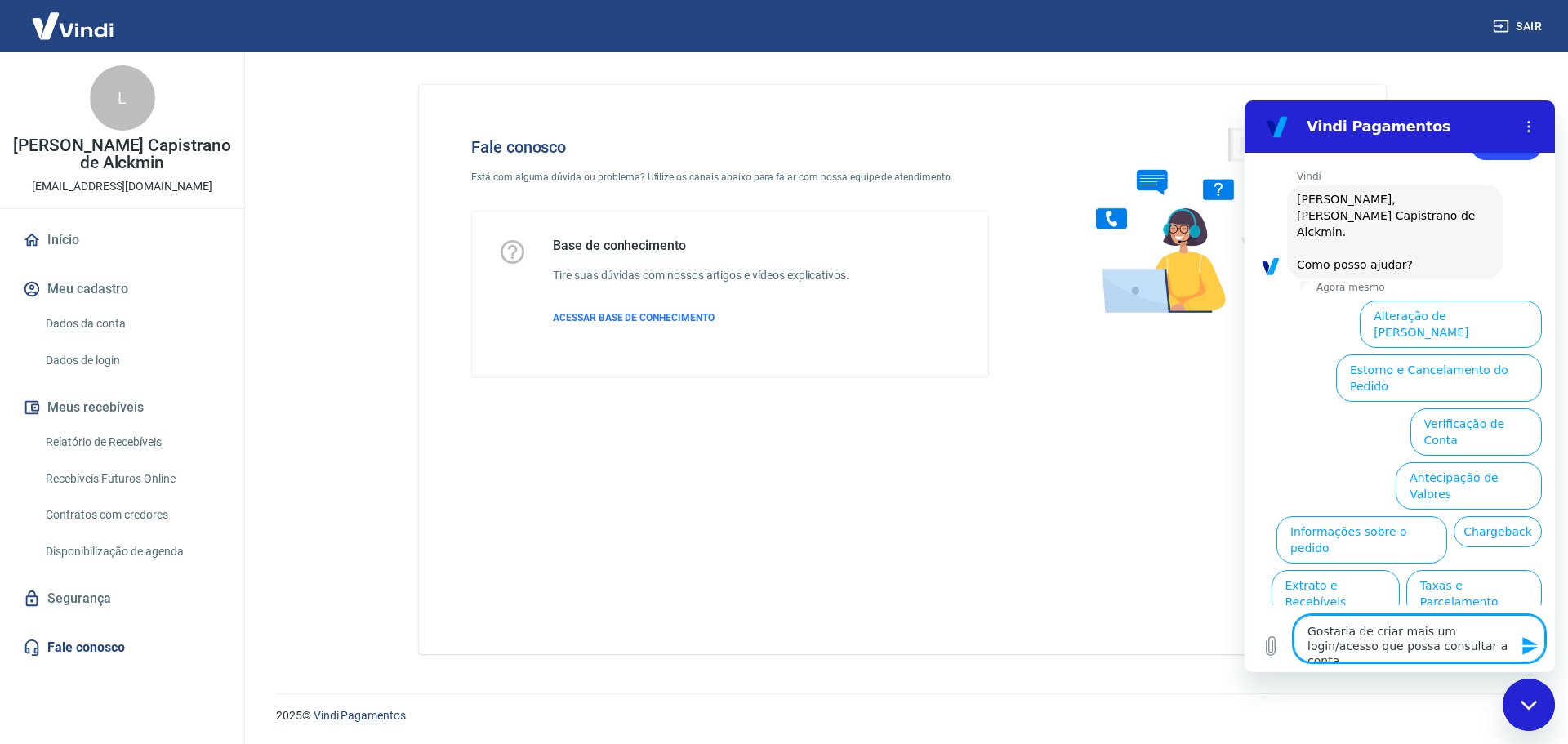
type textarea "x"
type textarea "Gostaria de criar mais um login/acesso que possa consultar a conta n"
type textarea "x"
type textarea "Gostaria de criar mais um login/acesso que possa consultar a conta na"
type textarea "x"
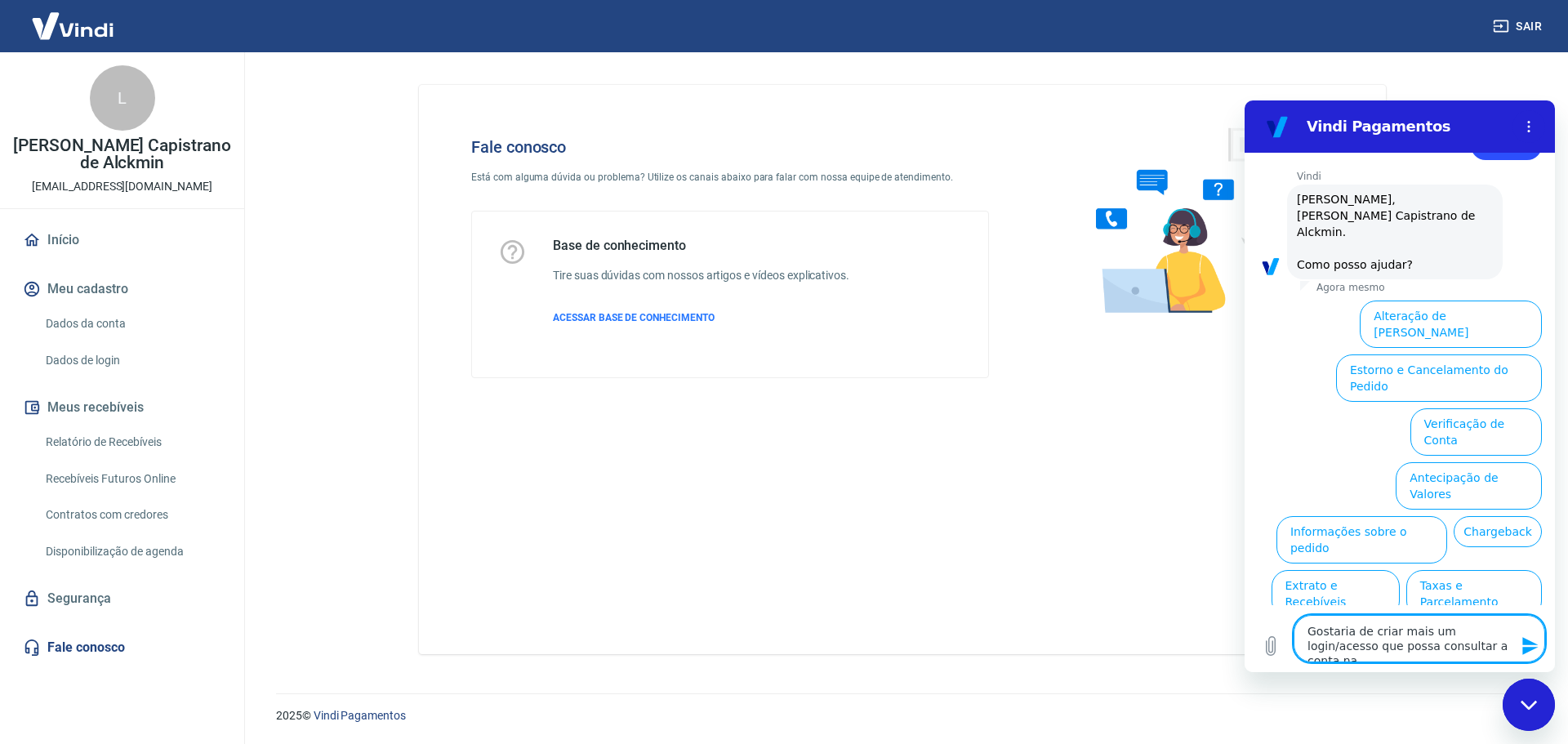
type textarea "Gostaria de criar mais um login/acesso que possa consultar a conta na"
type textarea "x"
type textarea "Gostaria de criar mais um login/acesso que possa consultar a conta na V"
type textarea "x"
type textarea "Gostaria de criar mais um login/acesso que possa consultar a conta na Vi"
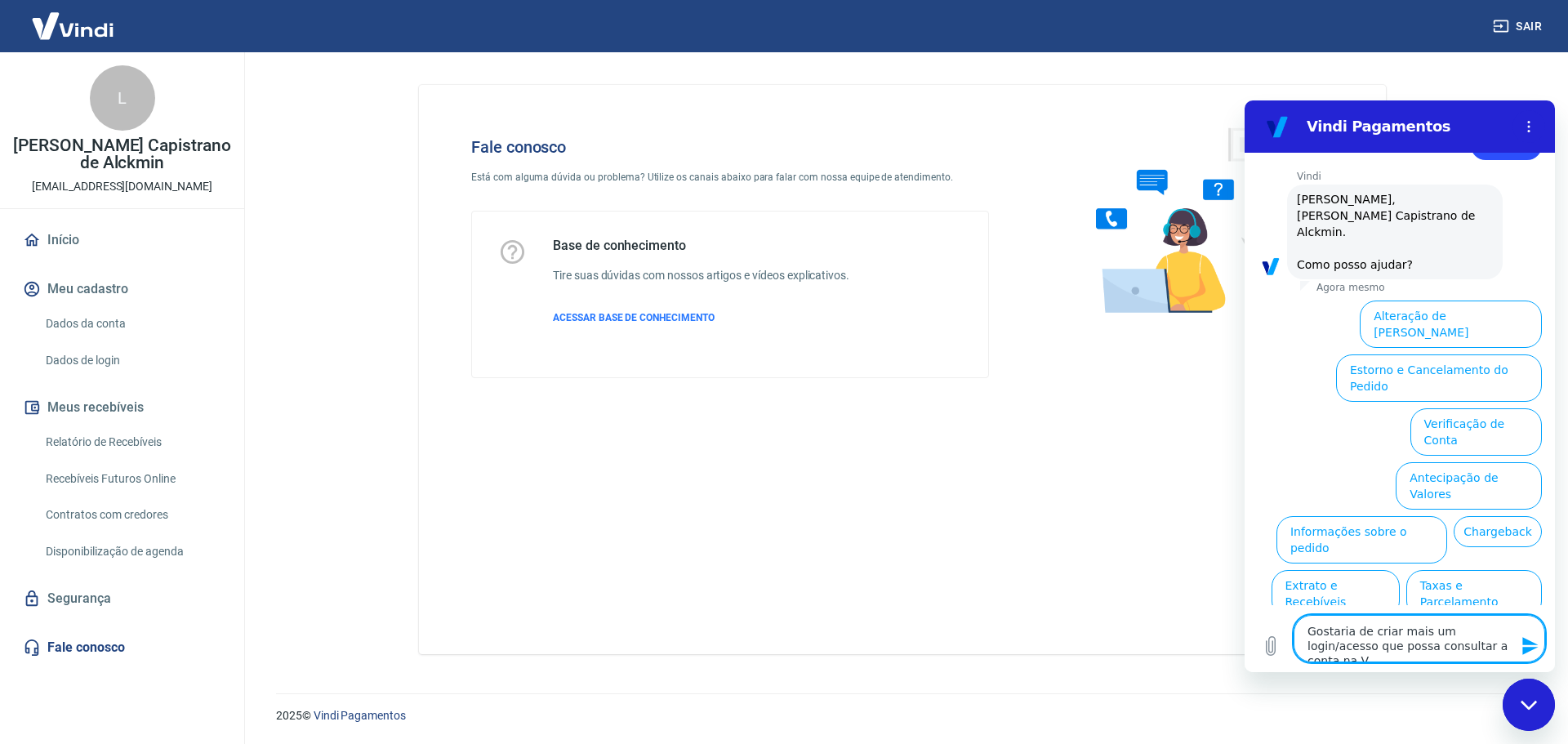
type textarea "x"
type textarea "Gostaria de criar mais um login/acesso que possa consultar a conta na Vin"
type textarea "x"
type textarea "Gostaria de criar mais um login/acesso que possa consultar a conta na Vind"
type textarea "x"
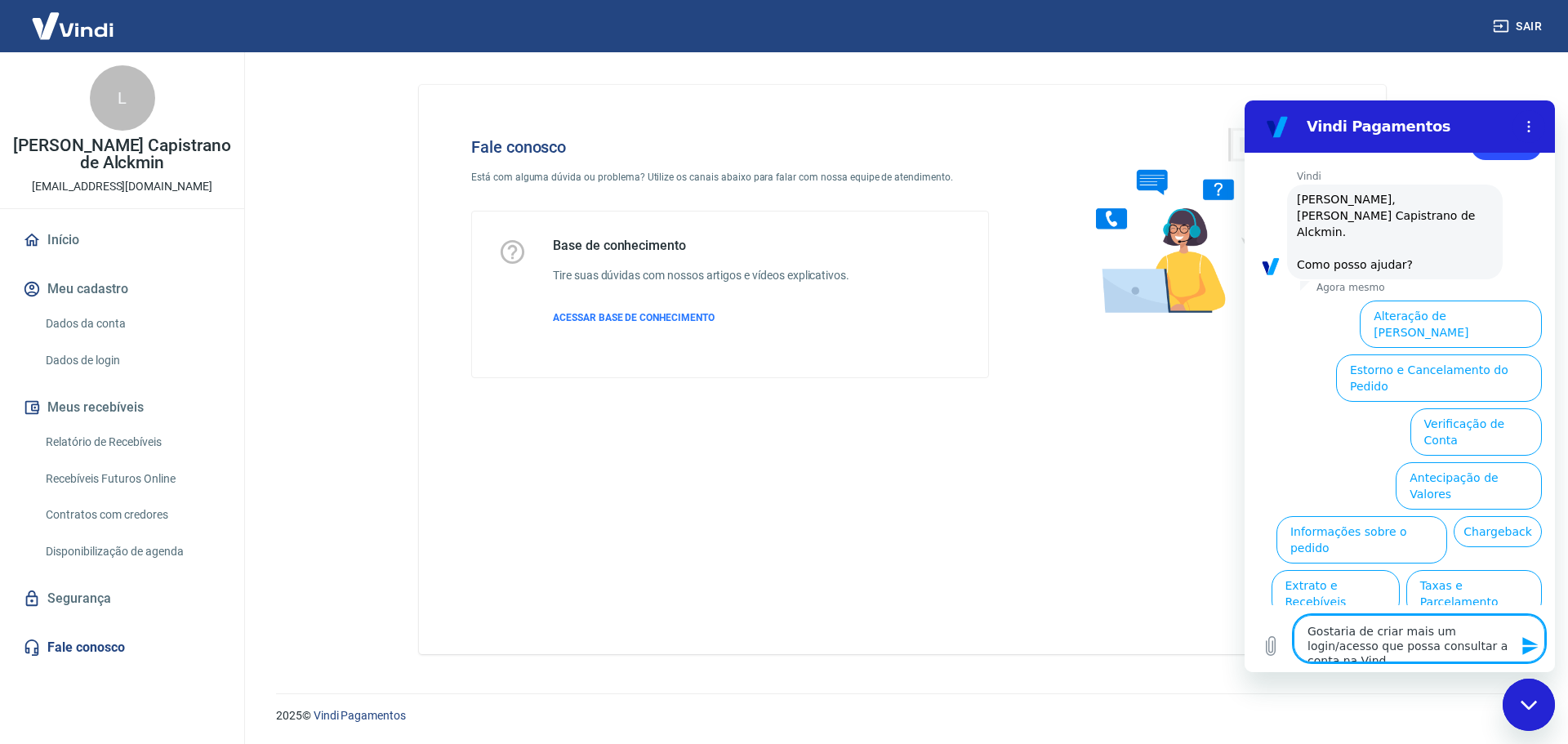
type textarea "Gostaria de criar mais um login/acesso que possa consultar a conta na Vindi"
type textarea "x"
type textarea "Gostaria de criar mais um login/acesso que possa consultar a conta na Vindi."
type textarea "x"
type textarea "Gostaria de criar mais um login/acesso que possa consultar a conta na Vindi."
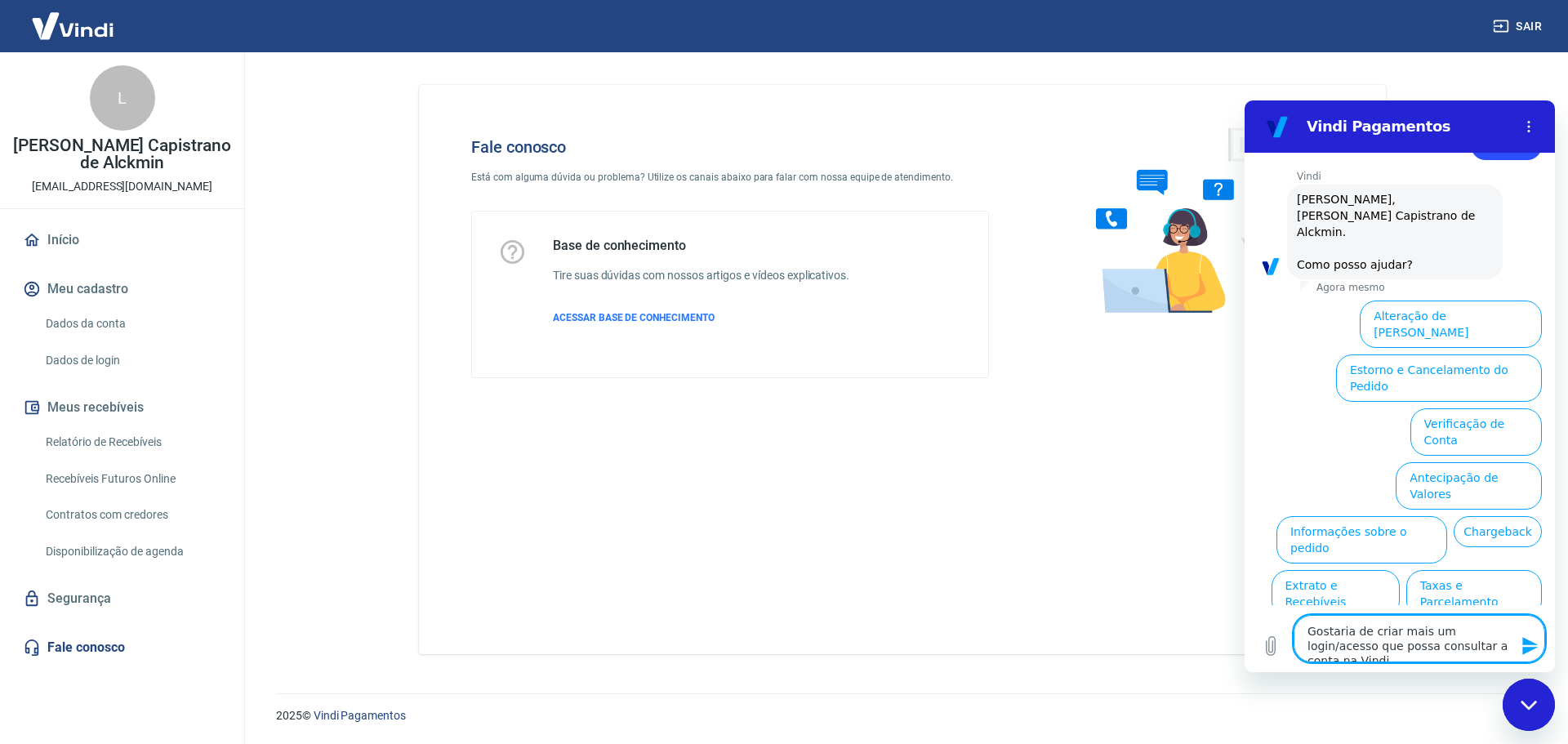
type textarea "x"
type textarea "Gostaria de criar mais um login/acesso que possa consultar a conta na Vindi. C"
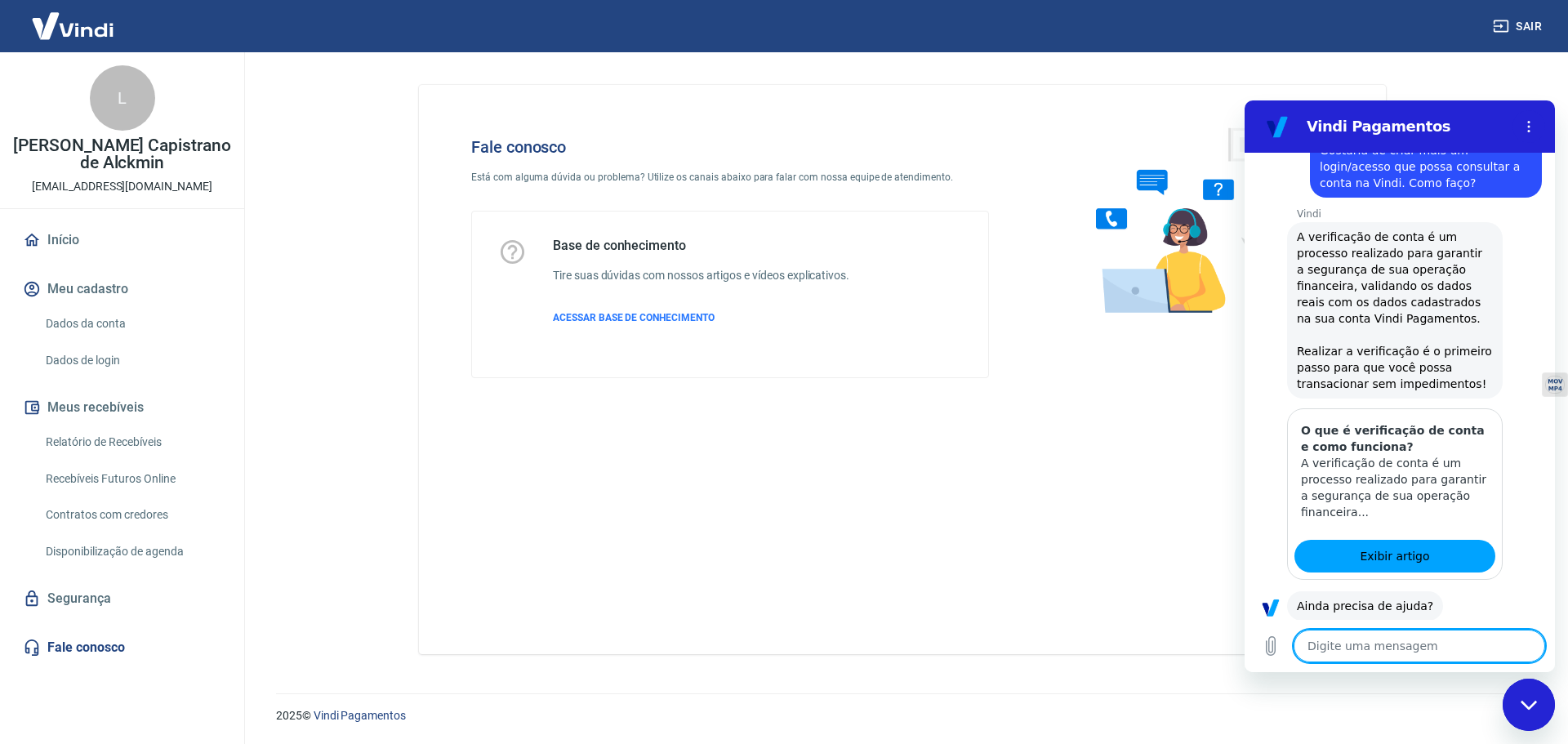
scroll to position [249, 0]
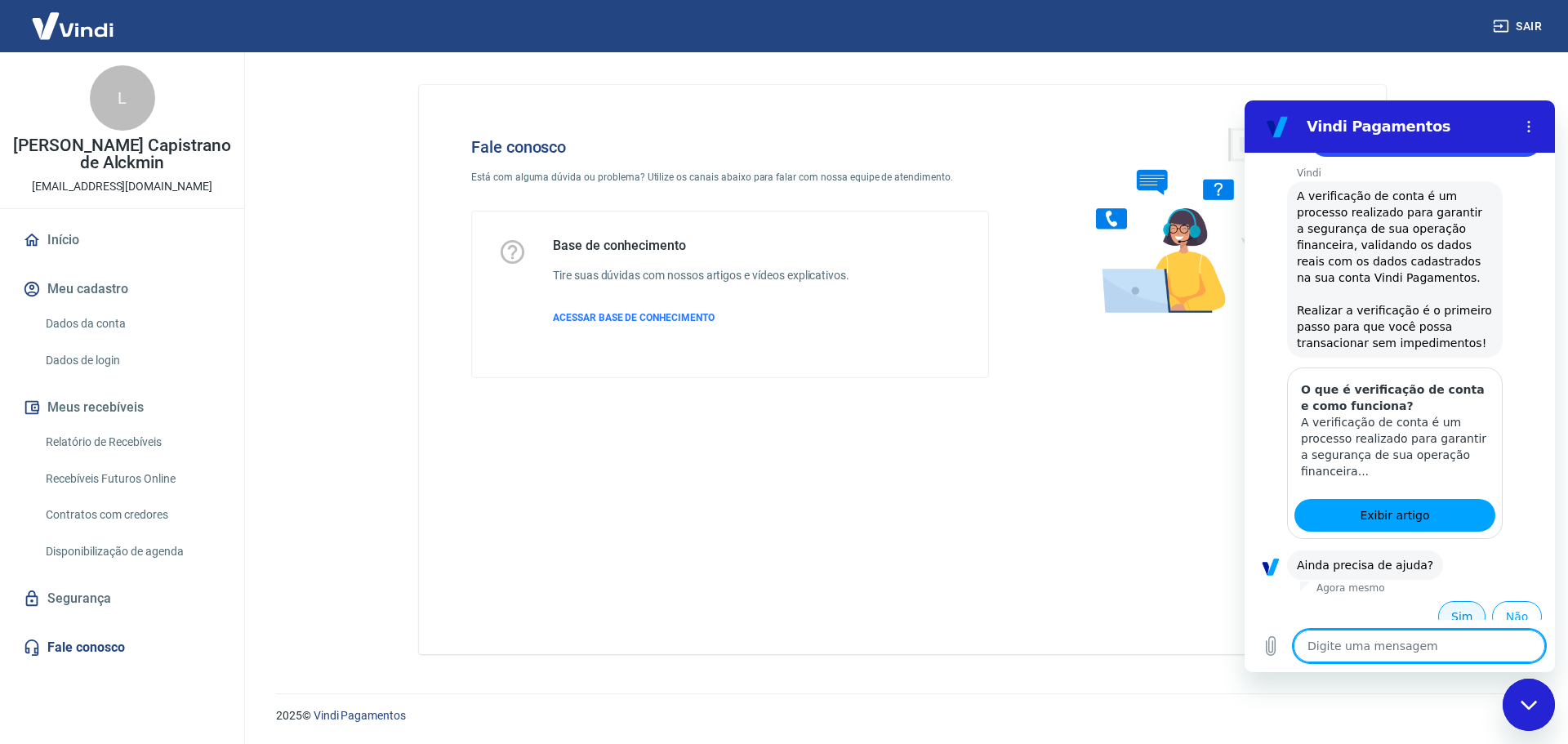
click at [1457, 601] on button "Sim" at bounding box center [1462, 616] width 47 height 31
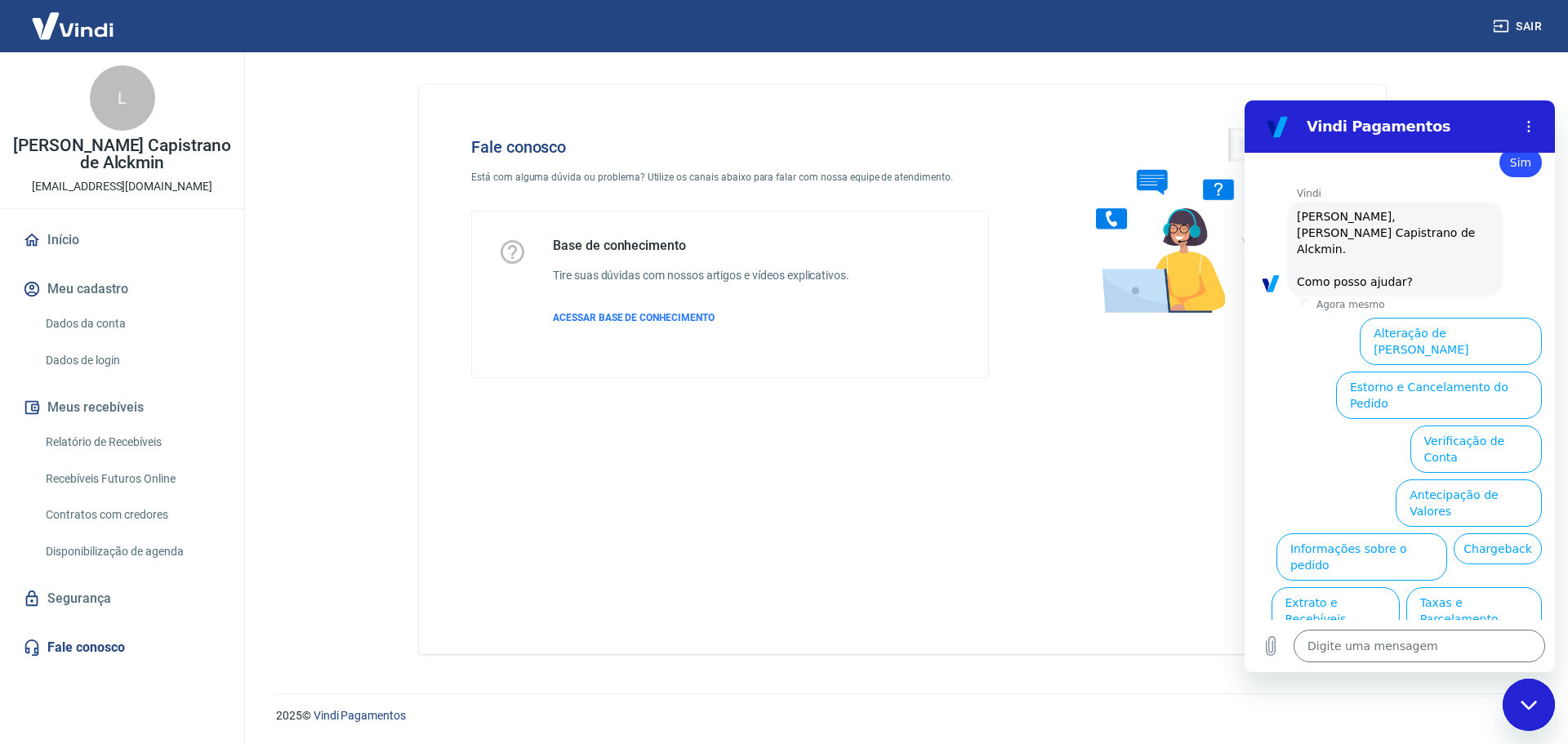
scroll to position [692, 0]
click at [1332, 647] on textarea at bounding box center [1419, 645] width 252 height 33
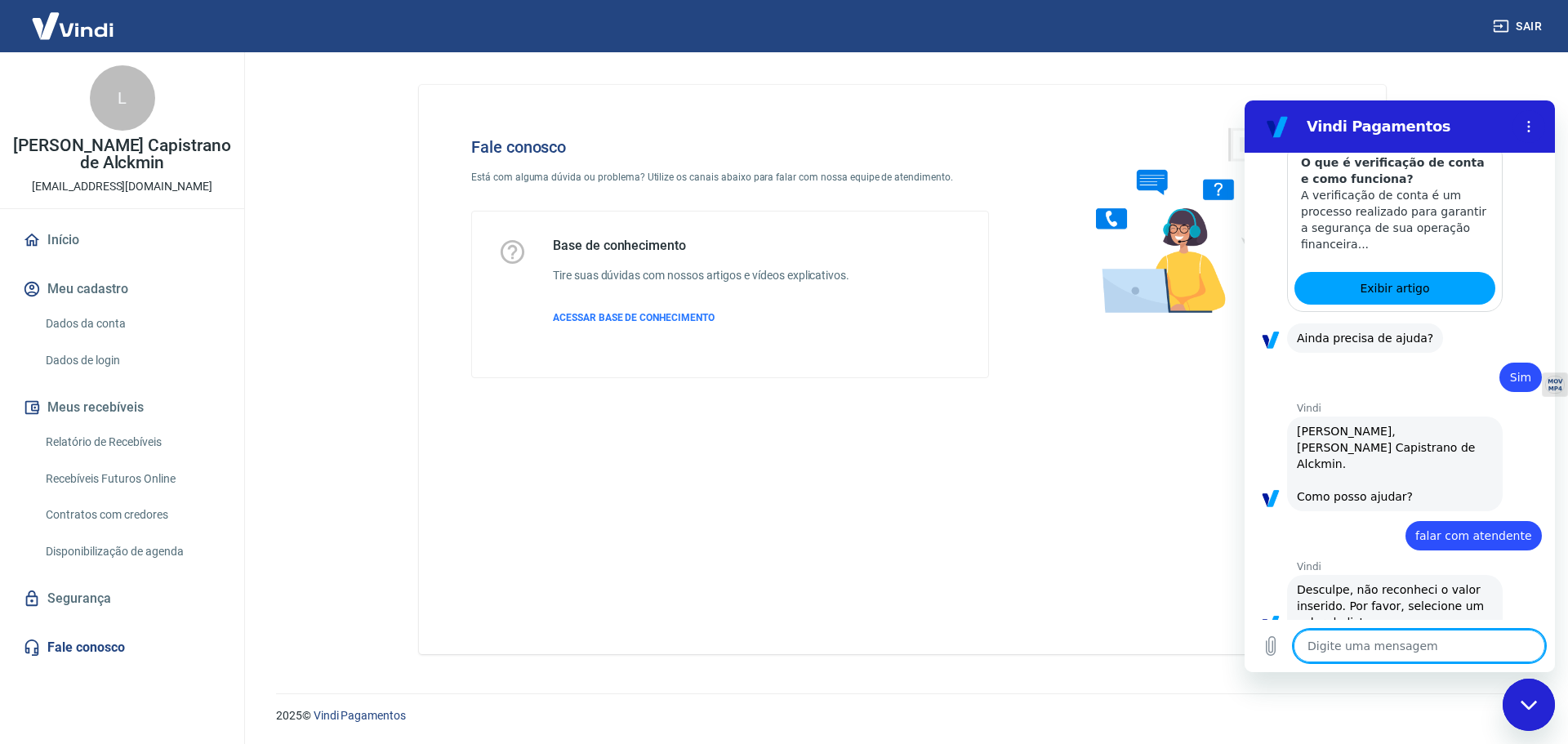
scroll to position [480, 0]
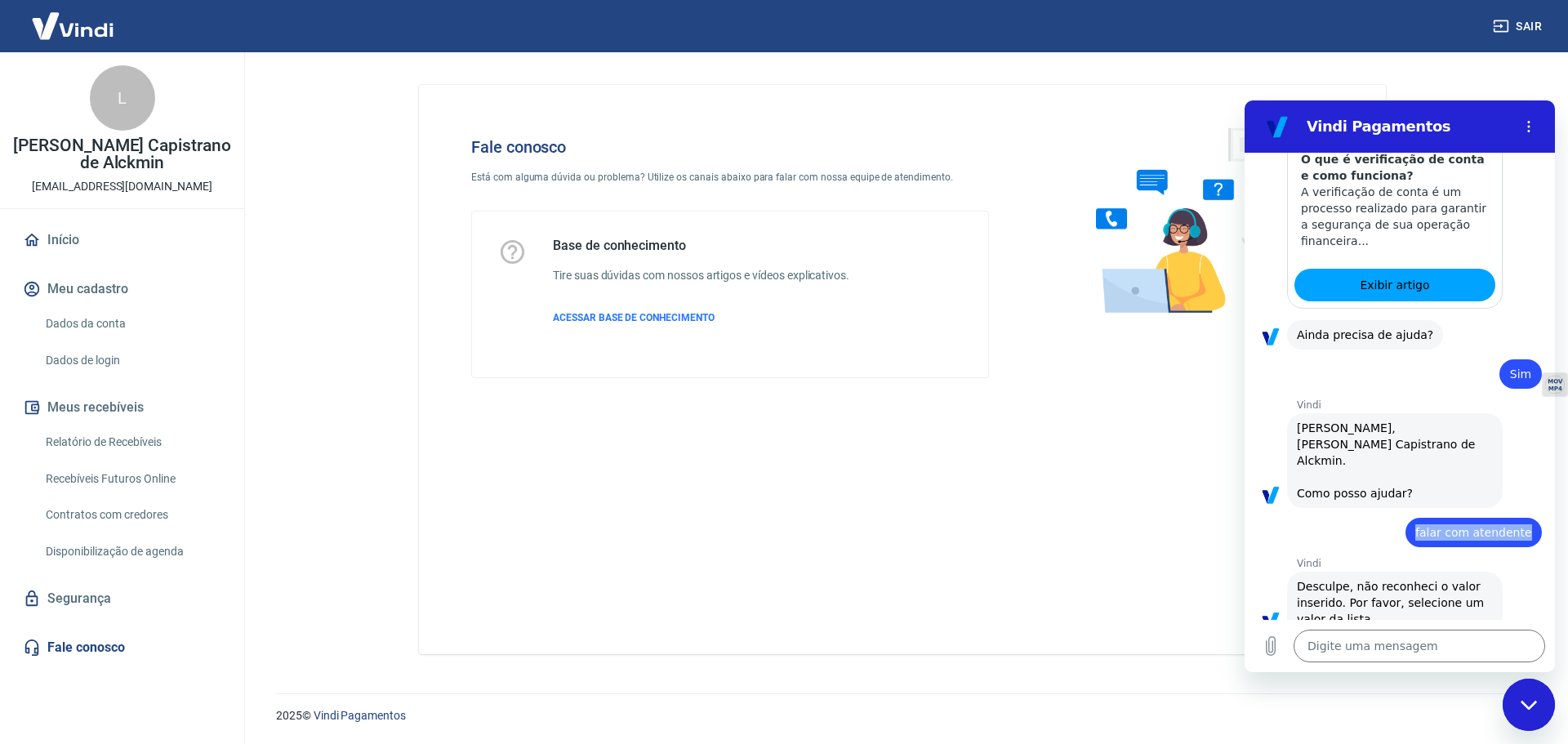
drag, startPoint x: 1417, startPoint y: 499, endPoint x: 1518, endPoint y: 502, distance: 101.0
click at [1518, 518] on div "diz: falar com atendente" at bounding box center [1473, 532] width 136 height 30
copy span "falar com atendente"
click at [1319, 651] on textarea at bounding box center [1419, 645] width 252 height 33
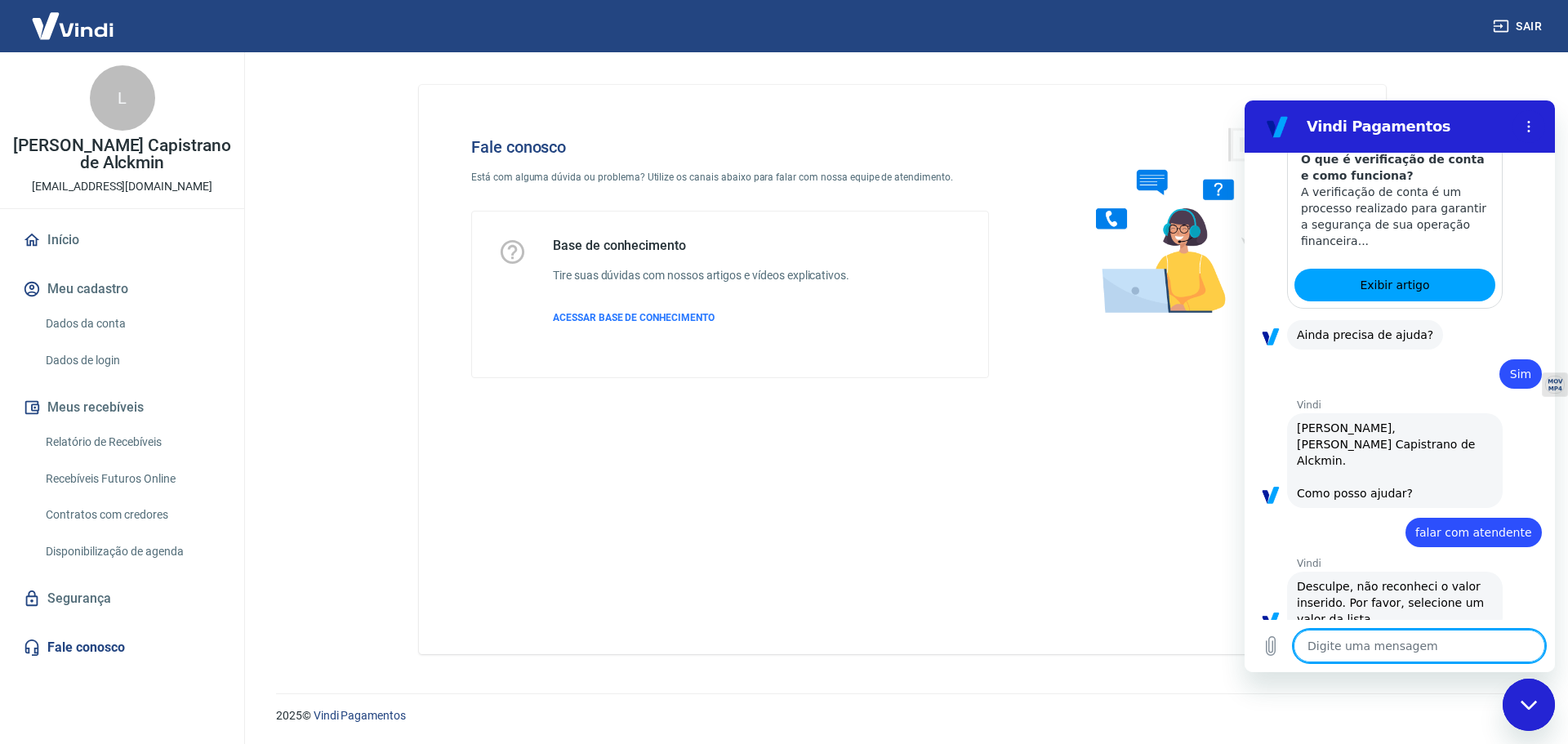
paste textarea "falar com atendente"
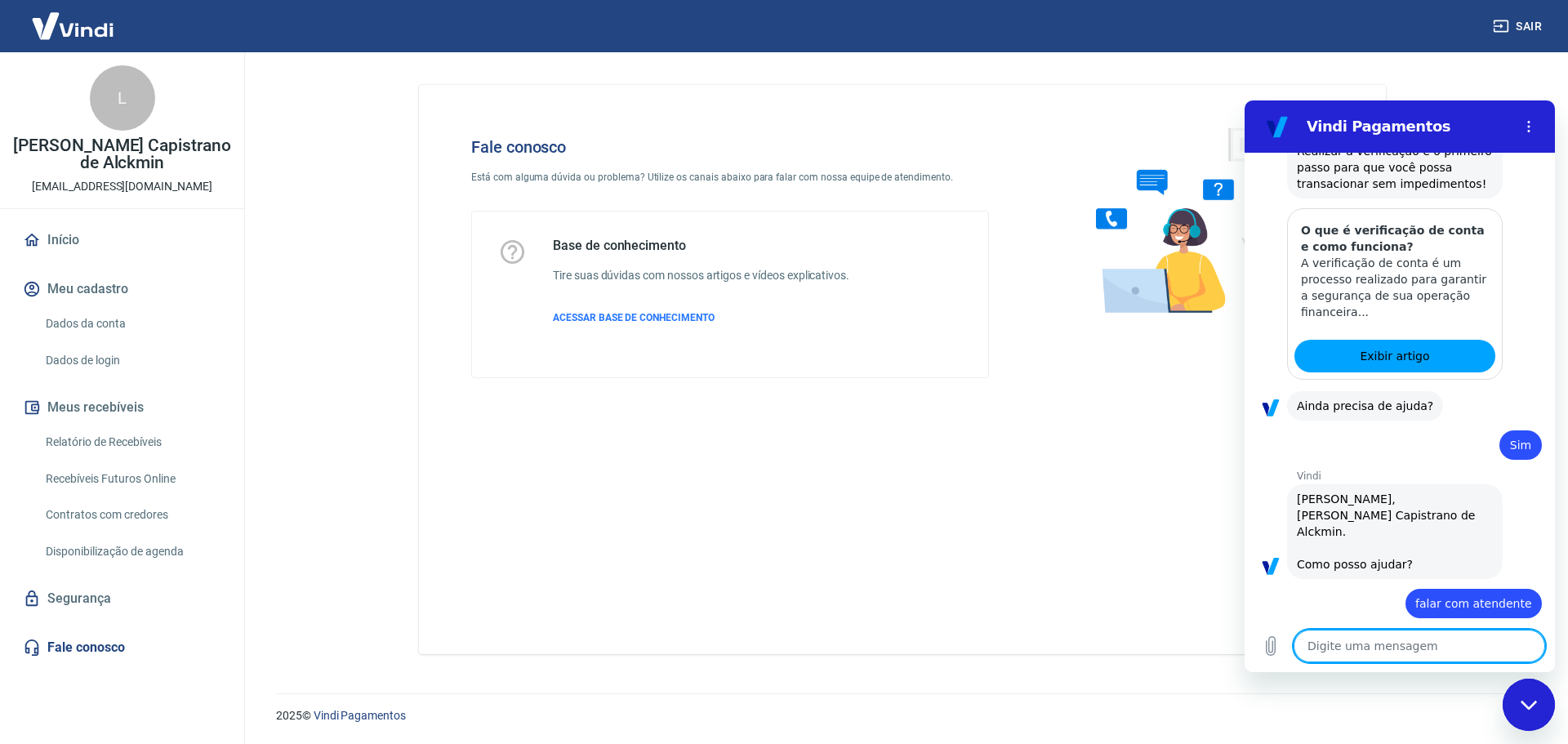
scroll to position [605, 0]
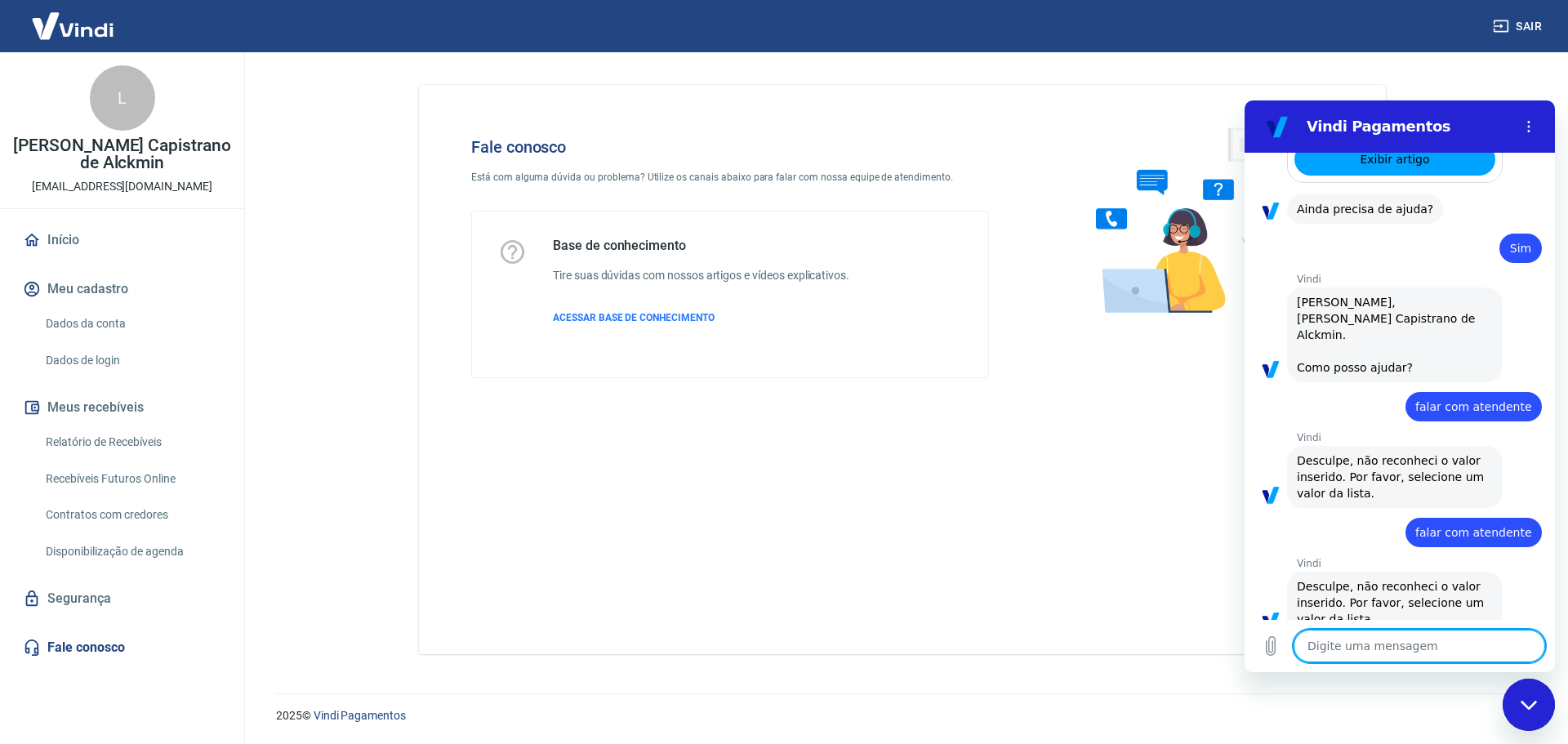
drag, startPoint x: 1348, startPoint y: 651, endPoint x: 1346, endPoint y: 641, distance: 10.2
click at [1348, 651] on textarea at bounding box center [1419, 645] width 252 height 33
click at [1346, 641] on textarea at bounding box center [1419, 645] width 252 height 33
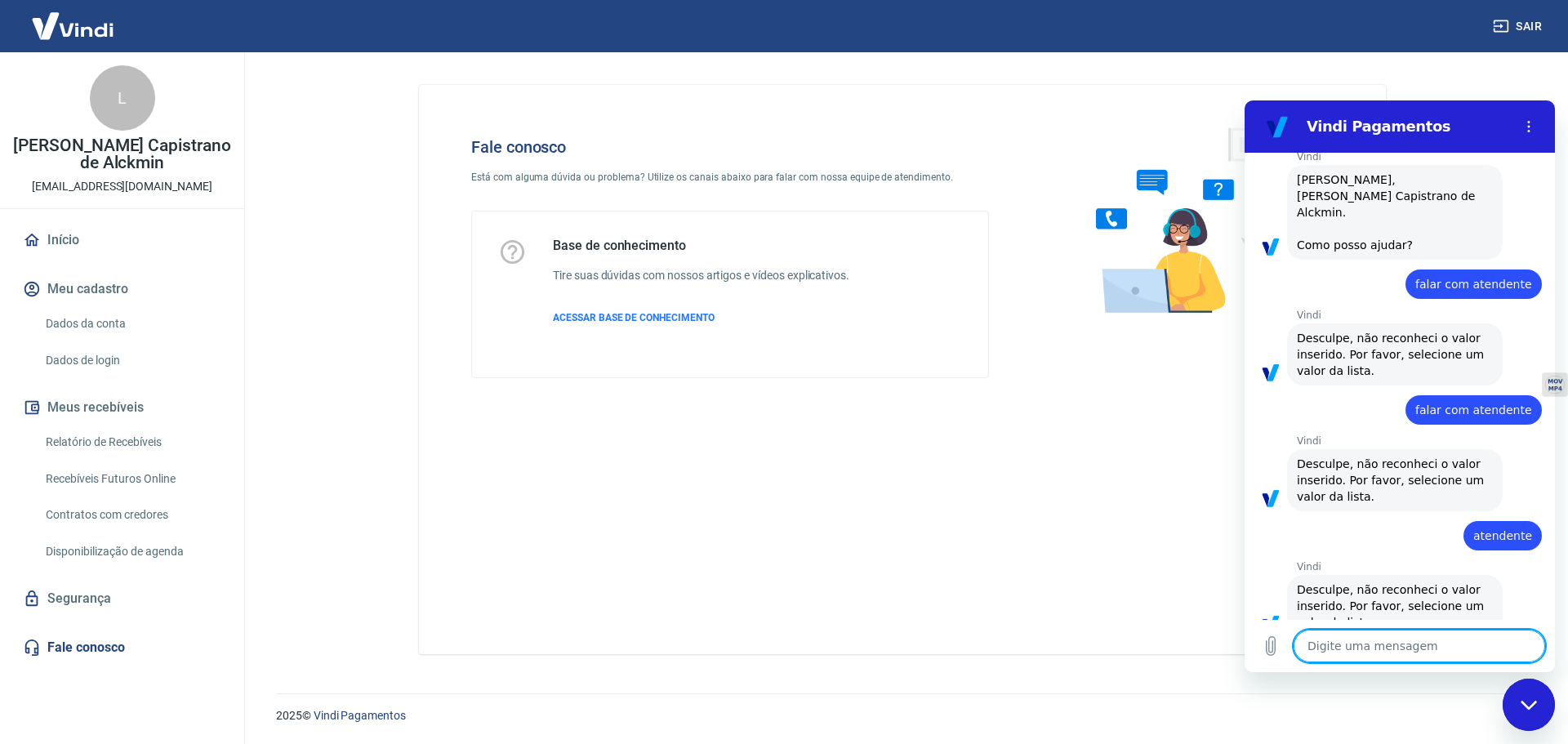
scroll to position [730, 0]
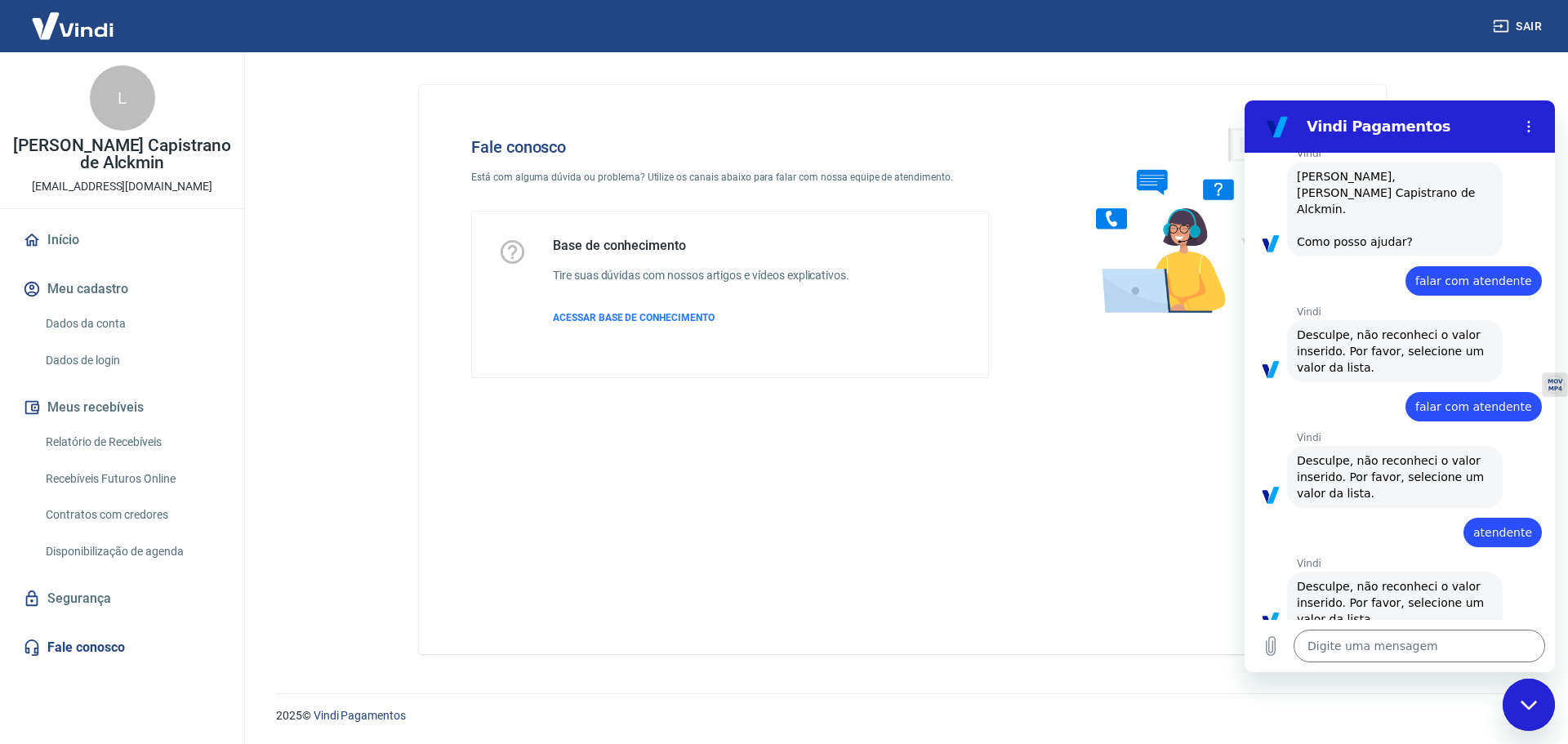
click at [1523, 711] on div "Fechar janela de mensagens" at bounding box center [1529, 704] width 49 height 49
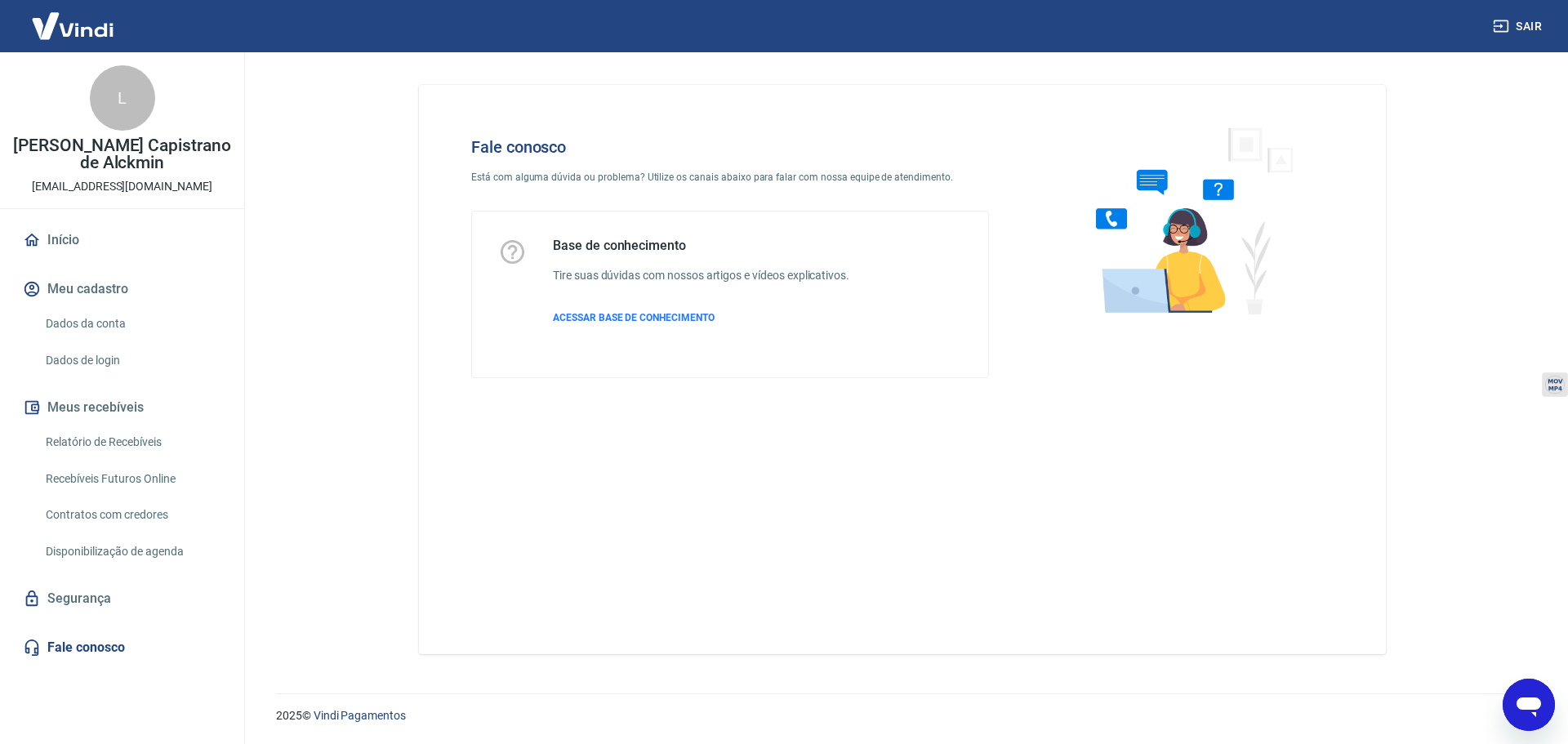
click at [1523, 711] on icon "Abrir janela de mensagens" at bounding box center [1528, 704] width 30 height 30
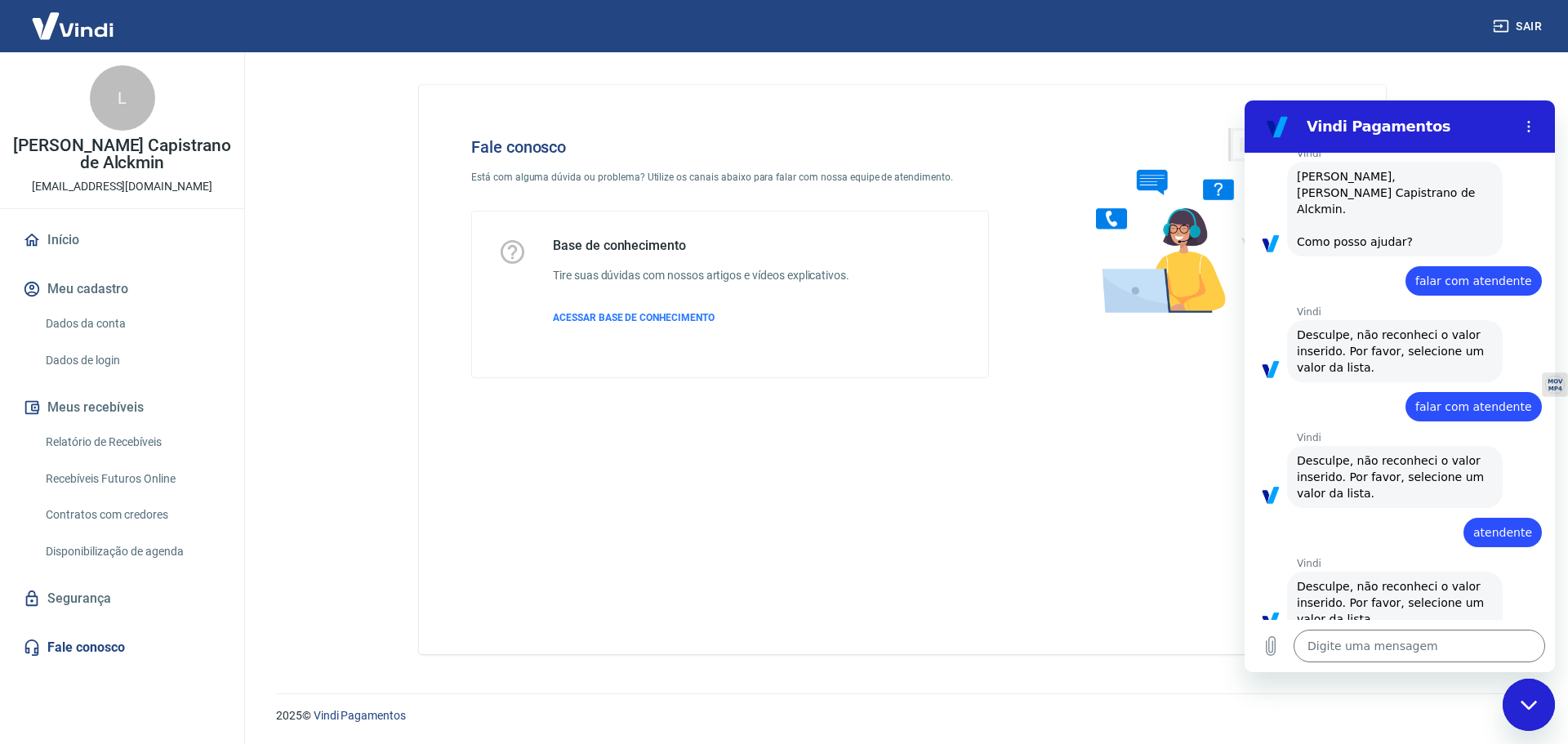
click at [1527, 709] on icon "Fechar janela de mensagens" at bounding box center [1529, 705] width 17 height 11
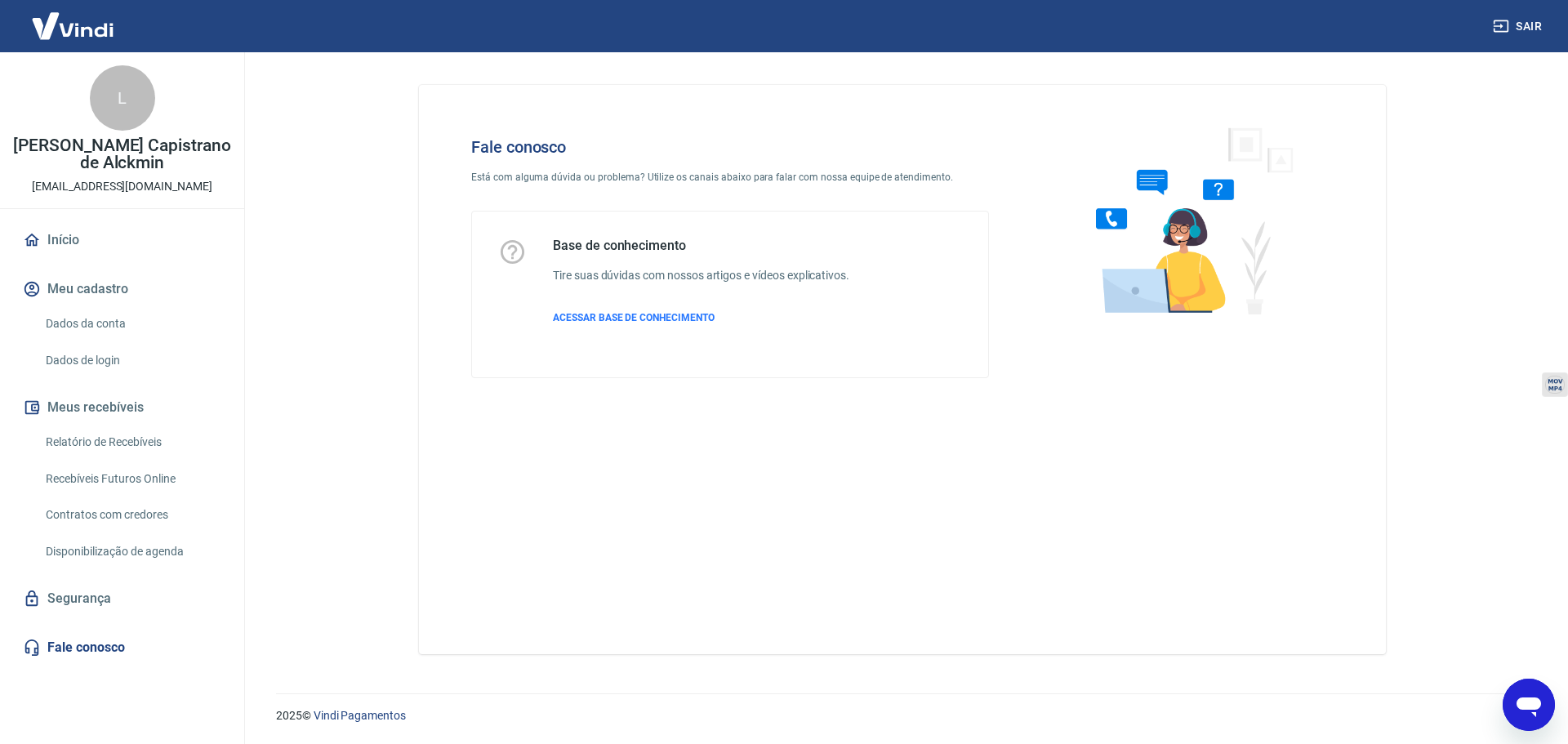
click at [1527, 709] on icon "Abrir janela de mensagens" at bounding box center [1528, 707] width 24 height 19
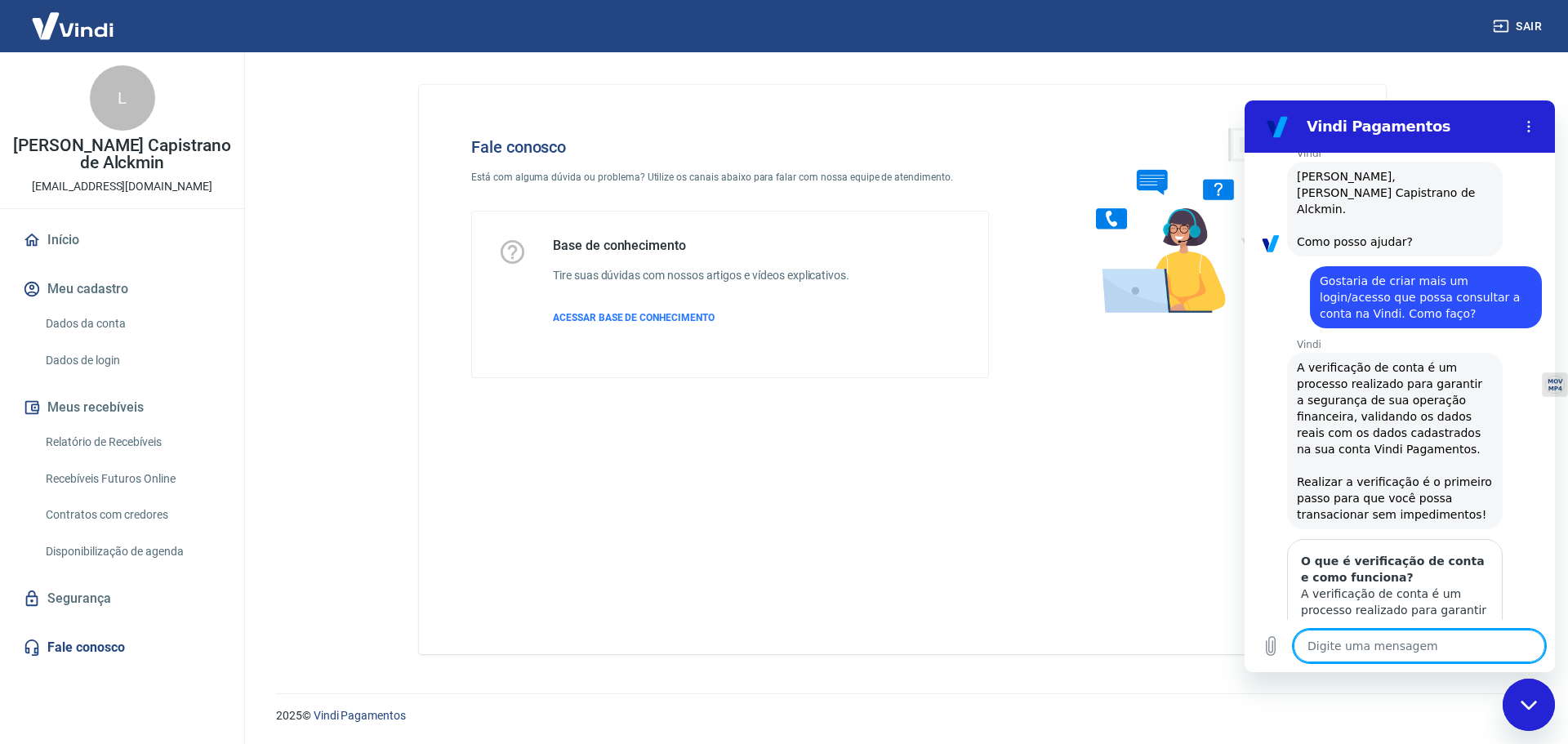
scroll to position [0, 0]
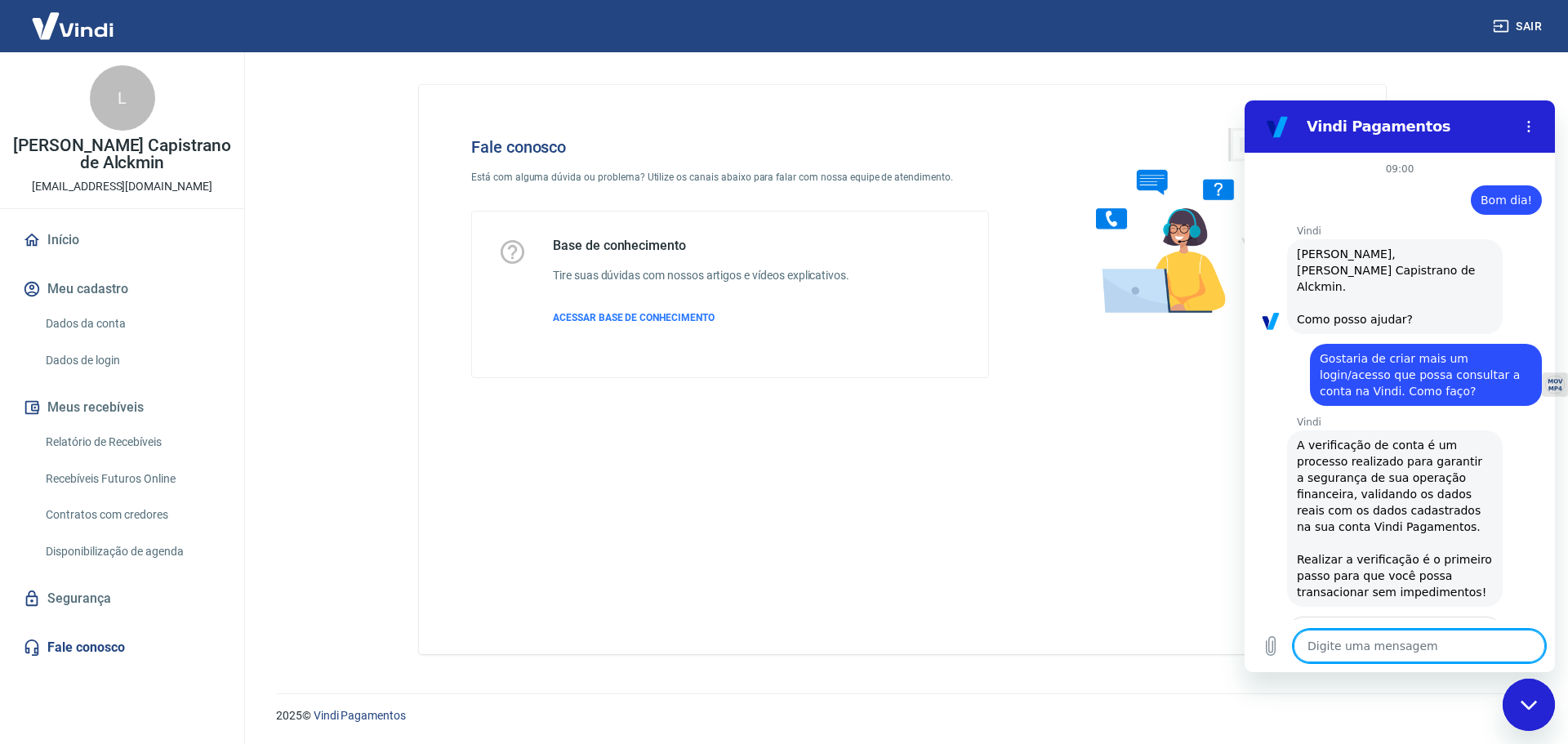
click at [1356, 649] on textarea at bounding box center [1419, 645] width 252 height 33
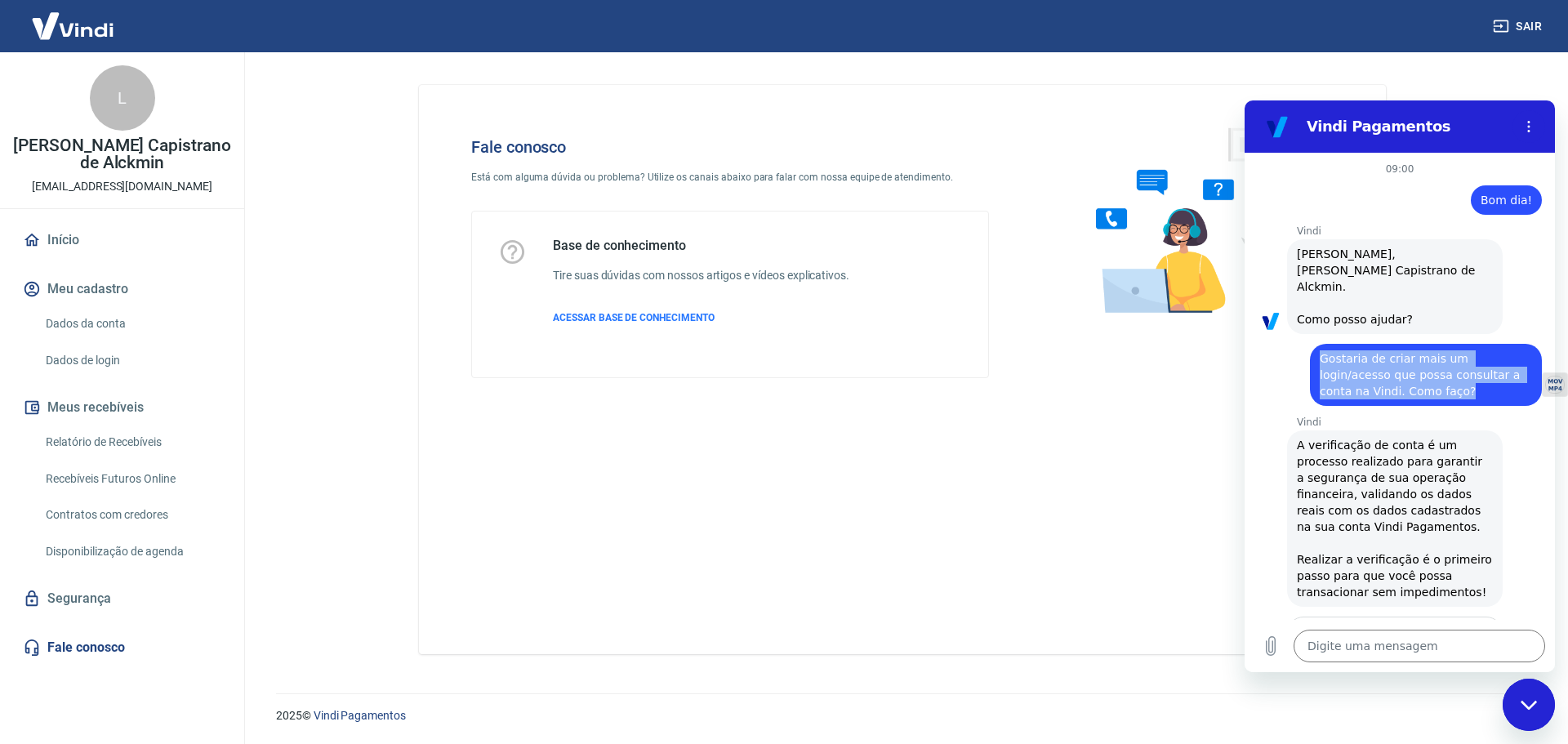
drag, startPoint x: 1347, startPoint y: 368, endPoint x: 1317, endPoint y: 342, distance: 39.7
click at [1317, 344] on div "diz: [PERSON_NAME] de criar mais um login/acesso que possa consultar a conta na…" at bounding box center [1426, 374] width 232 height 62
copy span "Gostaria de criar mais um login/acesso que possa consultar a conta na Vindi. Co…"
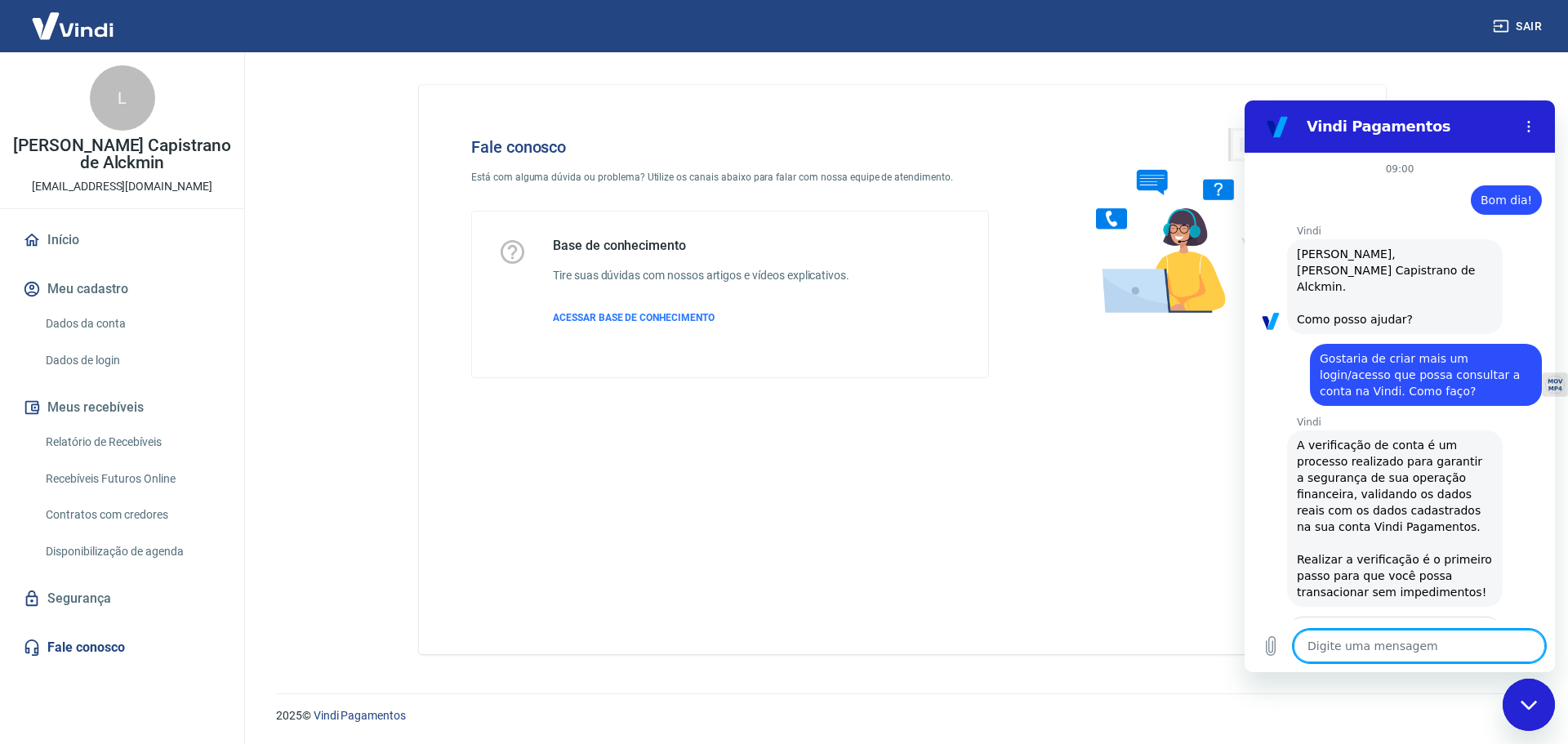
click at [1435, 648] on textarea at bounding box center [1419, 645] width 252 height 33
paste textarea "Gostaria de criar mais um login/acesso que possa consultar a conta na Vindi. Co…"
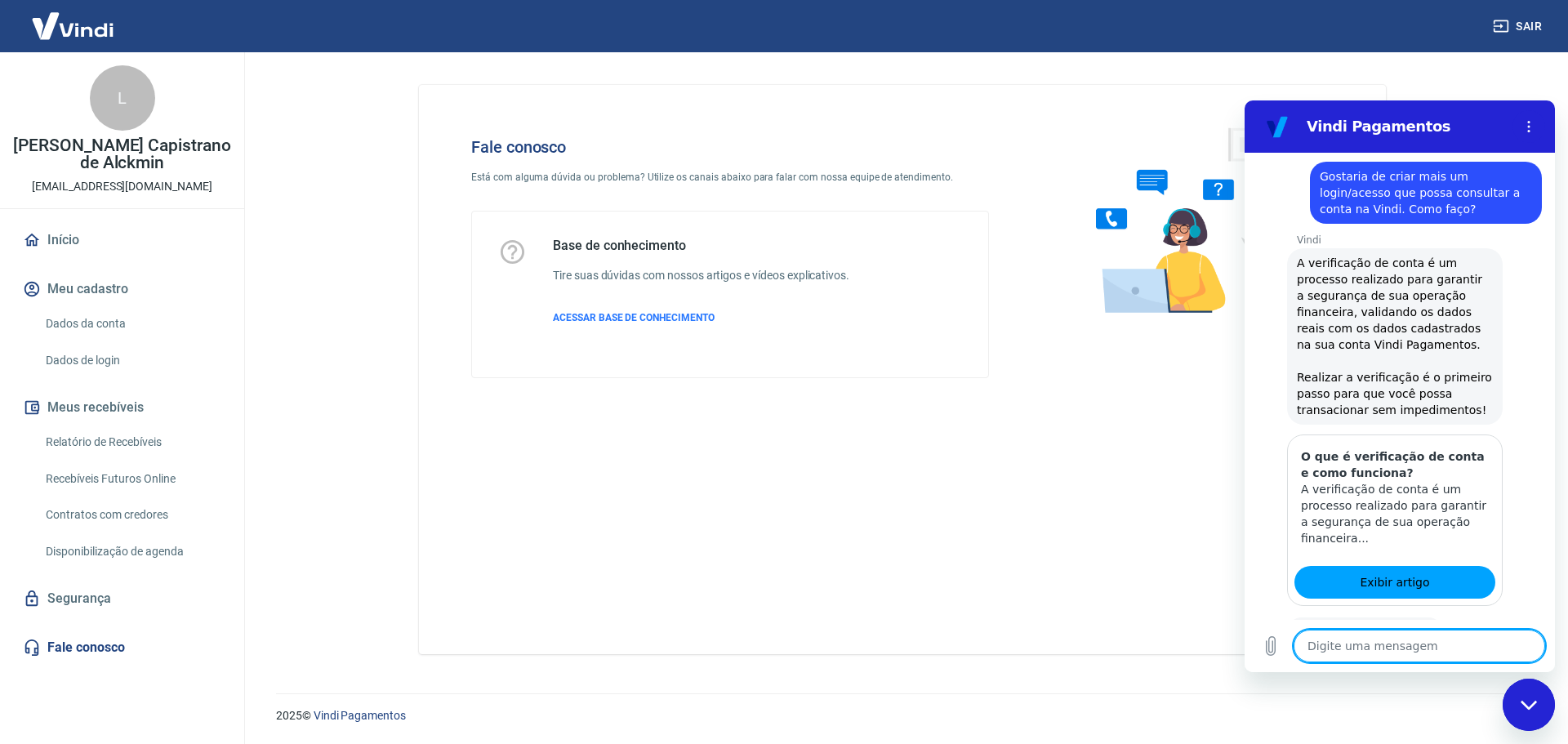
scroll to position [1263, 0]
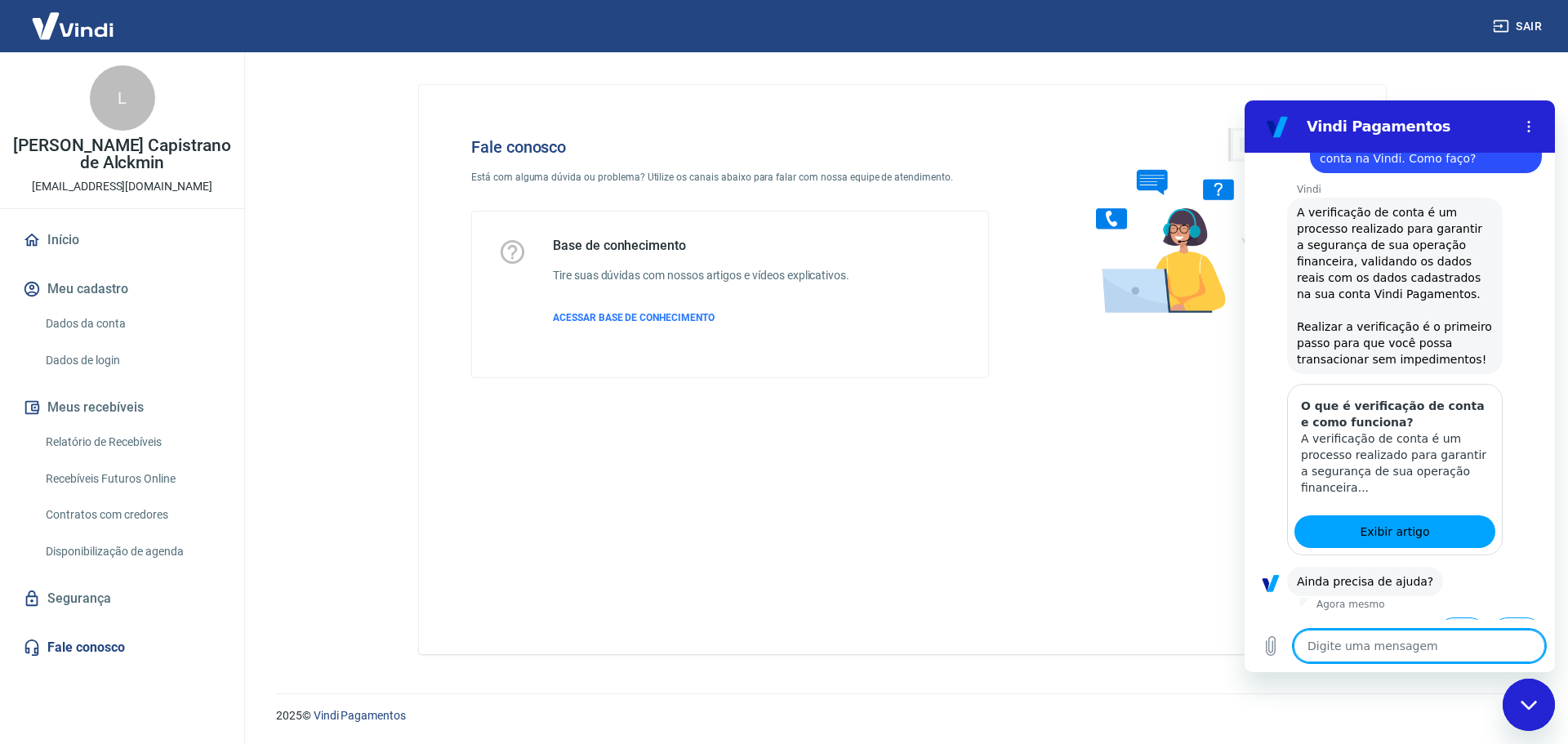
click at [1439, 617] on button "Sim" at bounding box center [1462, 633] width 47 height 31
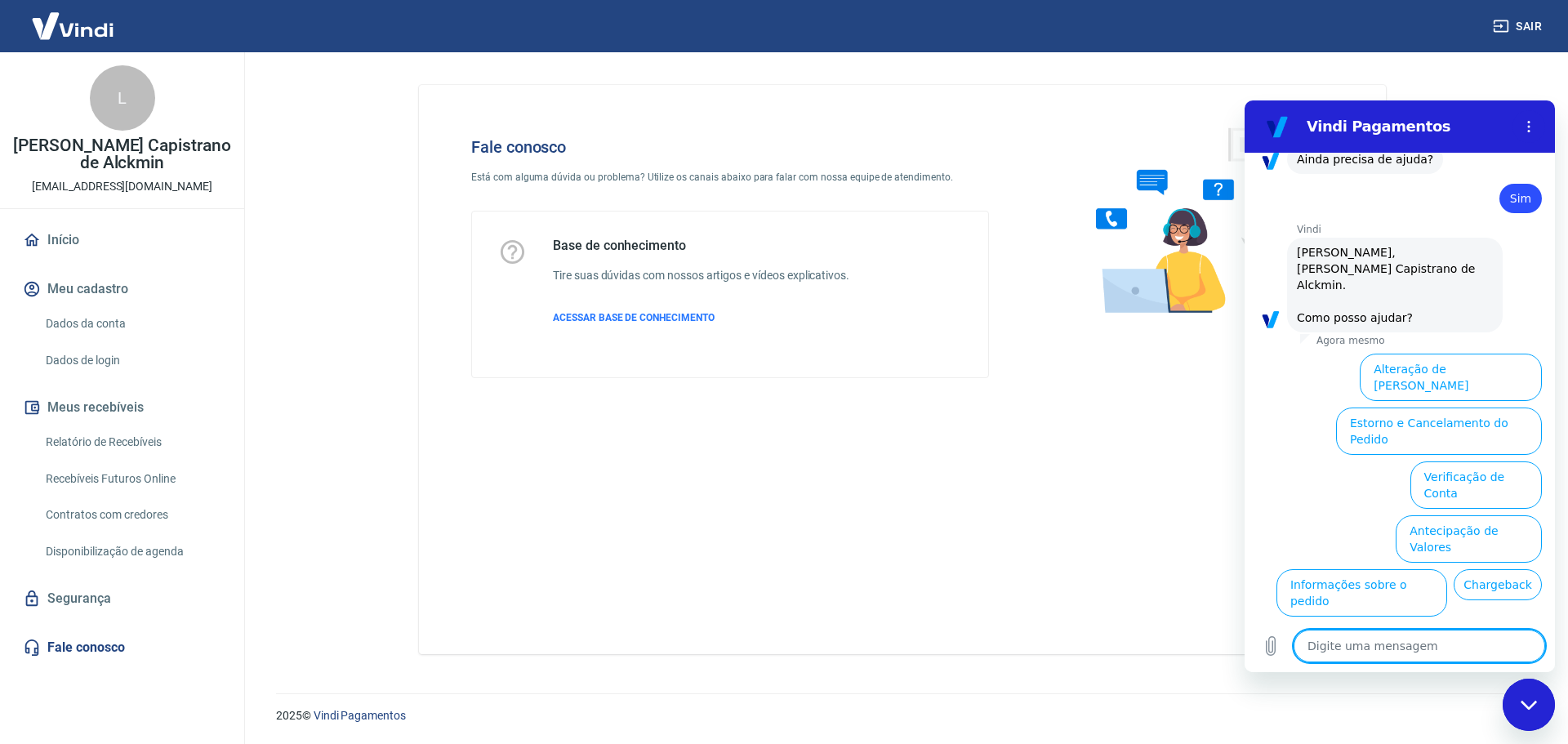
scroll to position [1706, 0]
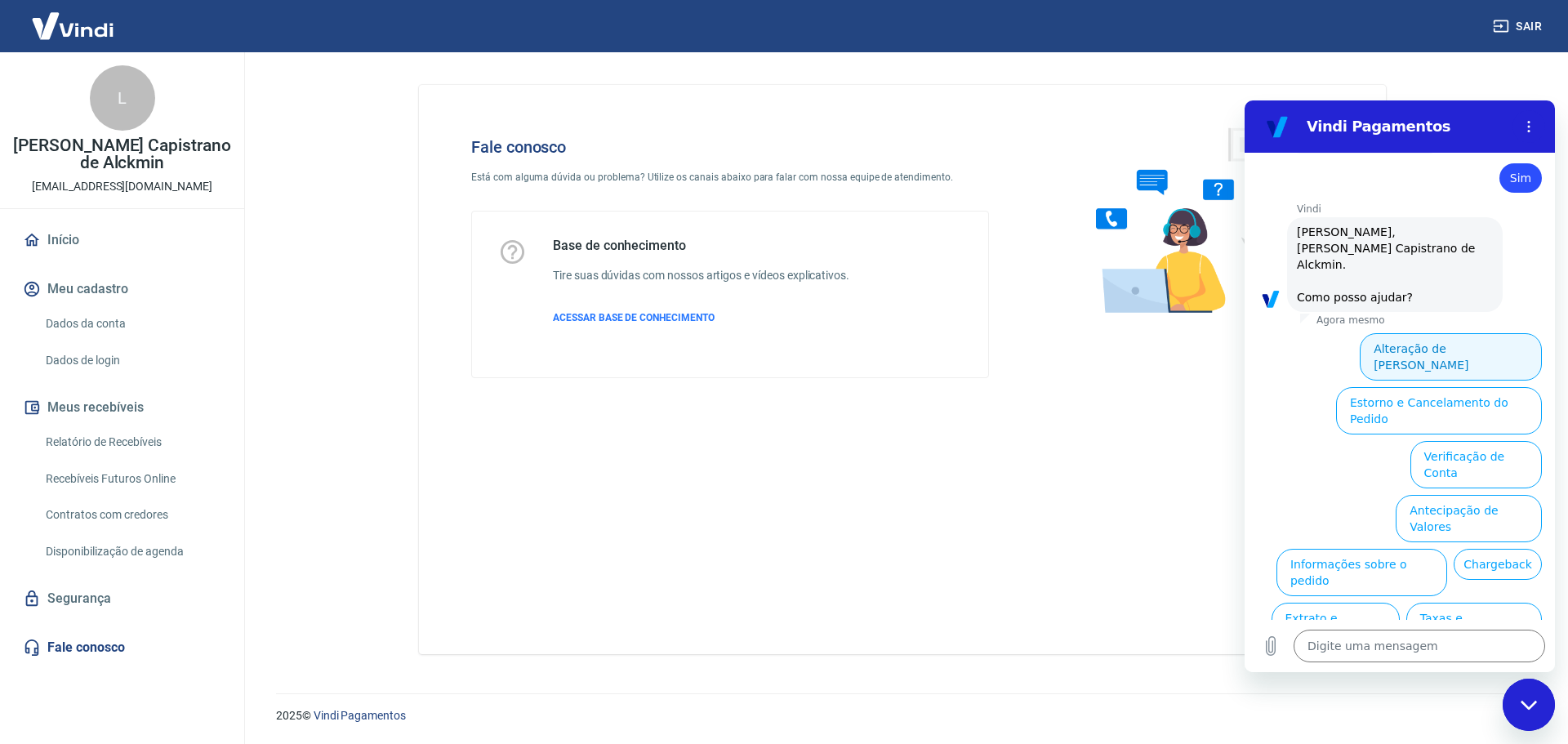
click at [1439, 333] on button "Alteração de [PERSON_NAME]" at bounding box center [1451, 356] width 182 height 47
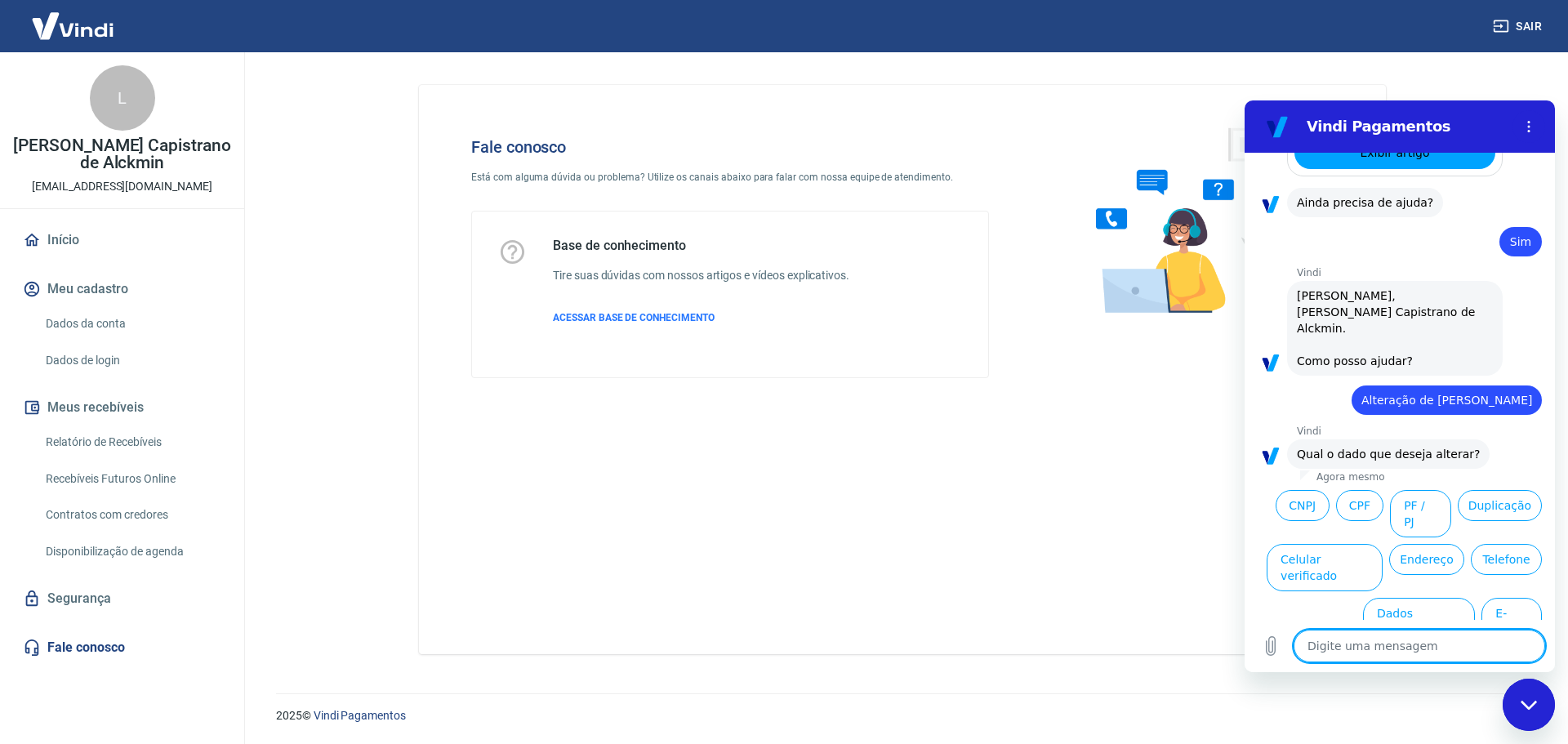
scroll to position [1648, 0]
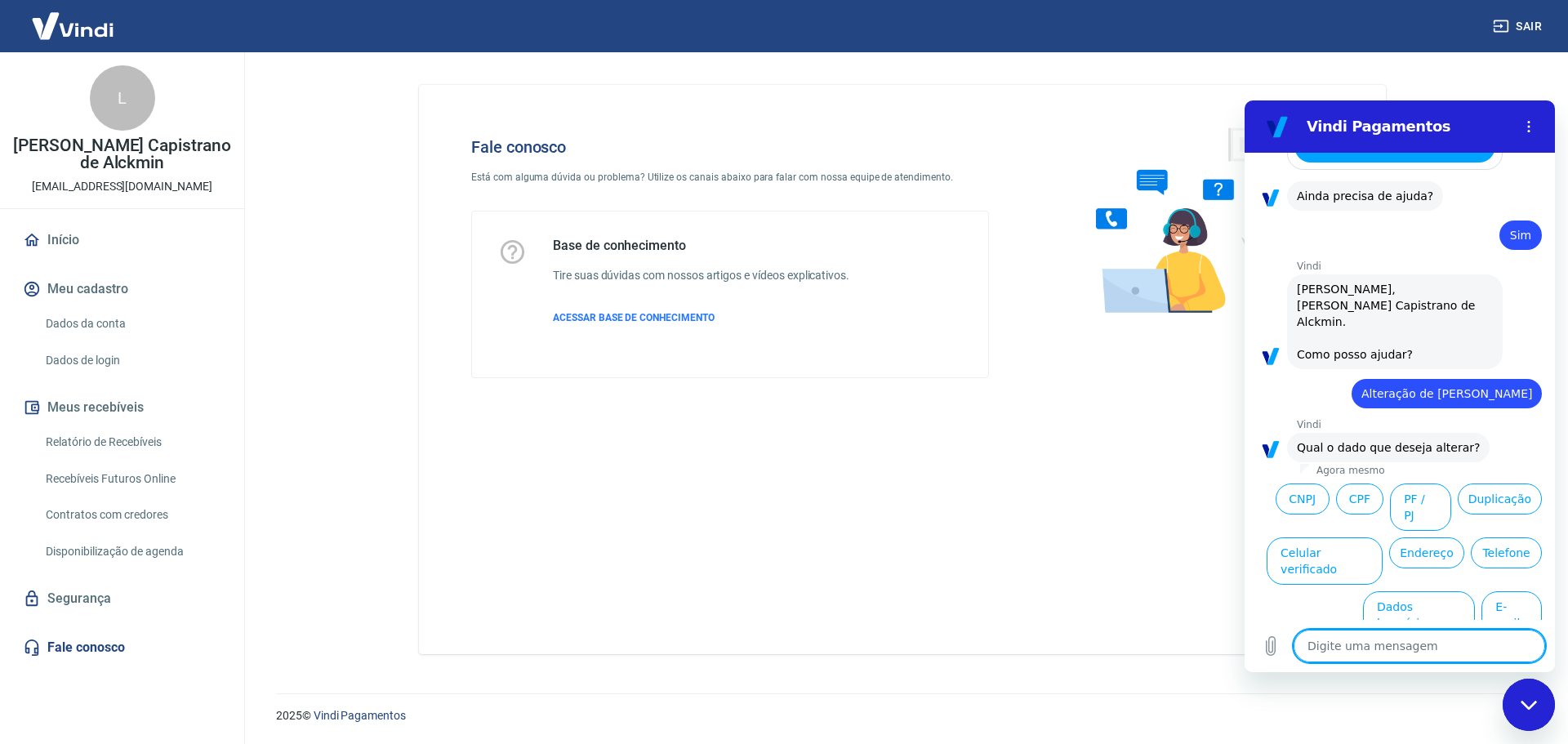
click at [1391, 651] on textarea at bounding box center [1419, 645] width 252 height 33
click at [1505, 591] on button "E-mail" at bounding box center [1512, 615] width 61 height 47
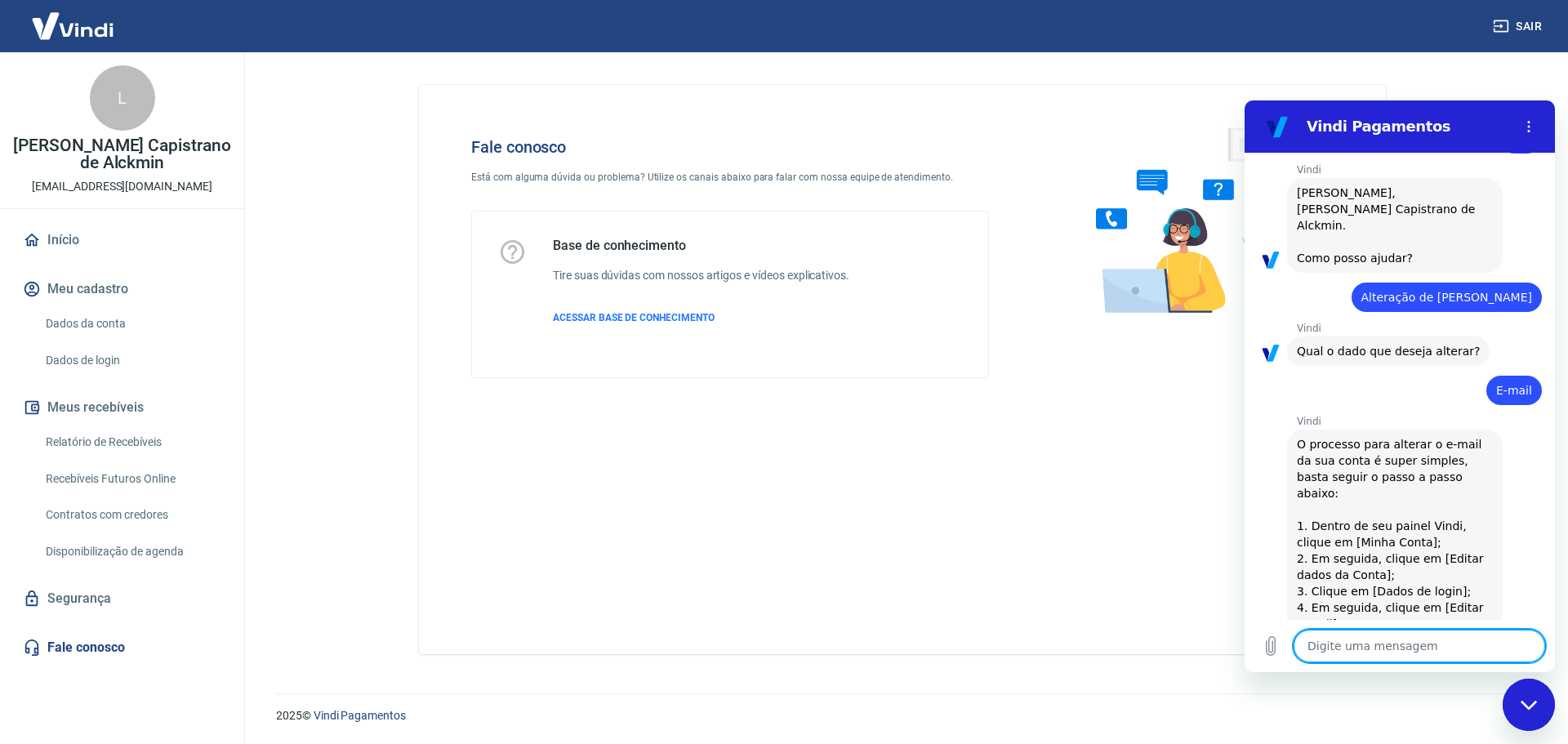
scroll to position [1785, 0]
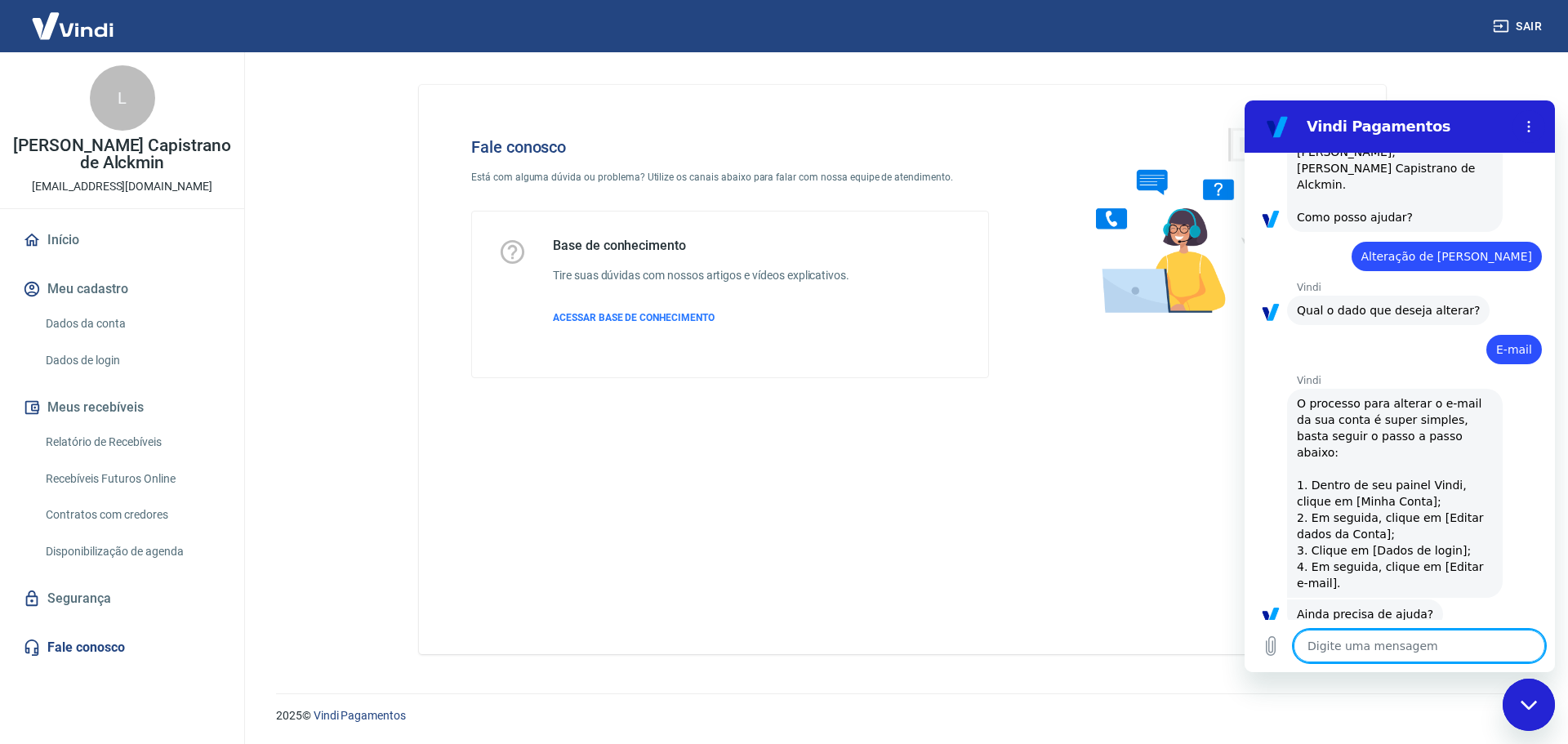
click at [1445, 650] on button "Sim" at bounding box center [1462, 665] width 47 height 31
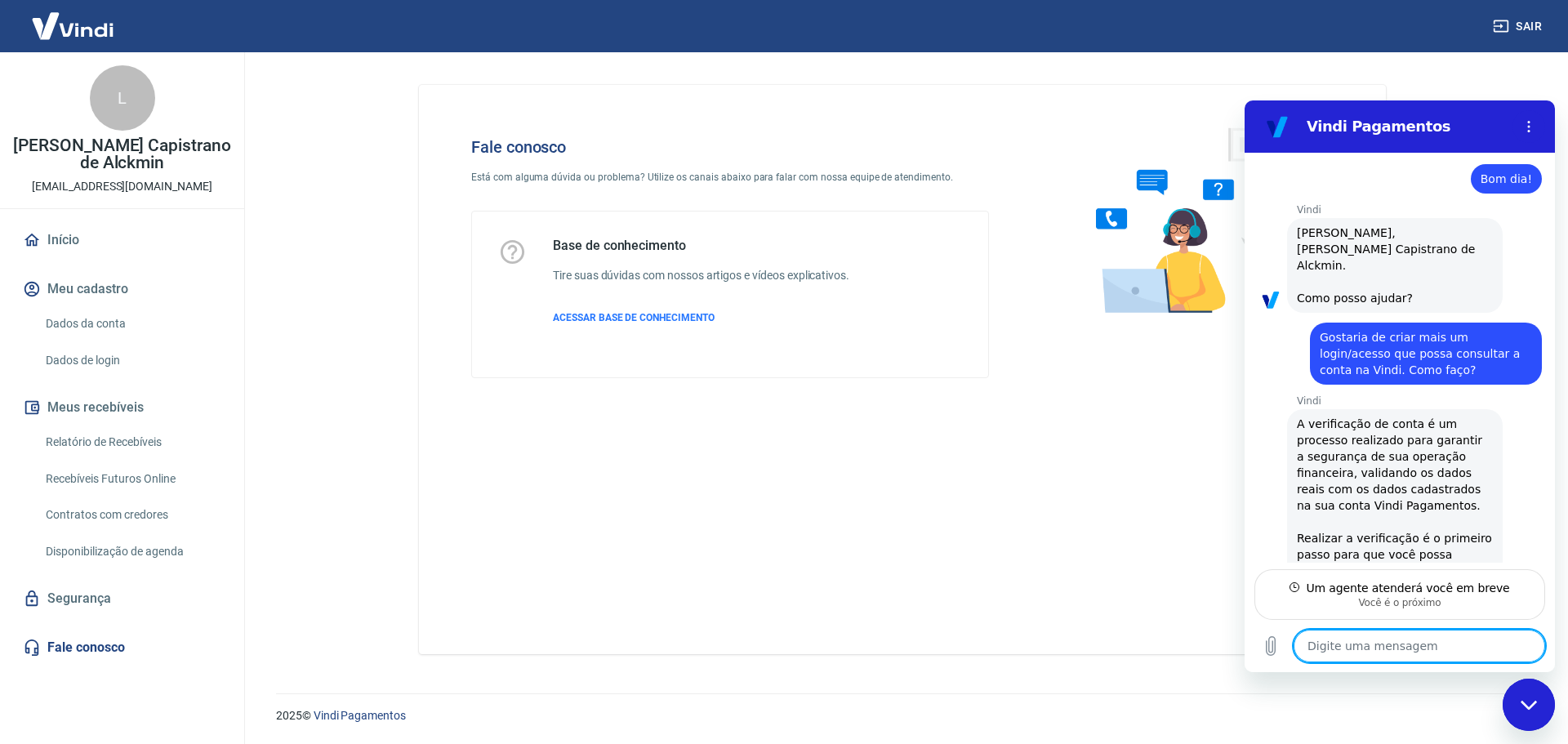
scroll to position [0, 0]
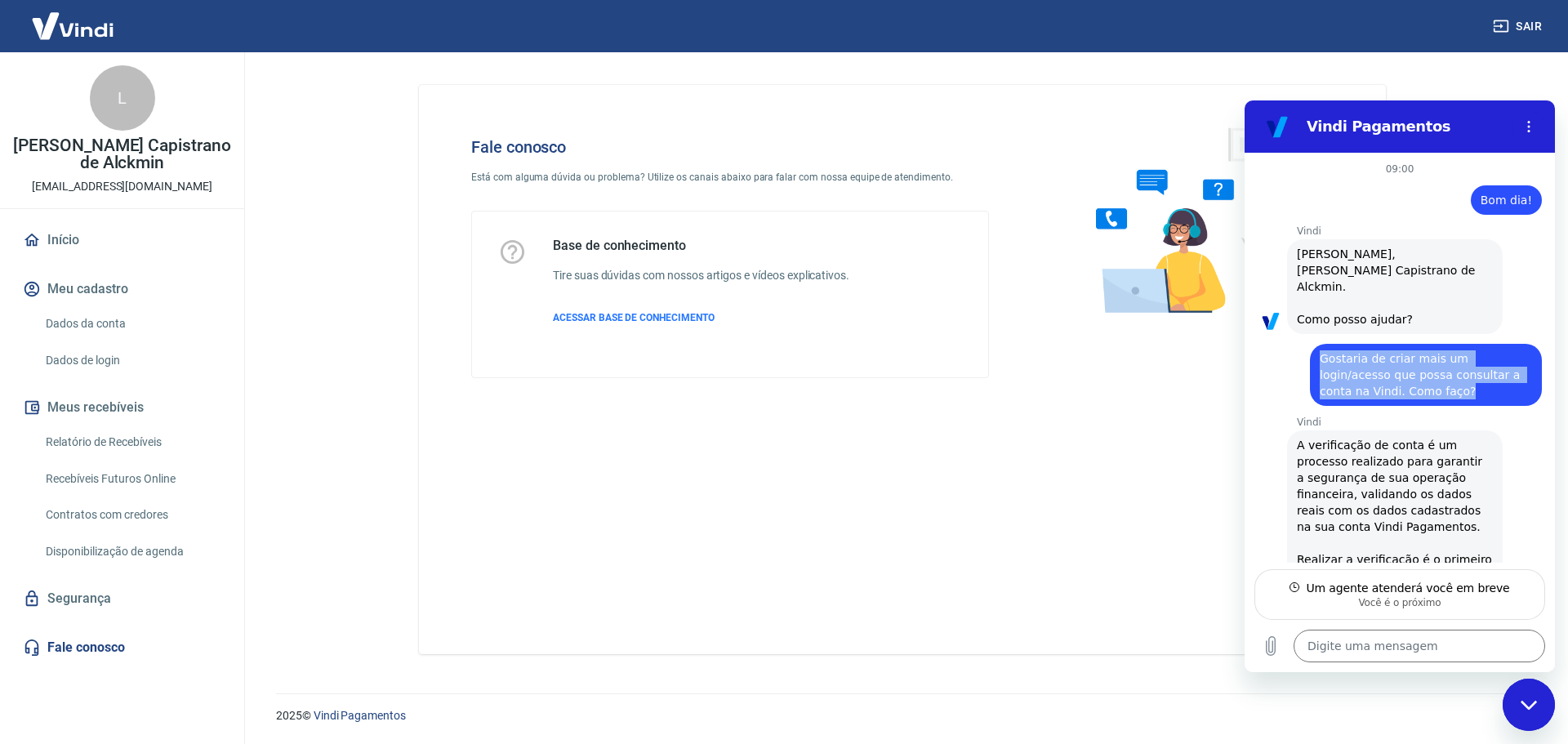
drag, startPoint x: 1323, startPoint y: 338, endPoint x: 1396, endPoint y: 370, distance: 79.7
click at [1396, 372] on span "Gostaria de criar mais um login/acesso que possa consultar a conta na Vindi. Co…" at bounding box center [1425, 375] width 212 height 49
copy span "Gostaria de criar mais um login/acesso que possa consultar a conta na Vindi. Co…"
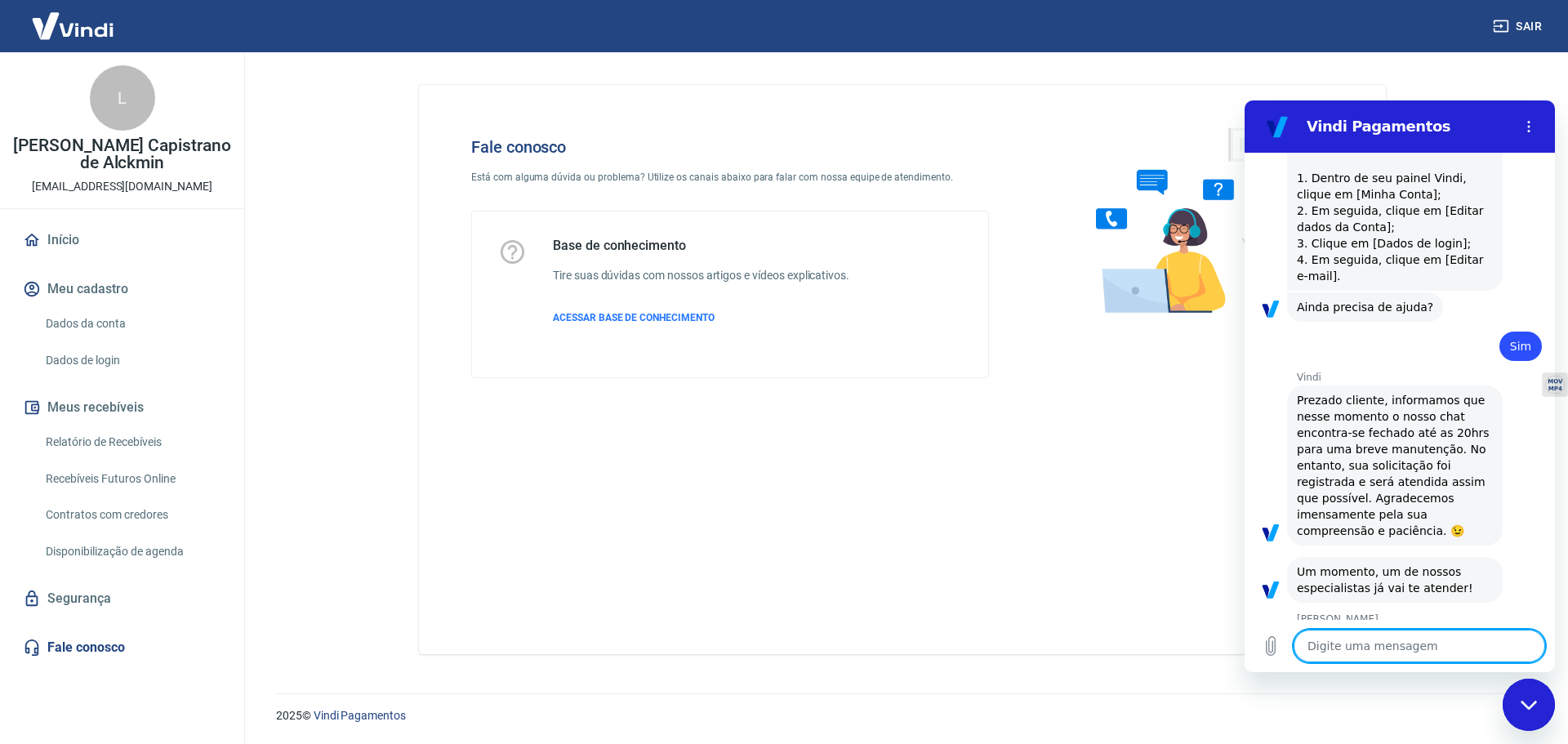
scroll to position [2091, 0]
click at [1389, 644] on textarea at bounding box center [1419, 645] width 252 height 33
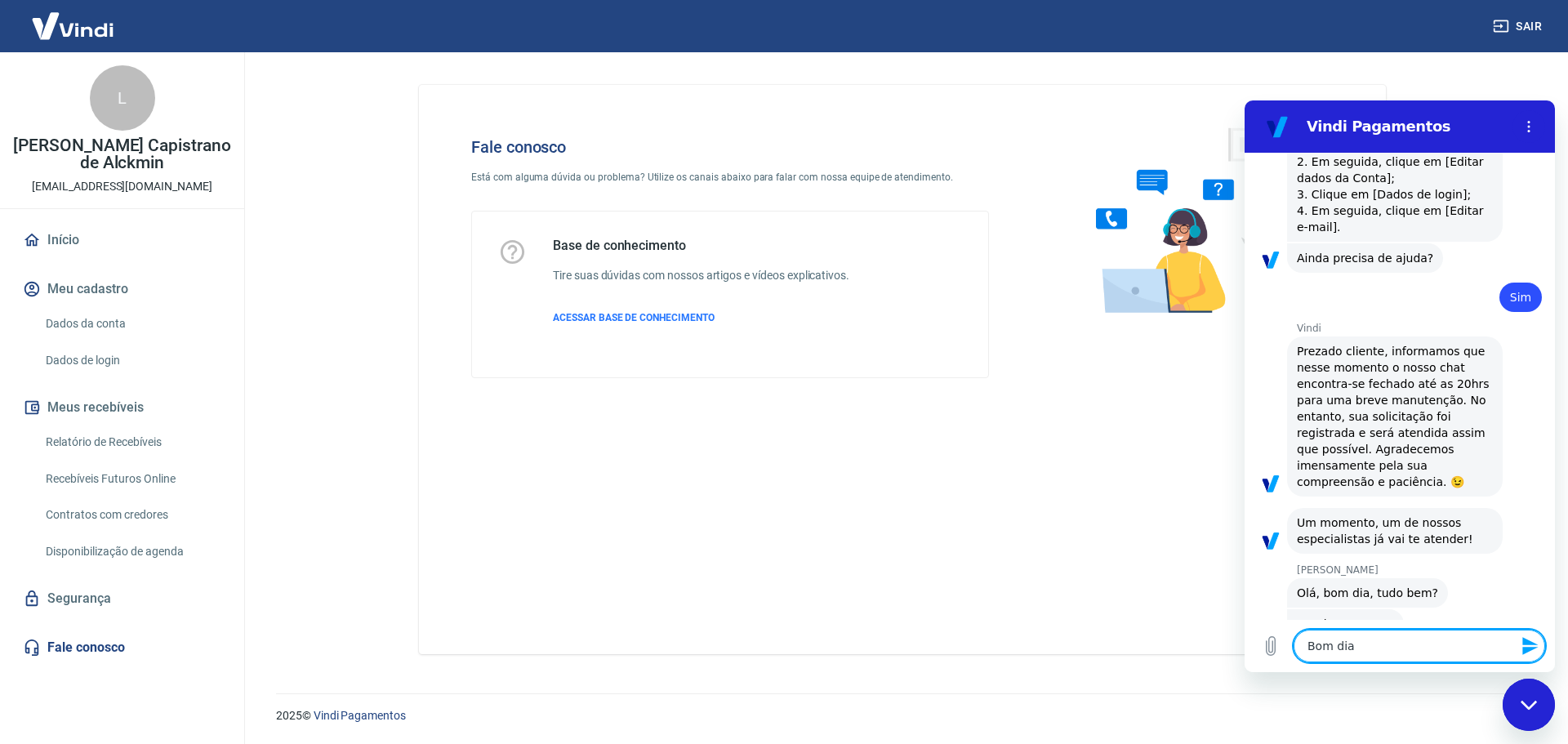
scroll to position [2145, 0]
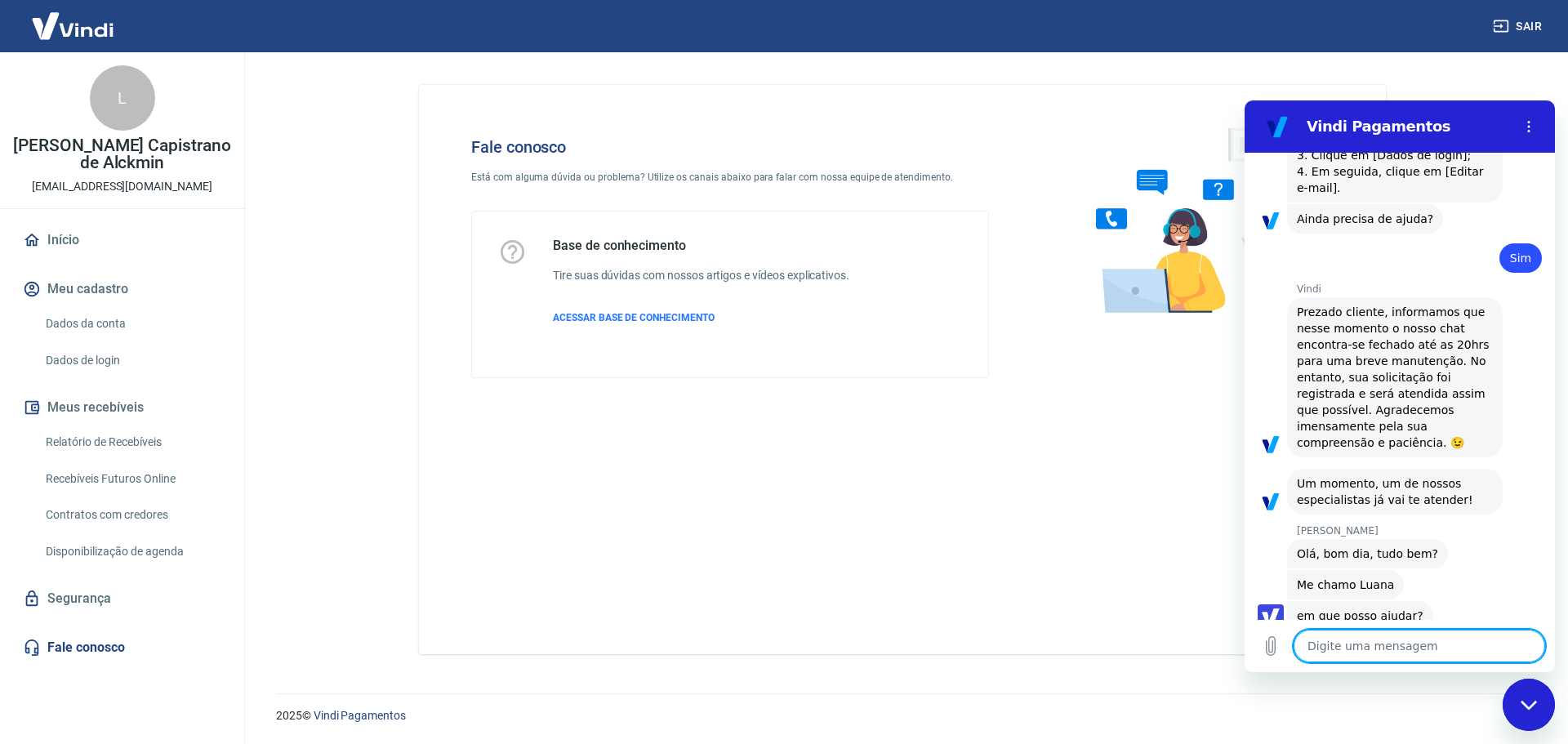
paste textarea "Gostaria de criar mais um login/acesso que possa consultar a conta na Vindi. Co…"
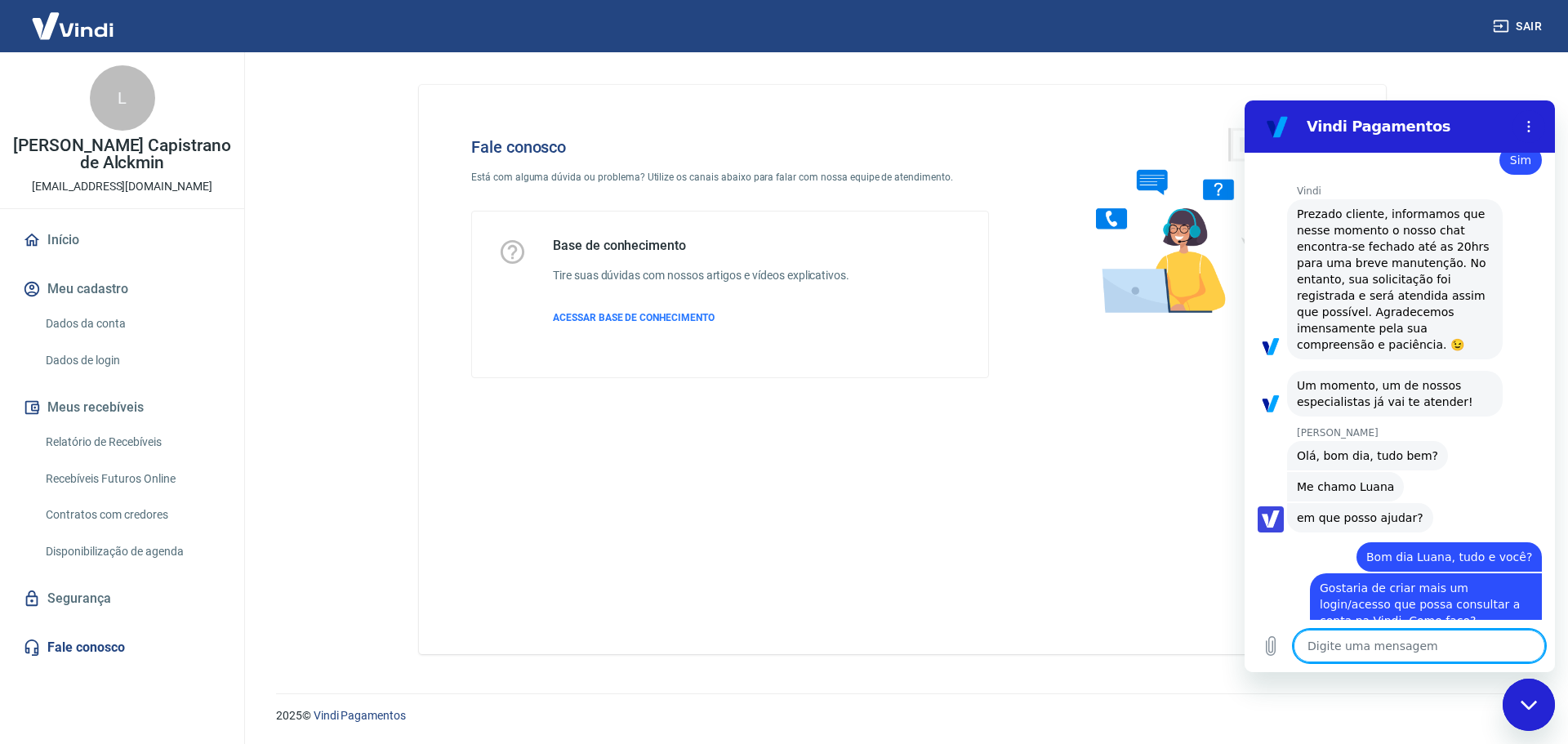
scroll to position [2381, 0]
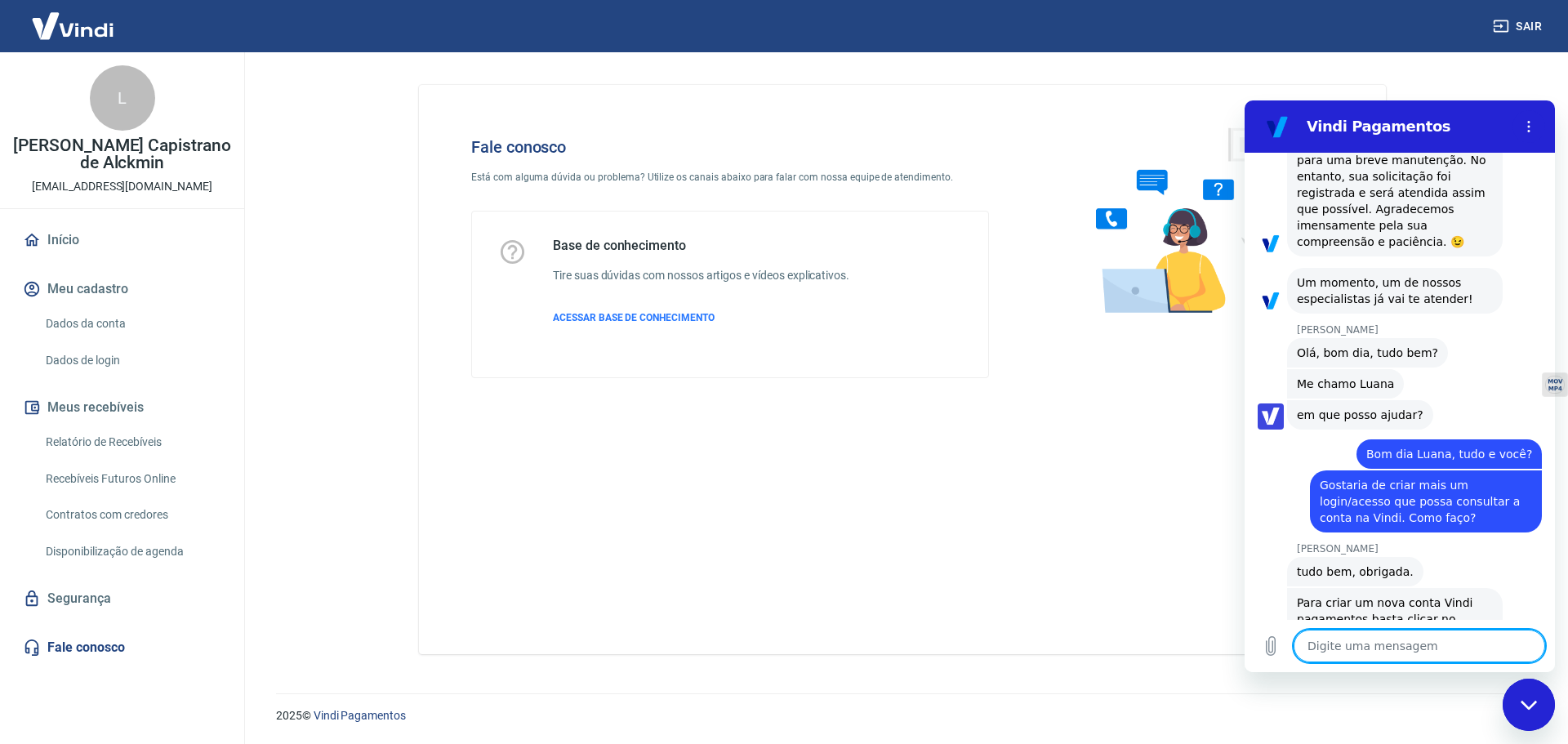
click at [1385, 651] on textarea at bounding box center [1419, 645] width 252 height 33
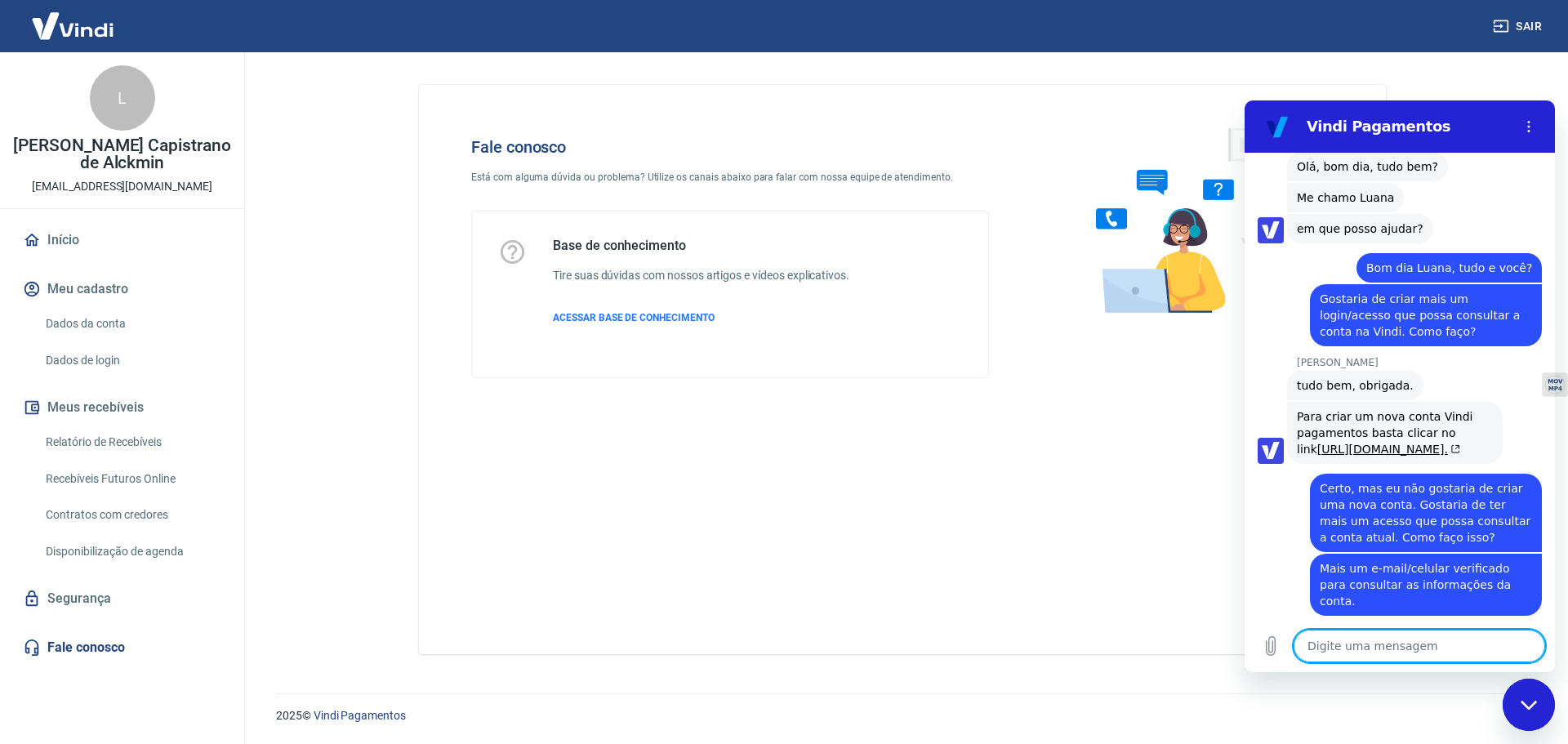
scroll to position [2571, 0]
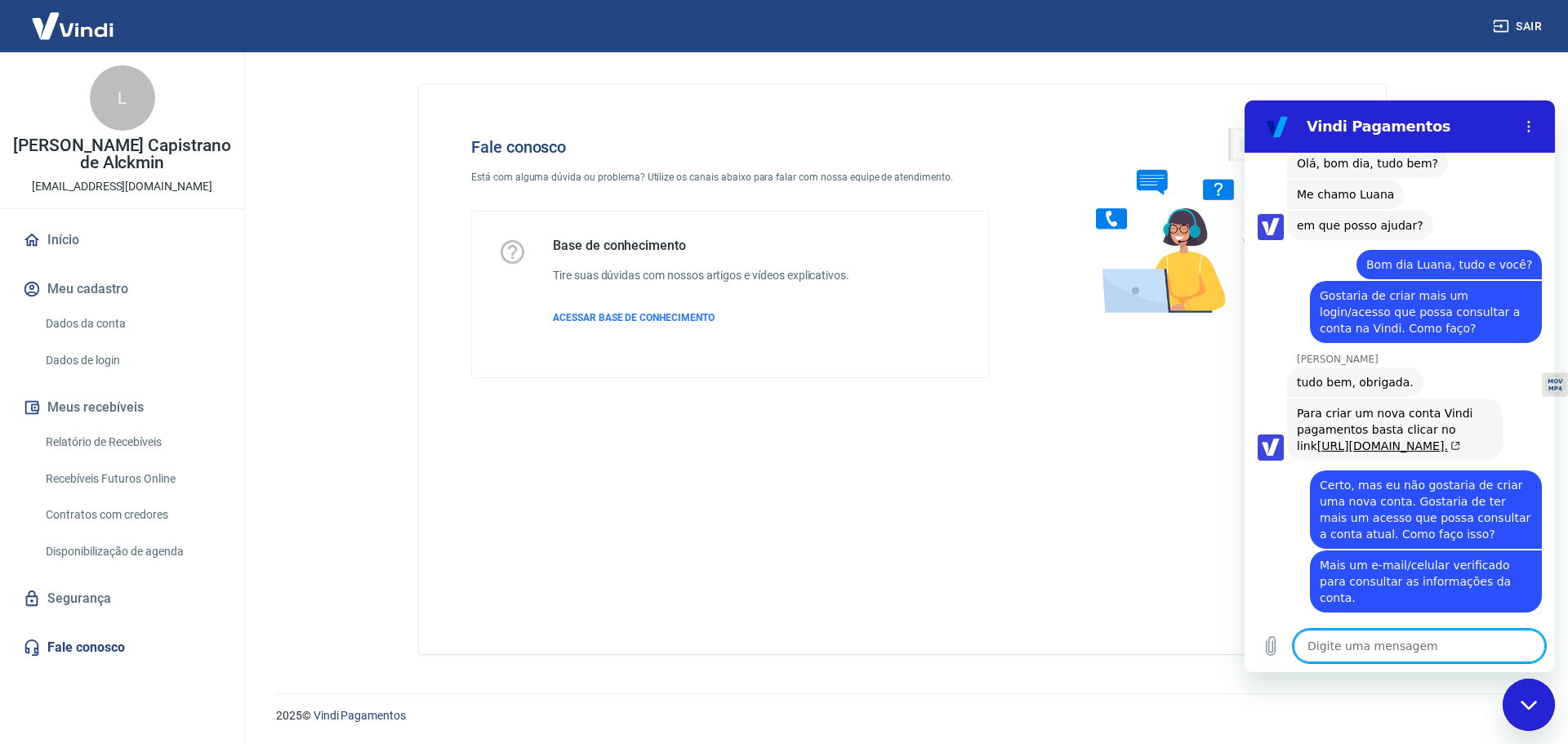
click at [1422, 651] on textarea at bounding box center [1419, 645] width 252 height 33
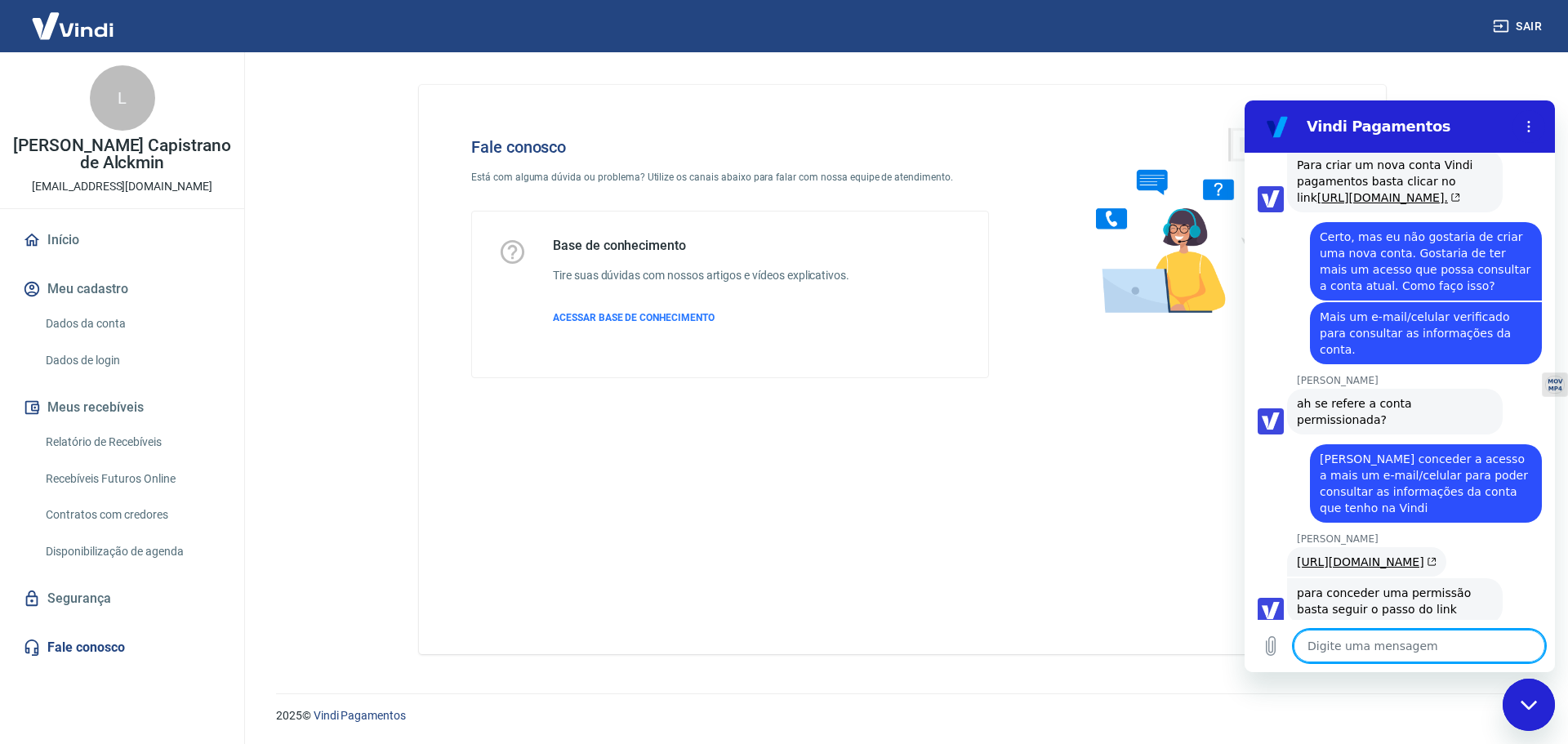
scroll to position [2826, 0]
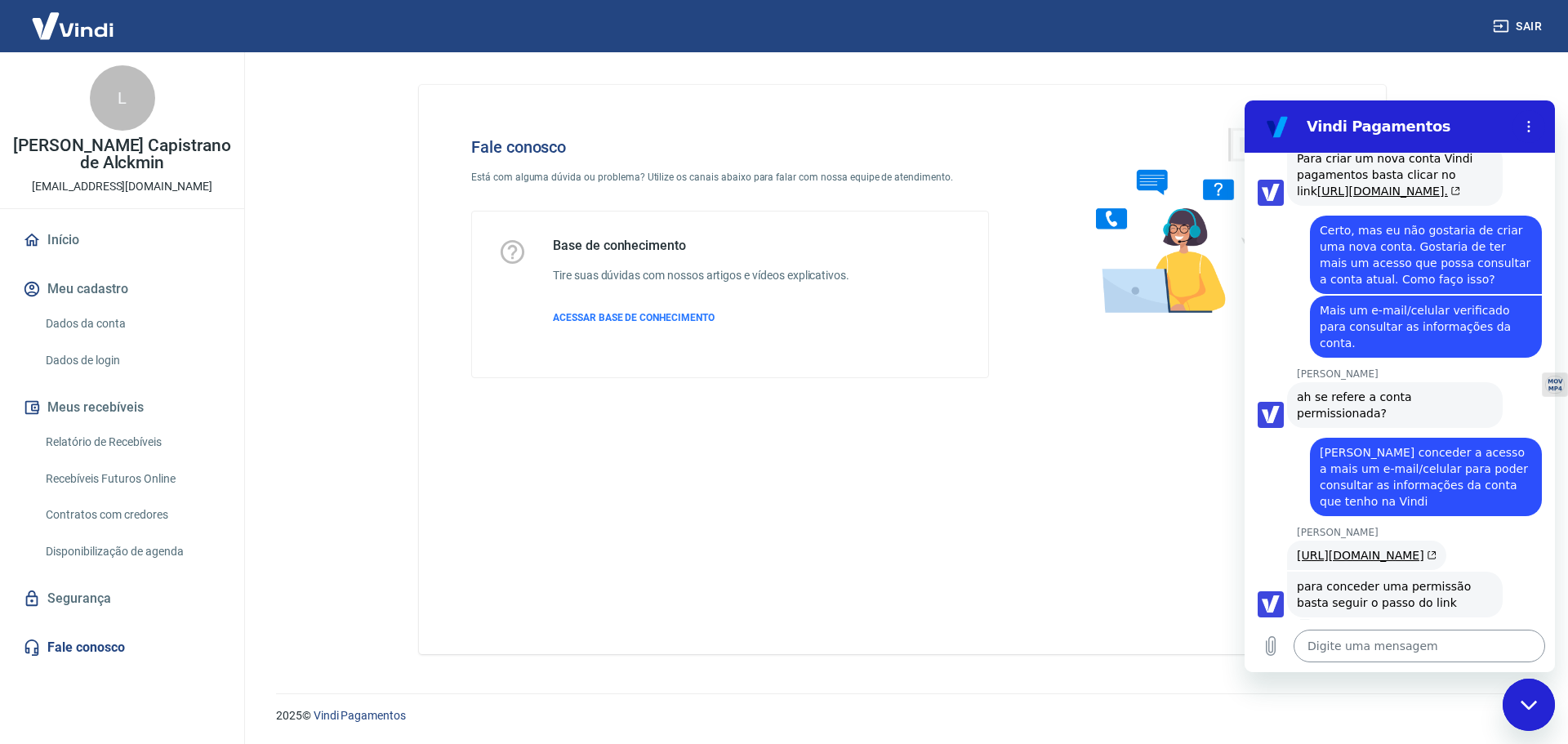
click at [1356, 643] on textarea at bounding box center [1419, 645] width 252 height 33
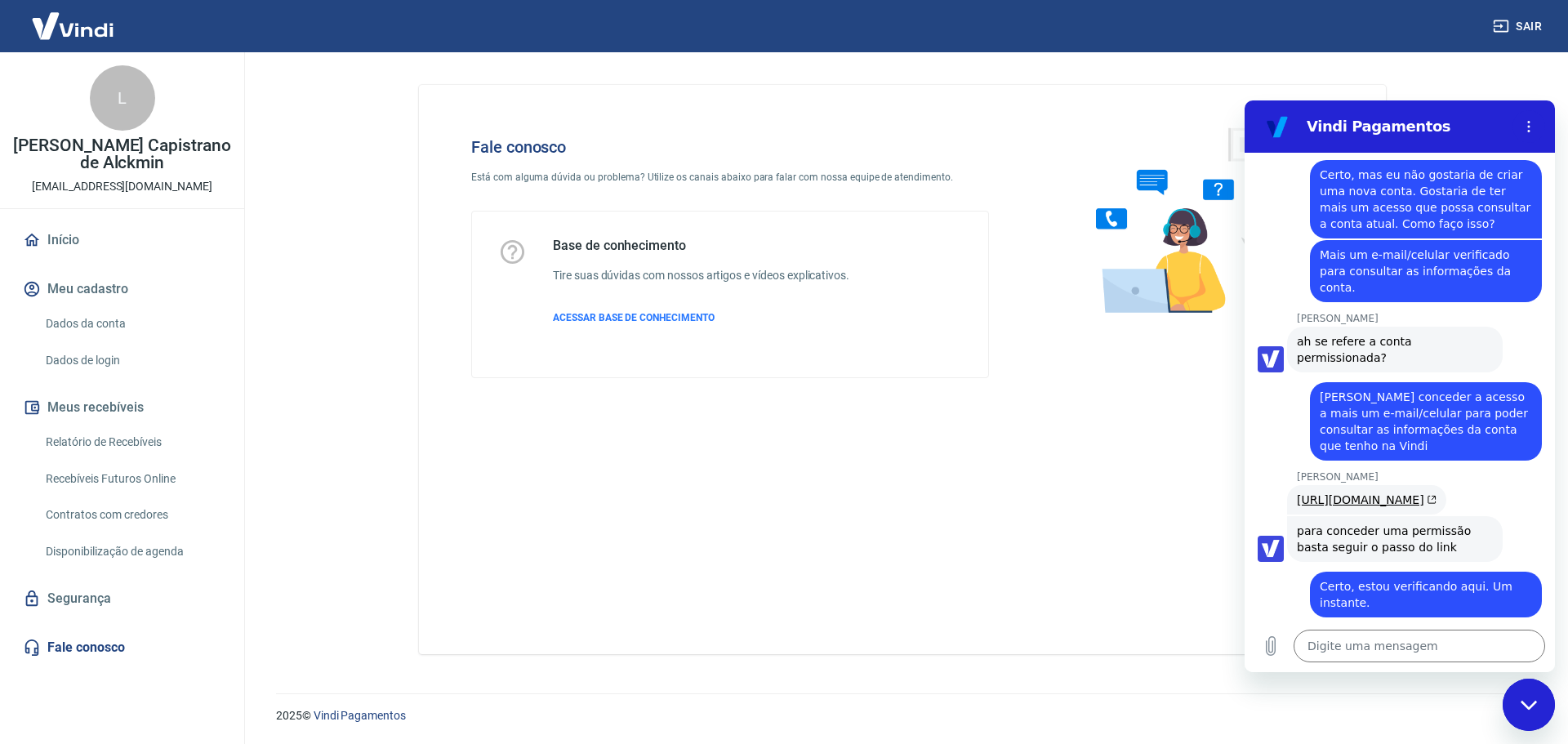
scroll to position [2935, 0]
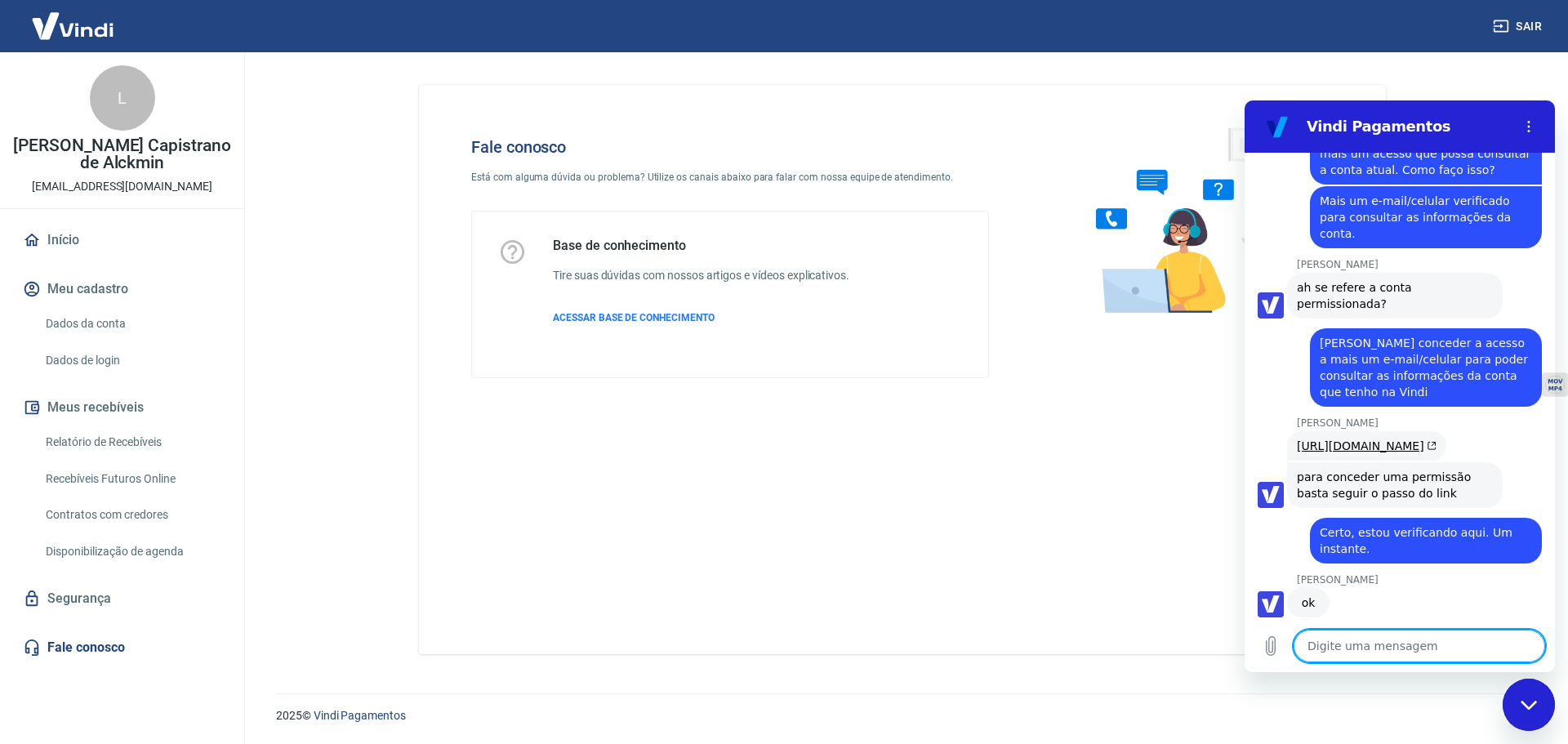
click at [1351, 657] on textarea at bounding box center [1419, 645] width 252 height 33
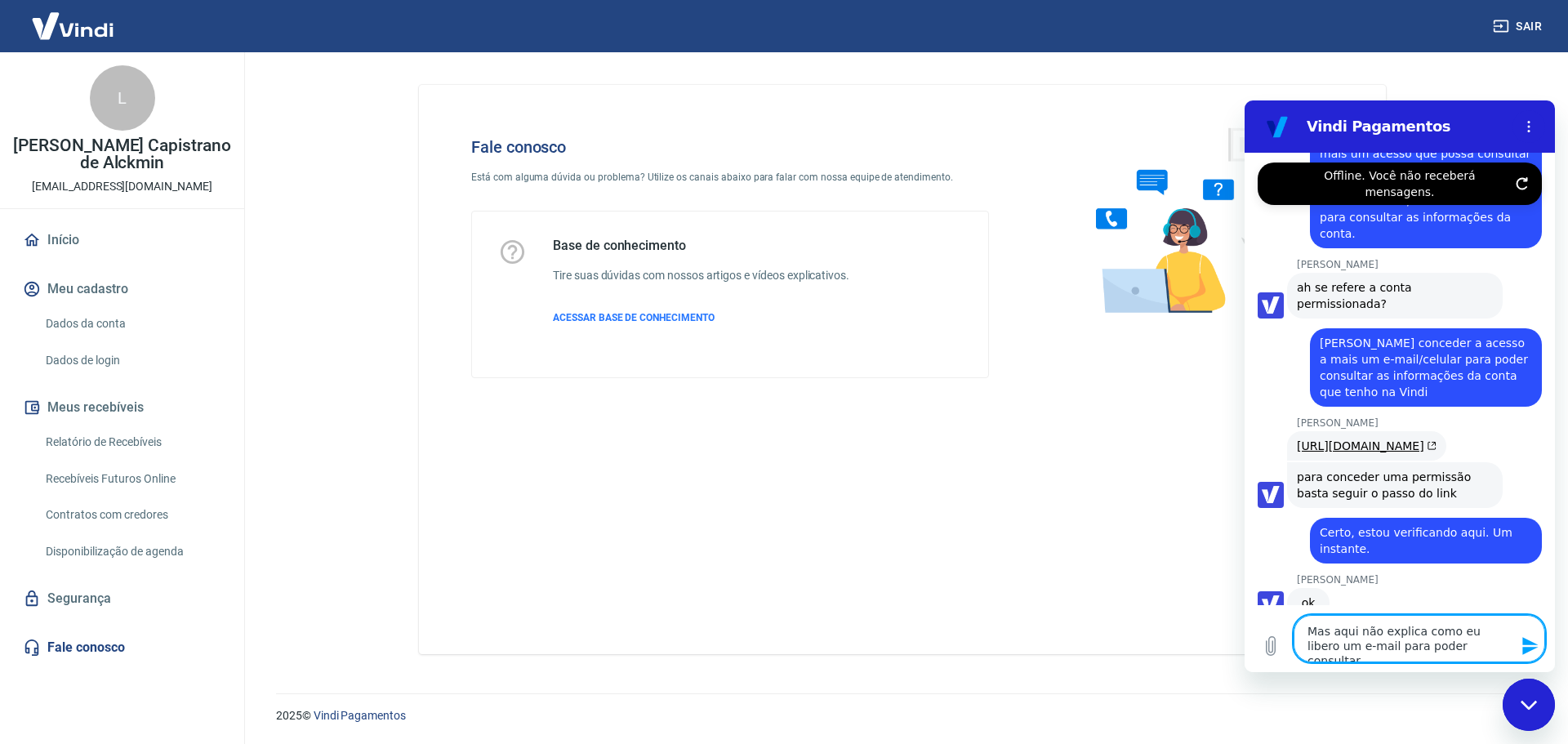
scroll to position [2950, 0]
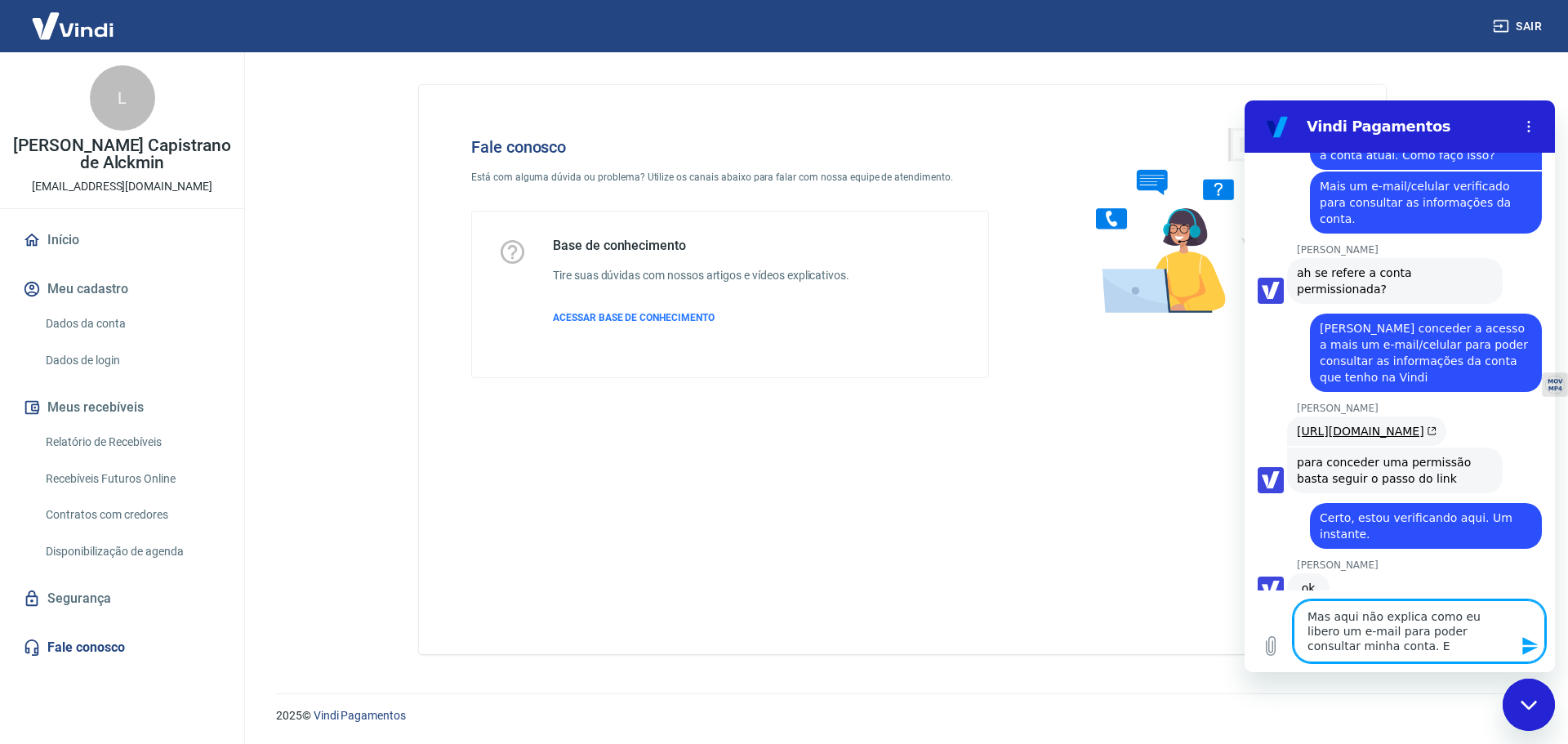
drag, startPoint x: 1432, startPoint y: 636, endPoint x: 1419, endPoint y: 648, distance: 17.7
click at [1429, 636] on textarea "Mas aqui não explica como eu libero um e-mail para poder consultar minha conta.…" at bounding box center [1419, 631] width 252 height 62
click at [1418, 649] on textarea "Mas aqui não explica como eu libero um e-mail para poder consultar minha conta.…" at bounding box center [1419, 631] width 252 height 62
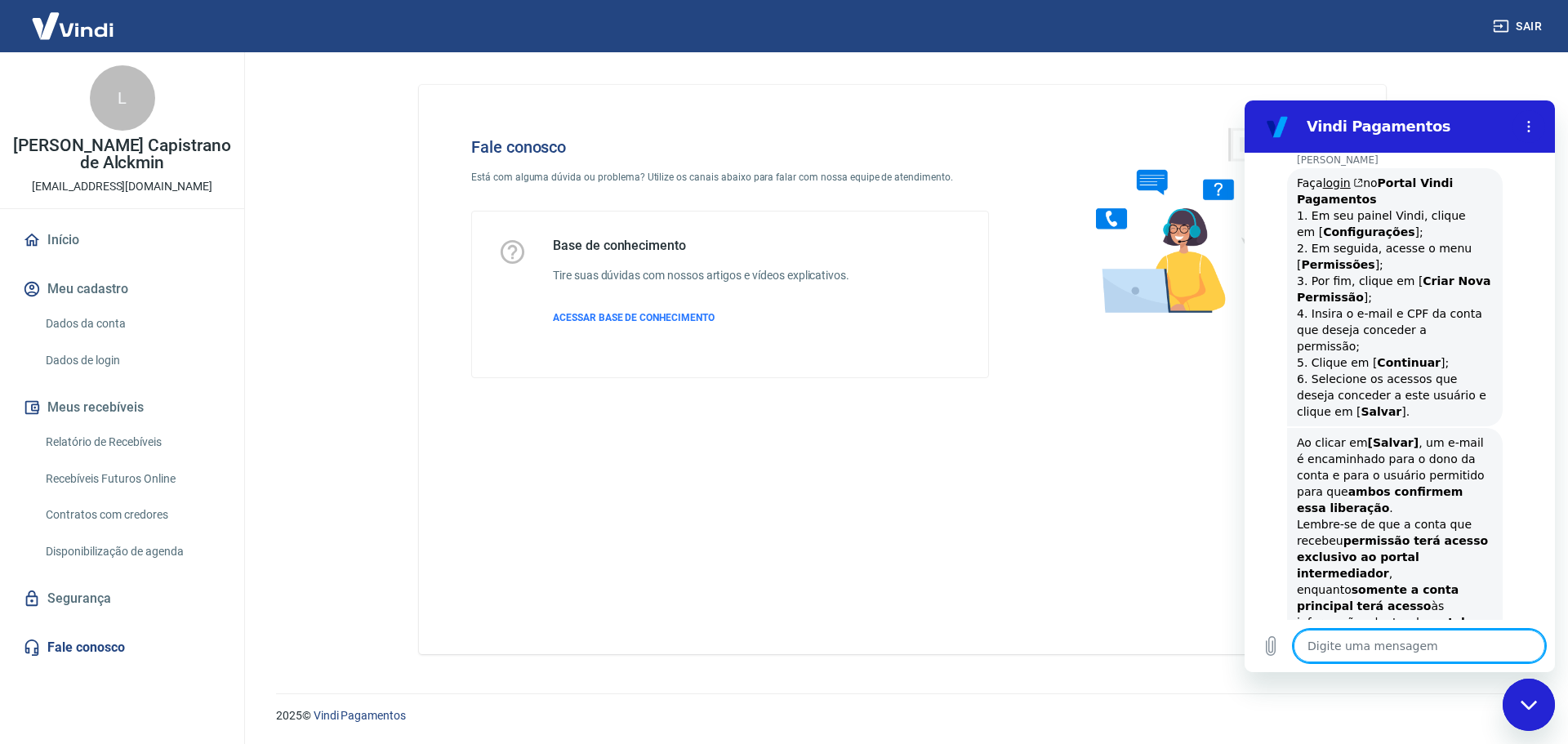
scroll to position [3564, 0]
click at [1404, 649] on textarea at bounding box center [1419, 645] width 252 height 33
drag, startPoint x: 1418, startPoint y: 649, endPoint x: 1342, endPoint y: 644, distance: 76.2
click at [1342, 644] on textarea "Certo, mas então" at bounding box center [1419, 645] width 252 height 33
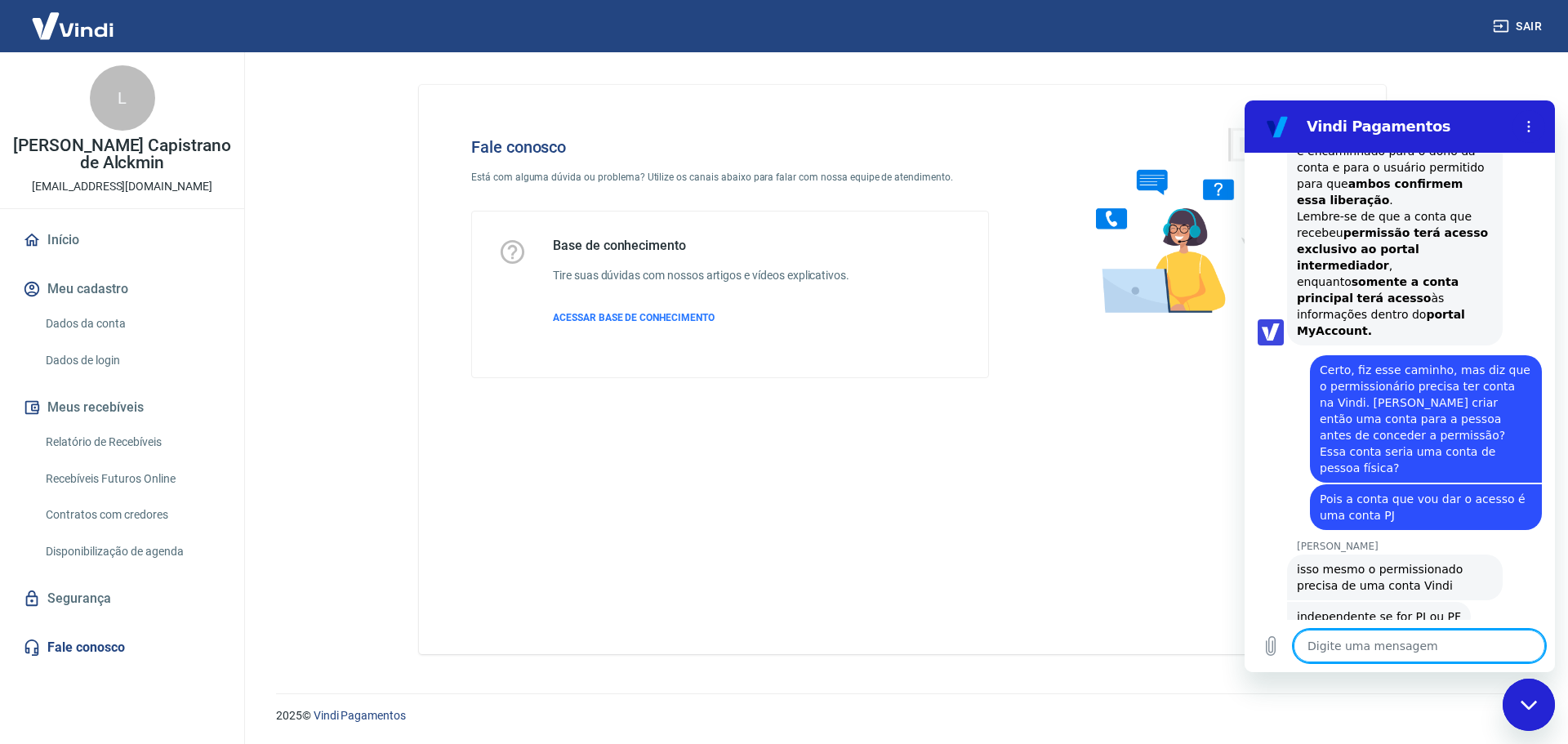
scroll to position [3880, 0]
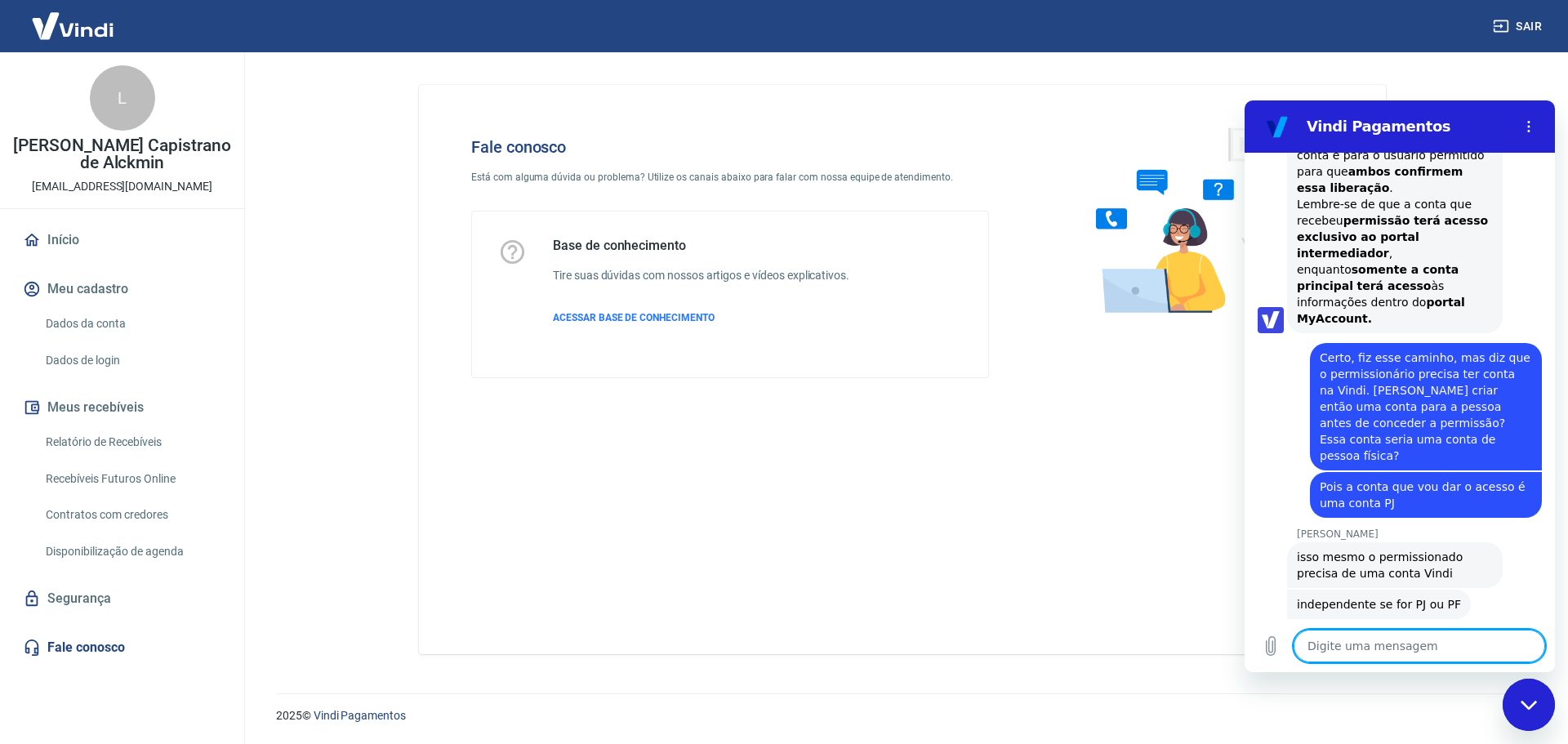
click at [1354, 651] on textarea at bounding box center [1419, 645] width 252 height 33
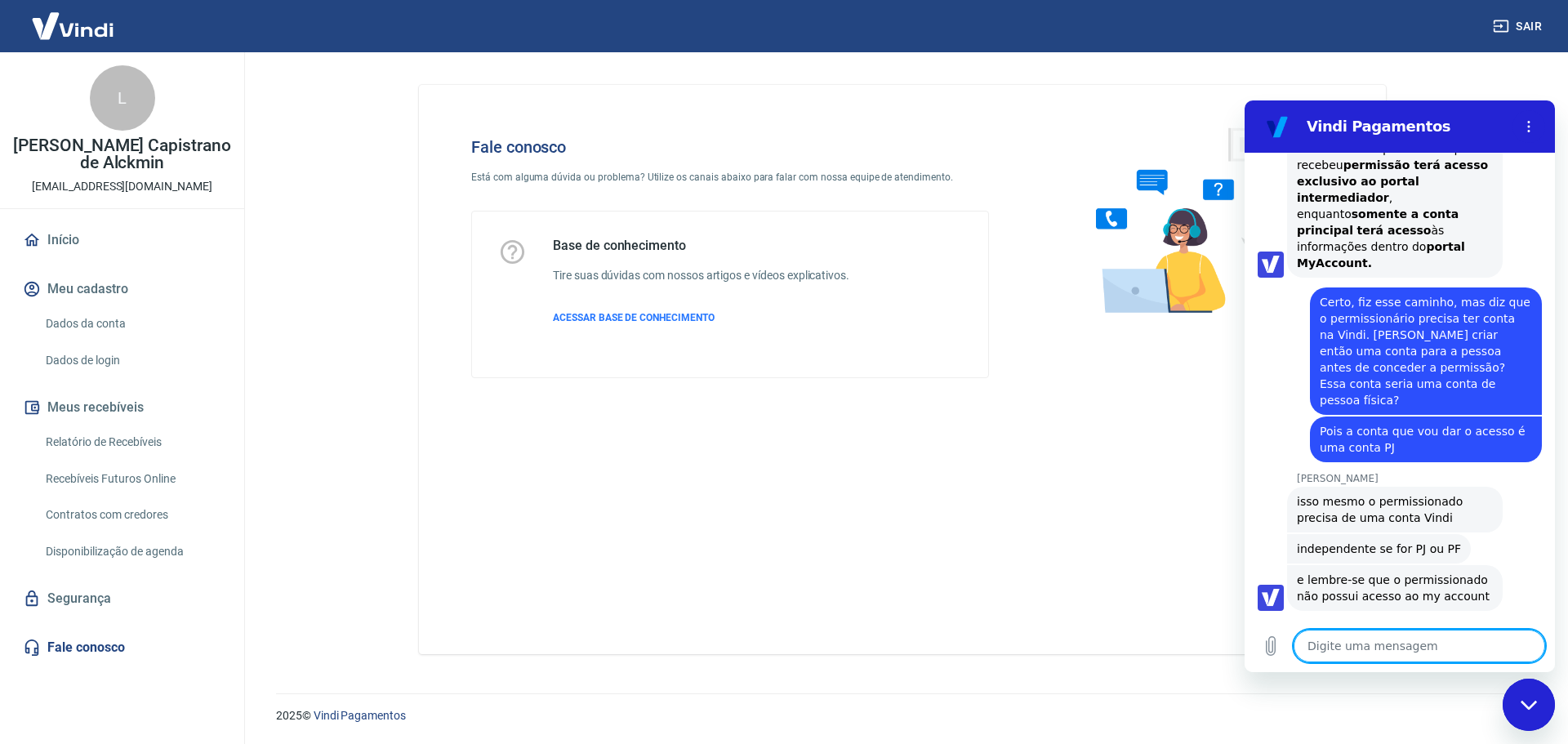
scroll to position [4021, 0]
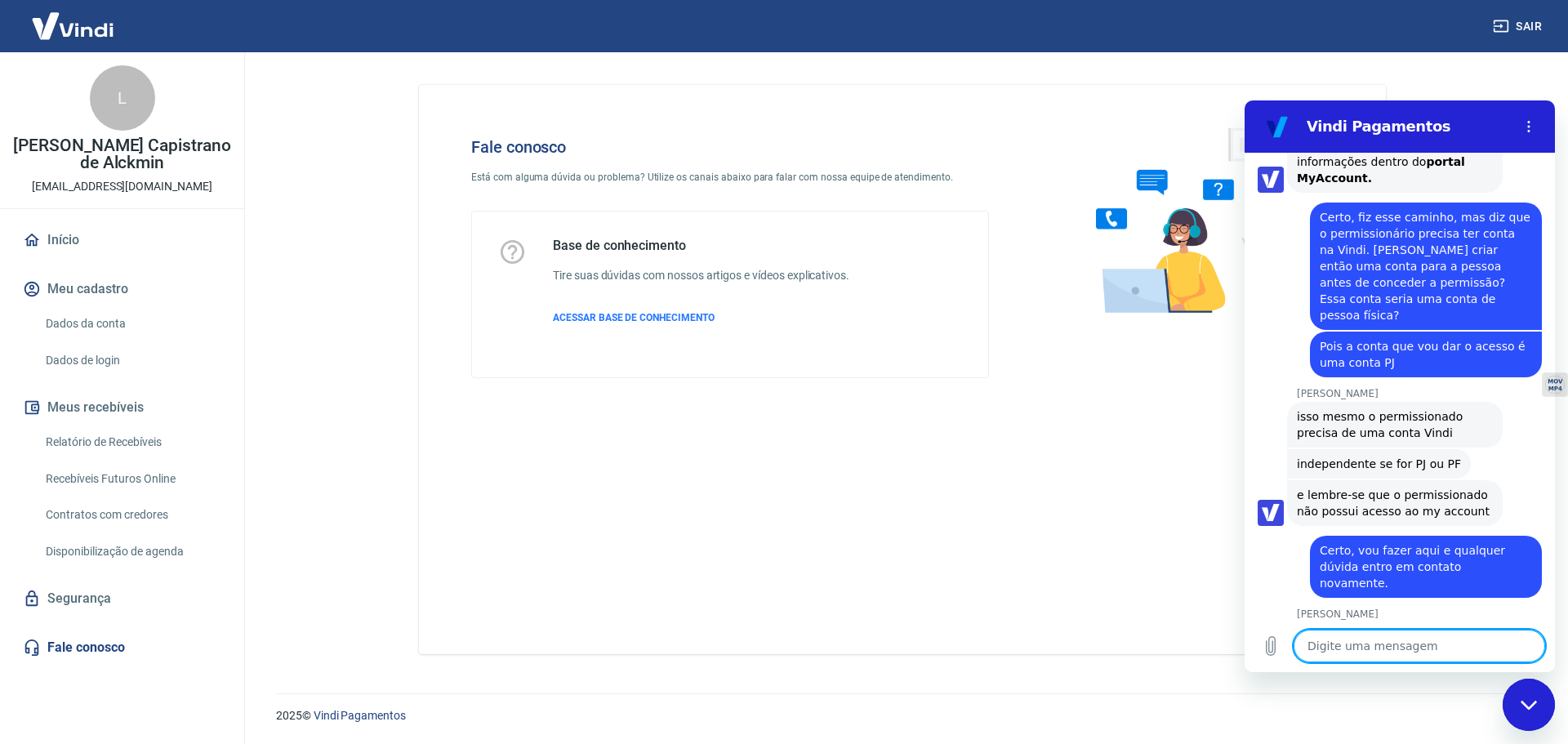
click at [1370, 651] on textarea at bounding box center [1419, 645] width 252 height 33
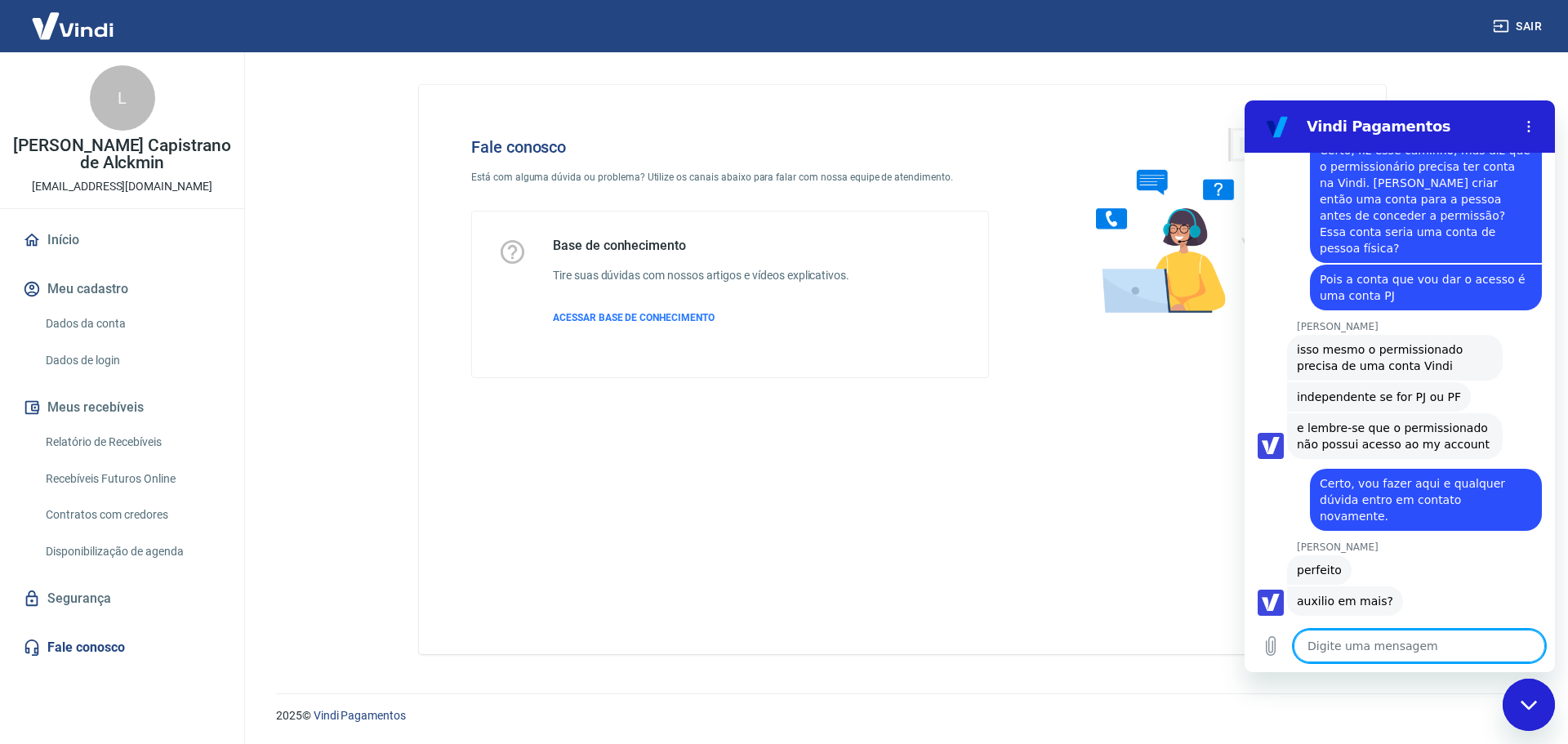
scroll to position [4092, 0]
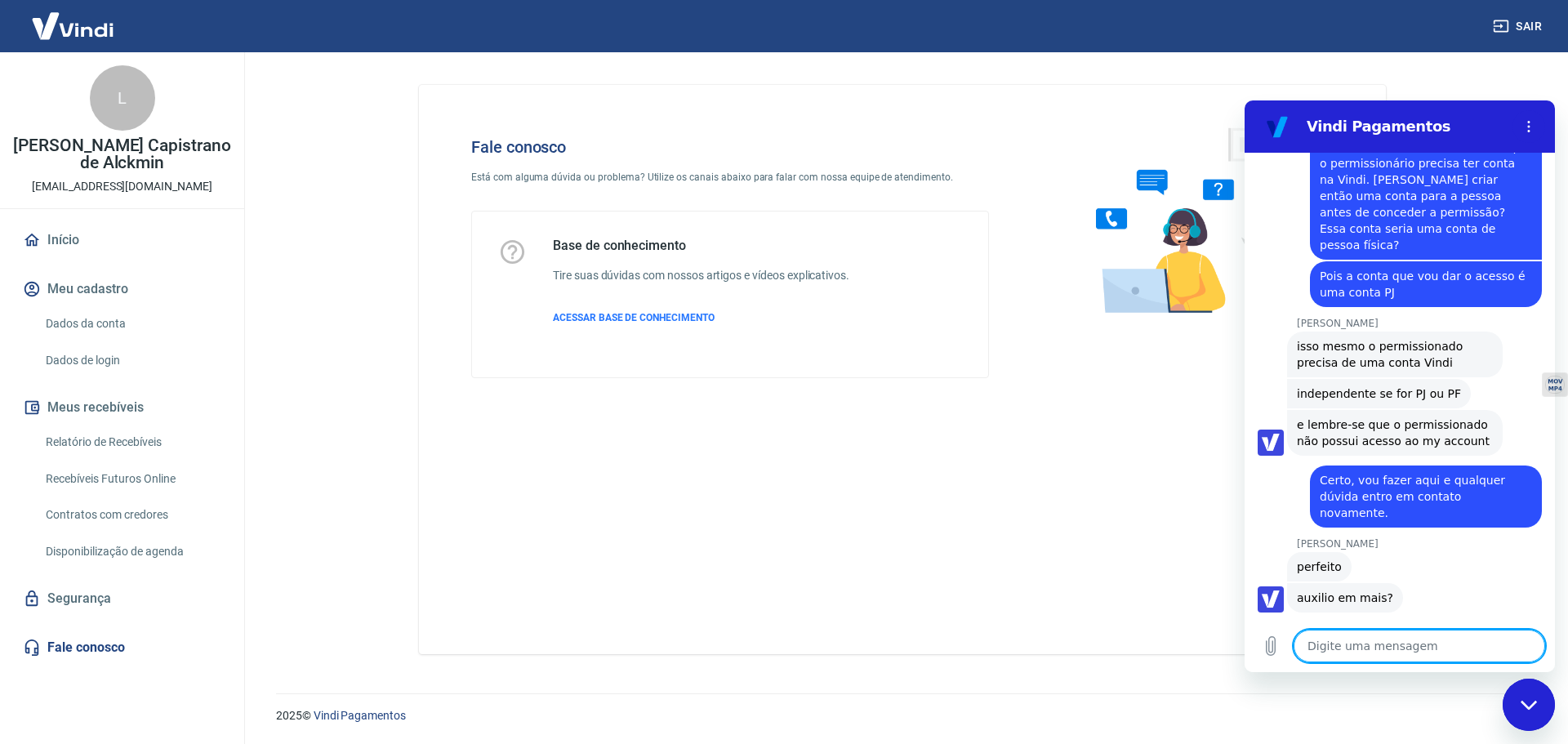
click at [1056, 616] on div "Fale conosco Está com alguma dúvida ou problema? Utilize os canais abaixo para …" at bounding box center [902, 370] width 967 height 569
click at [1524, 710] on div "Fechar janela de mensagens" at bounding box center [1529, 704] width 49 height 49
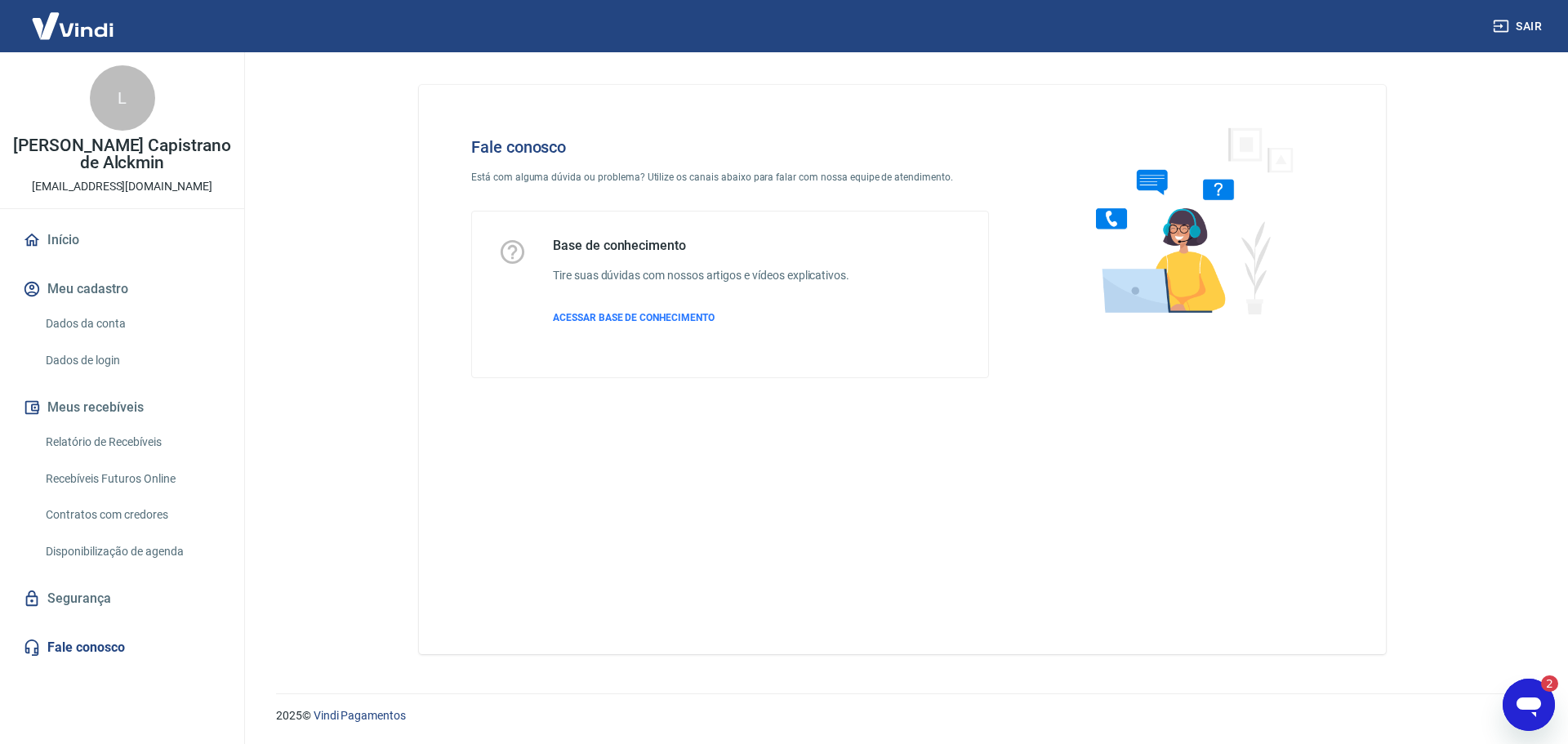
scroll to position [0, 0]
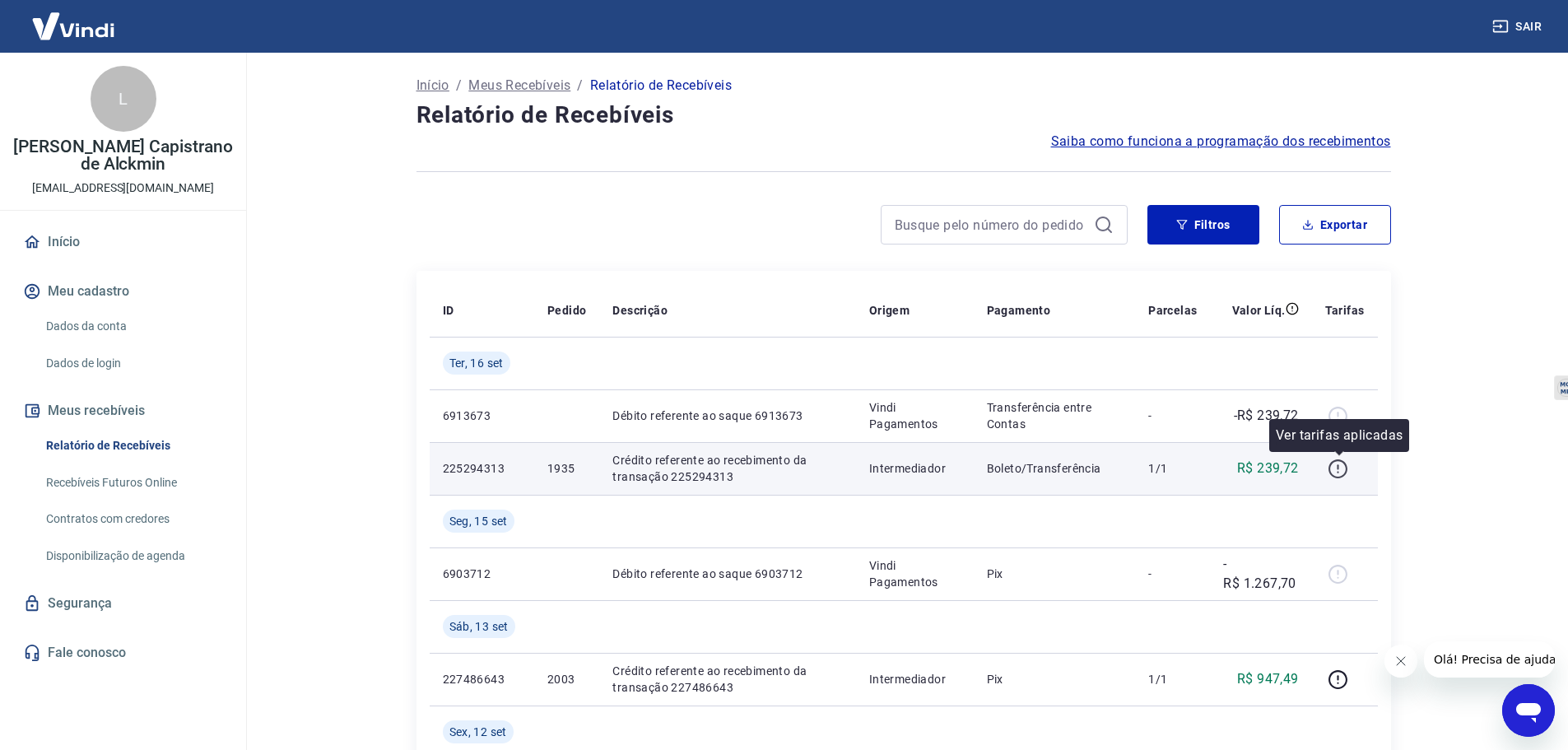
click at [1335, 467] on icon "button" at bounding box center [1337, 469] width 20 height 20
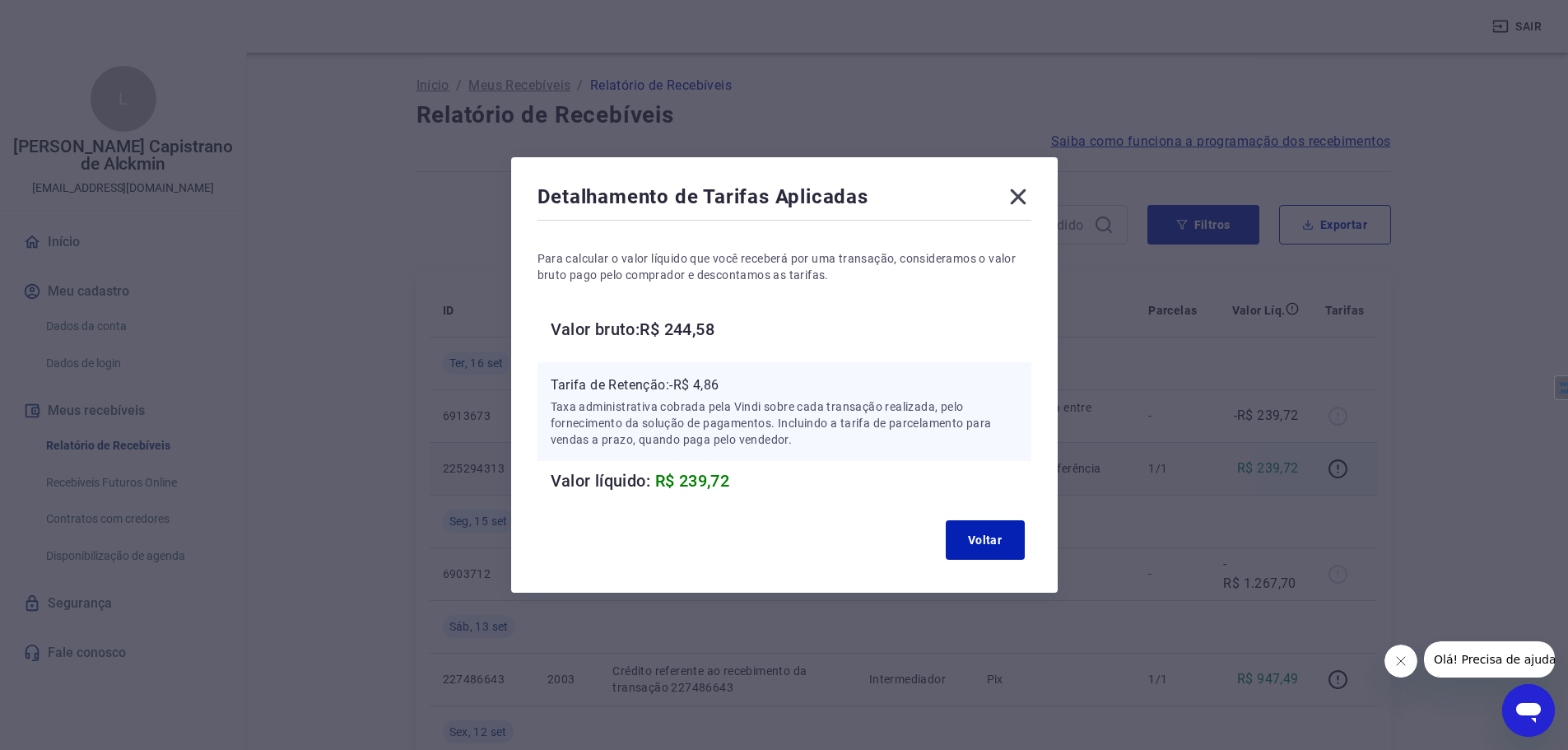
click at [1026, 201] on icon at bounding box center [1017, 197] width 15 height 15
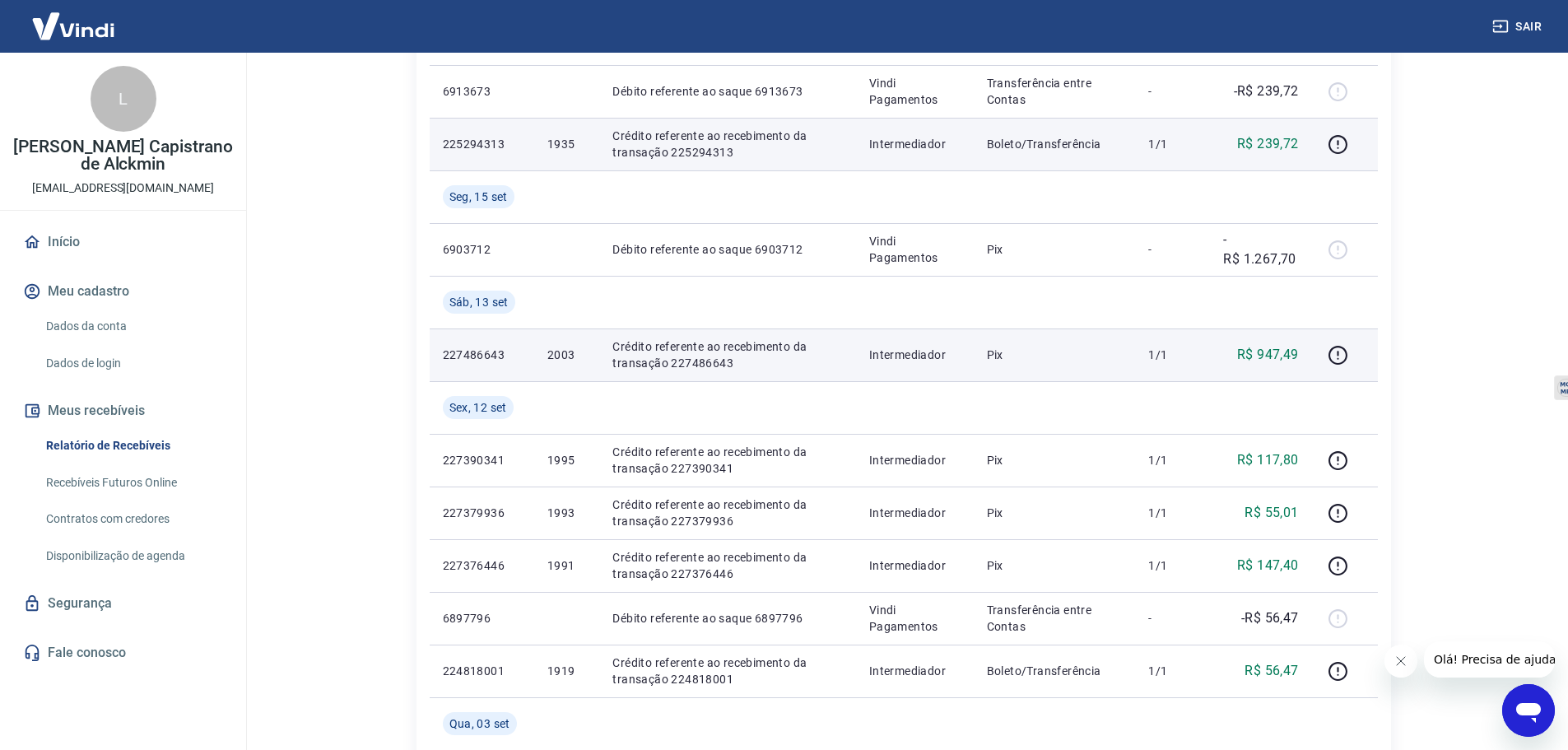
scroll to position [329, 0]
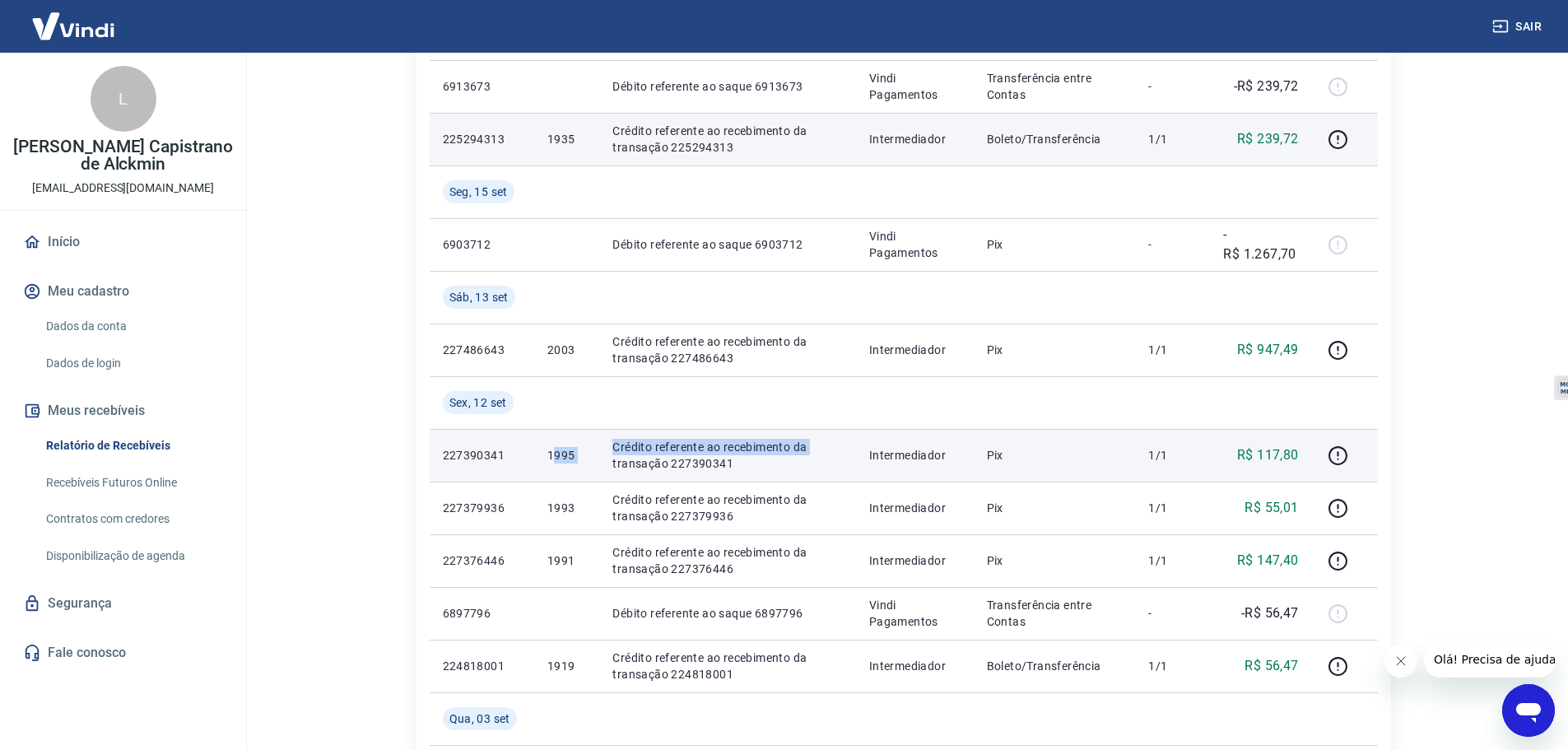
drag, startPoint x: 550, startPoint y: 455, endPoint x: 602, endPoint y: 455, distance: 52.0
click at [602, 455] on tr "227390341 1995 Crédito referente ao recebimento da transação 227390341 Intermed…" at bounding box center [904, 455] width 948 height 53
click at [595, 459] on td "1995" at bounding box center [566, 455] width 65 height 53
drag, startPoint x: 542, startPoint y: 453, endPoint x: 581, endPoint y: 457, distance: 39.2
click at [581, 457] on td "1995" at bounding box center [566, 455] width 65 height 53
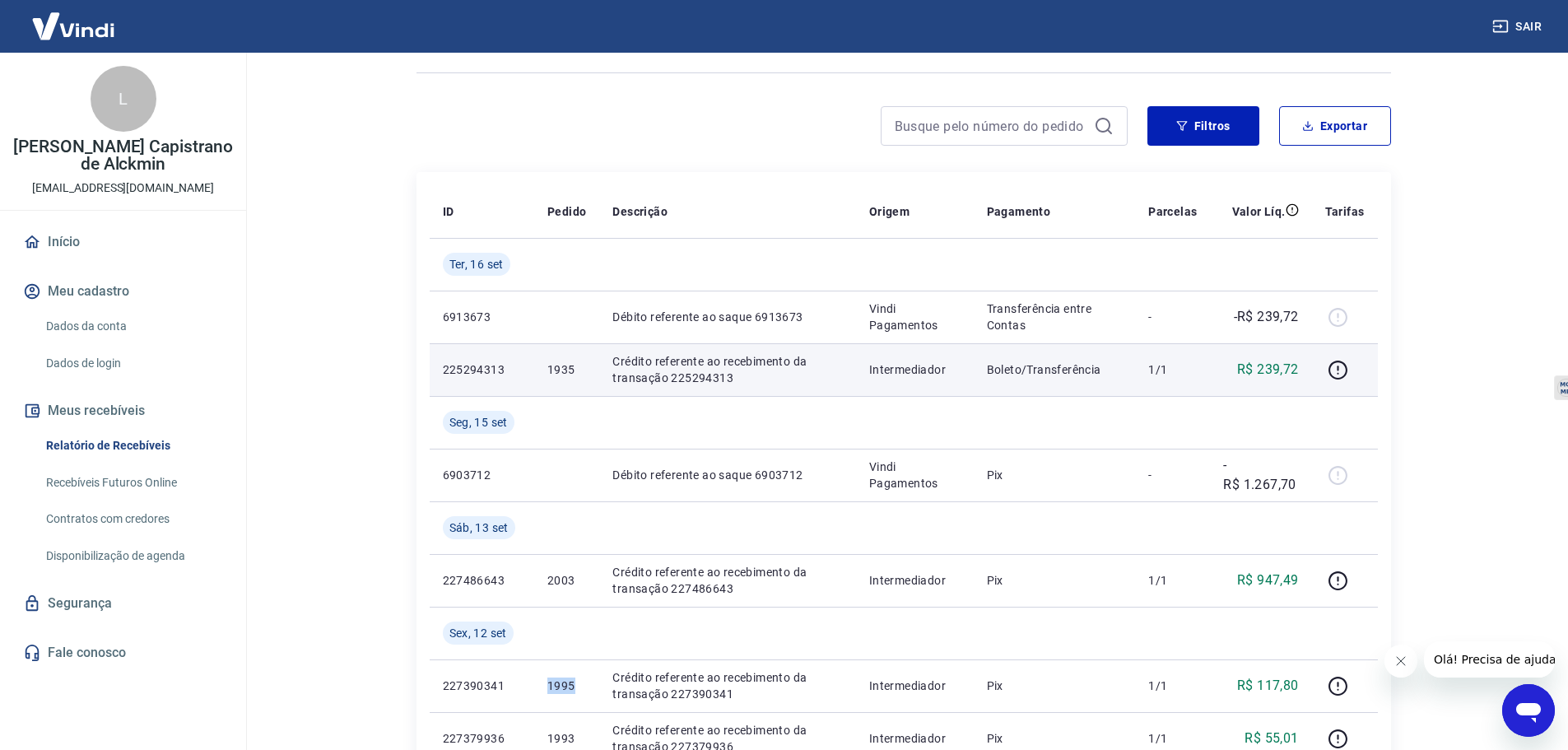
scroll to position [0, 0]
